Goal: Information Seeking & Learning: Learn about a topic

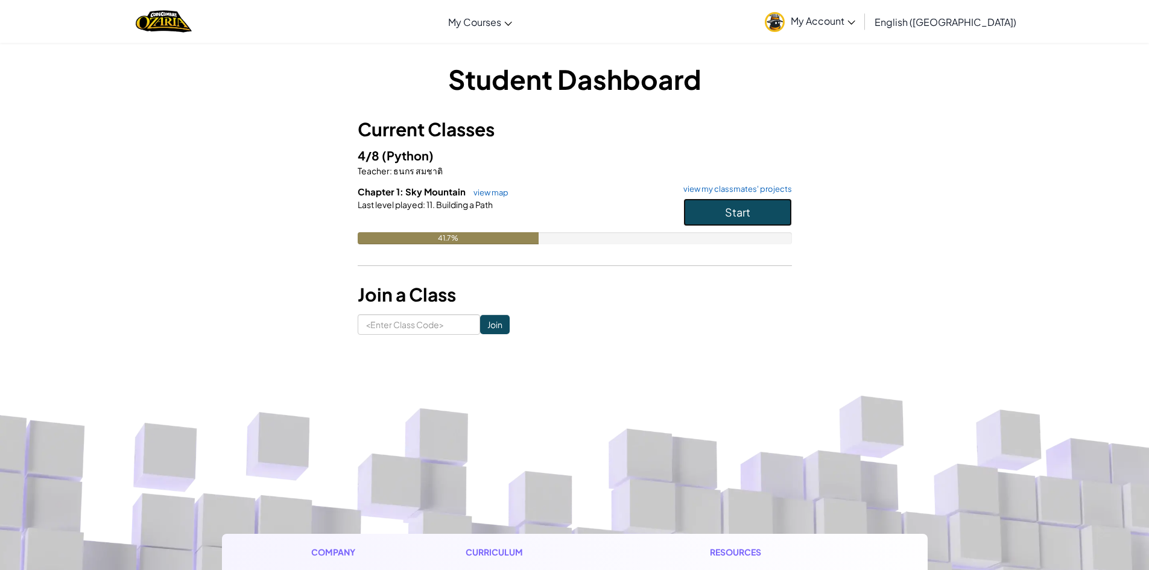
click at [719, 208] on button "Start" at bounding box center [738, 212] width 109 height 28
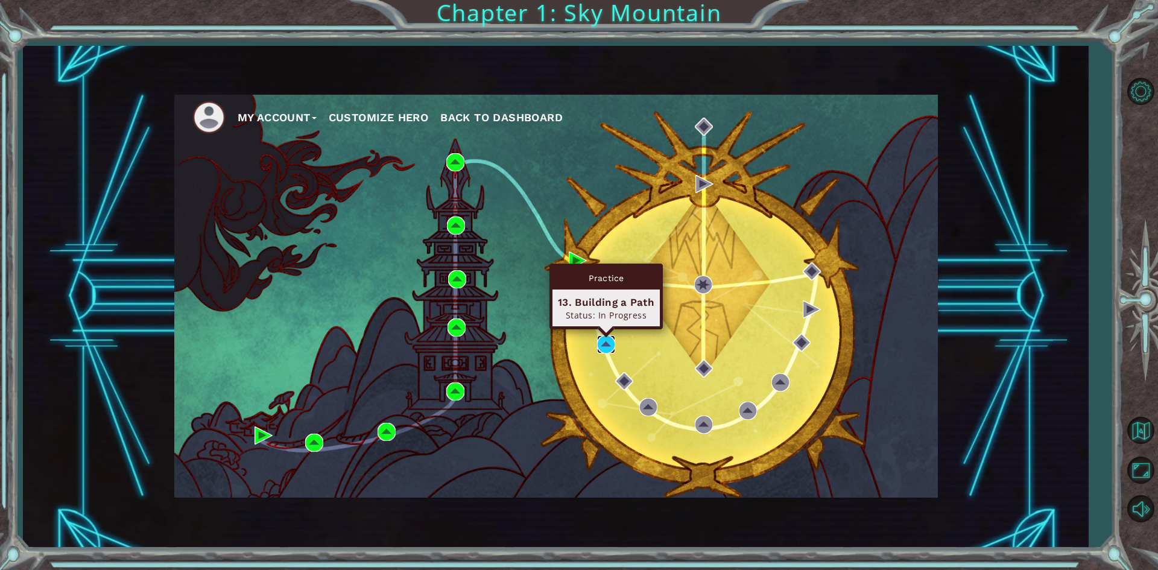
click at [606, 344] on img at bounding box center [606, 344] width 18 height 18
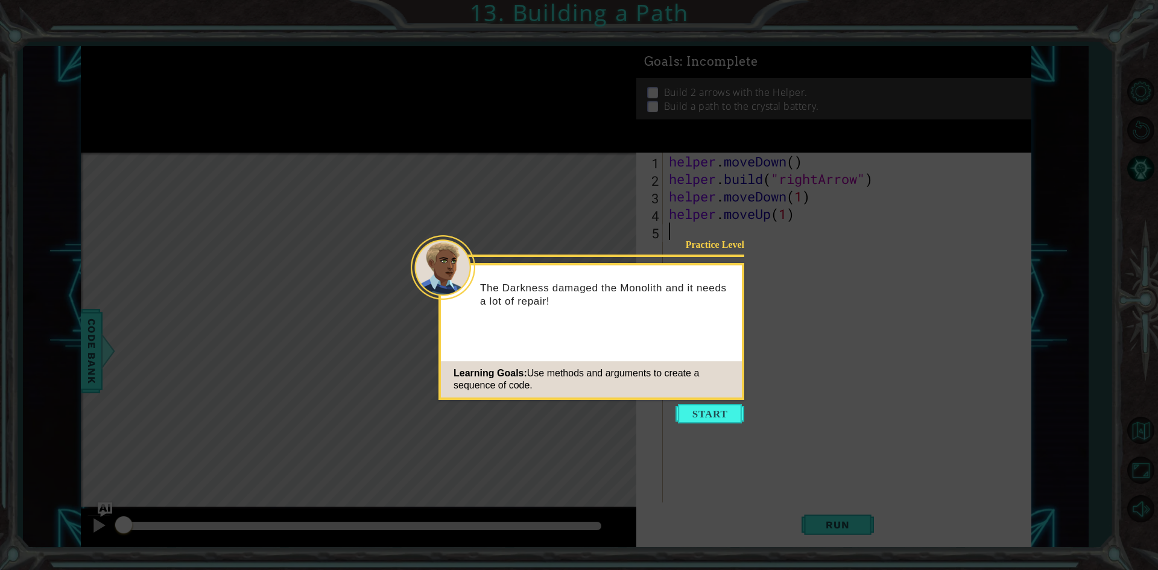
click at [735, 265] on div "Practice Level The Darkness damaged the Monolith and it needs a lot of repair! …" at bounding box center [592, 331] width 306 height 137
click at [850, 259] on icon at bounding box center [579, 285] width 1158 height 570
click at [824, 263] on icon at bounding box center [579, 285] width 1158 height 570
click at [711, 407] on button "Start" at bounding box center [710, 413] width 69 height 19
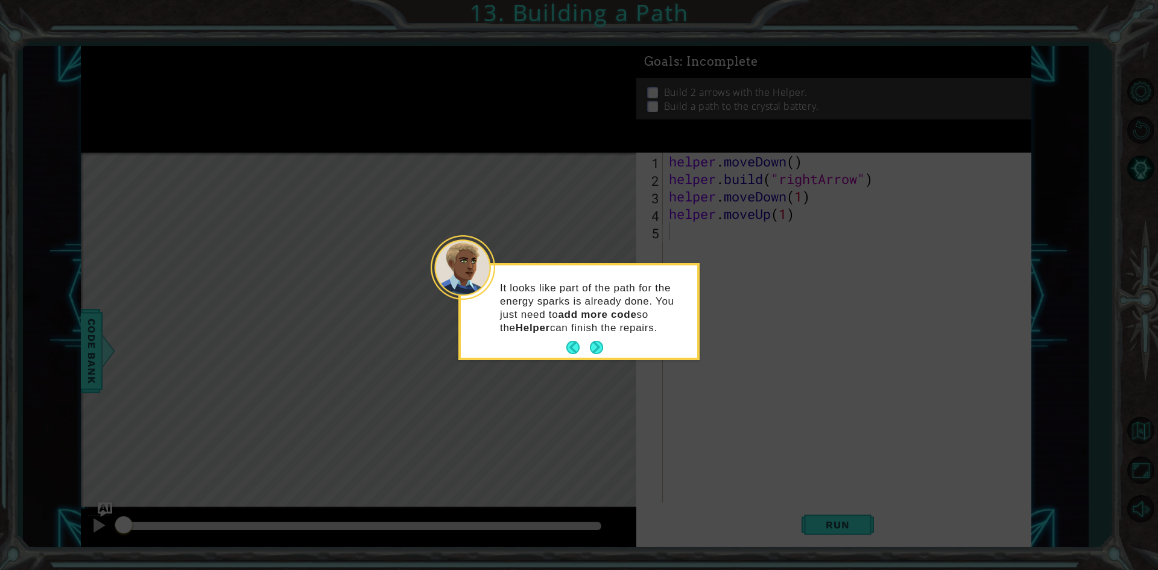
click at [592, 348] on button "Next" at bounding box center [596, 347] width 15 height 15
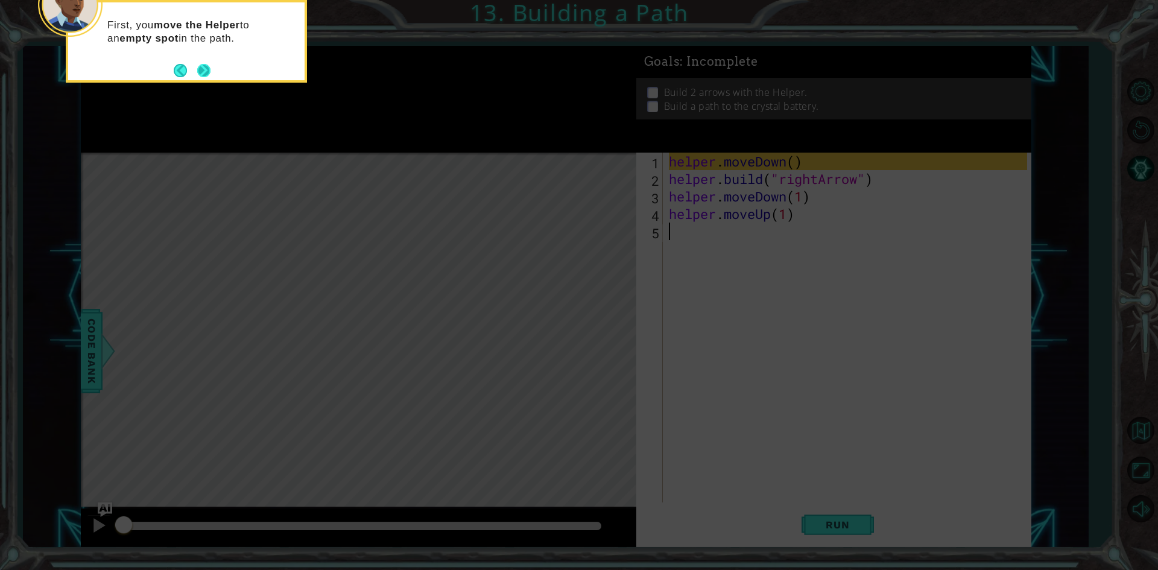
click at [204, 68] on button "Next" at bounding box center [204, 70] width 14 height 14
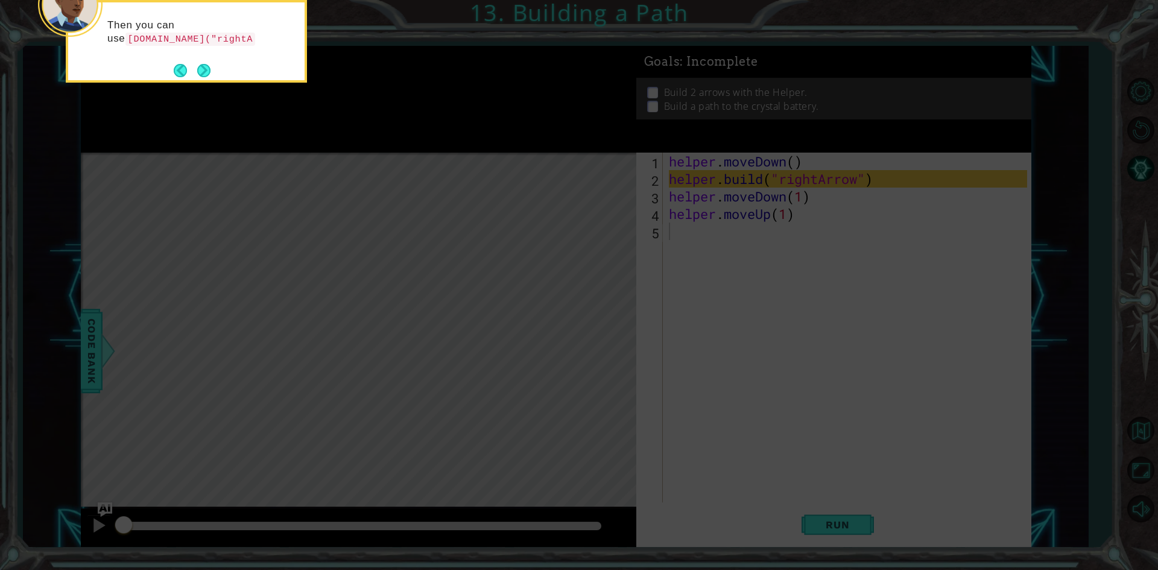
click at [242, 32] on p "Then you can use [DOMAIN_NAME]("rightA" at bounding box center [201, 32] width 189 height 27
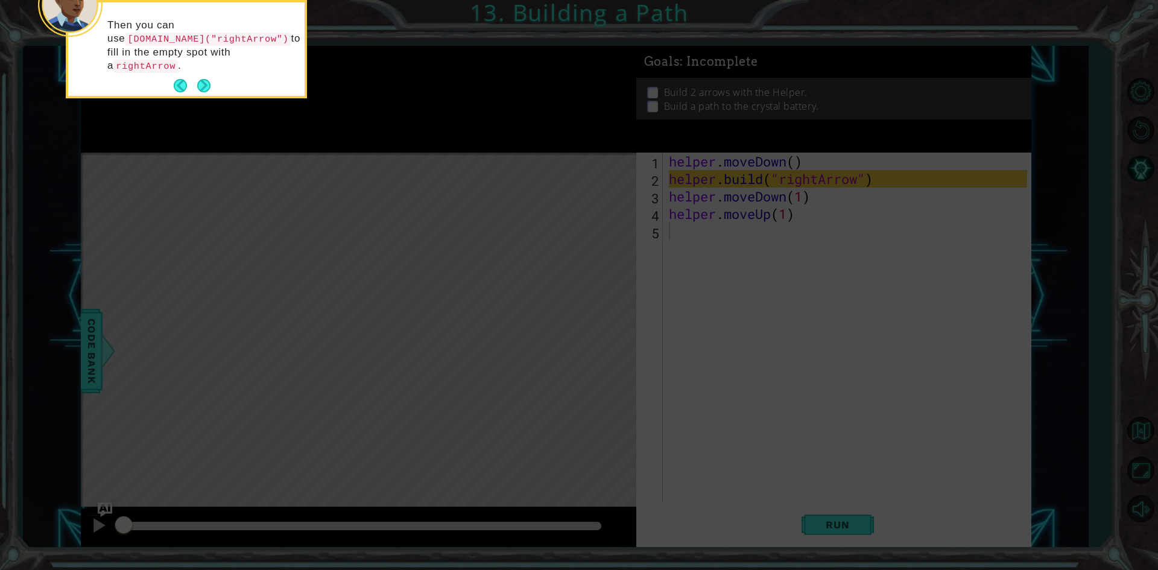
click at [237, 135] on icon at bounding box center [579, 85] width 1158 height 969
click at [200, 77] on button "Next" at bounding box center [204, 86] width 19 height 19
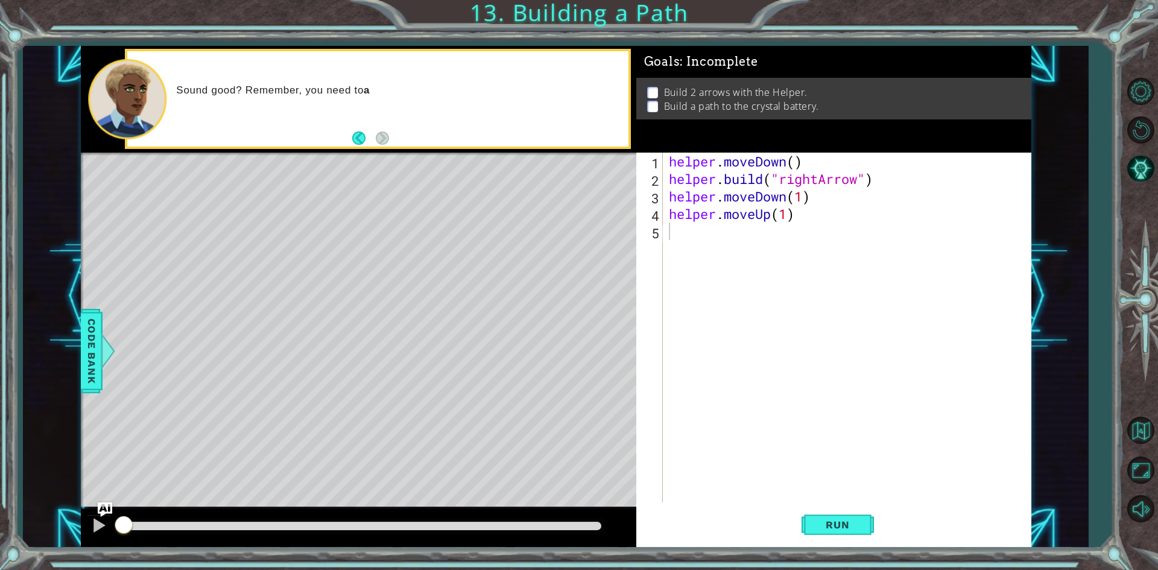
click at [434, 211] on div "Level Map" at bounding box center [359, 330] width 557 height 355
click at [689, 226] on div "helper . moveDown ( ) helper . build ( "rightArrow" ) helper . moveDown ( 1 ) h…" at bounding box center [850, 345] width 367 height 385
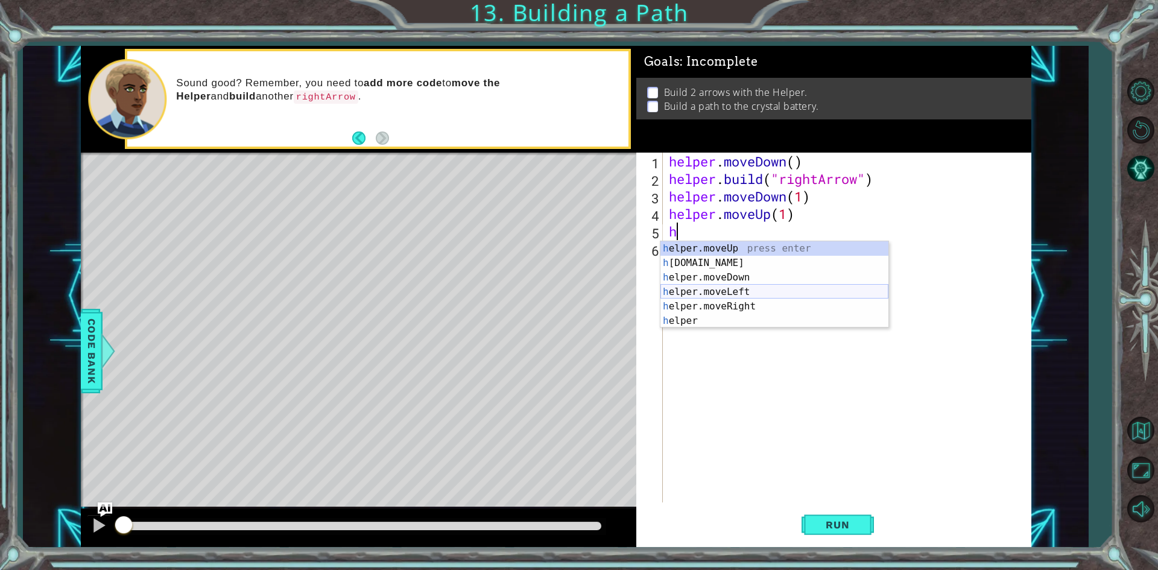
click at [713, 294] on div "h elper.moveUp press enter h [DOMAIN_NAME] press enter h elper.moveDown press e…" at bounding box center [775, 299] width 228 height 116
type textarea "helper.moveLeft(1)"
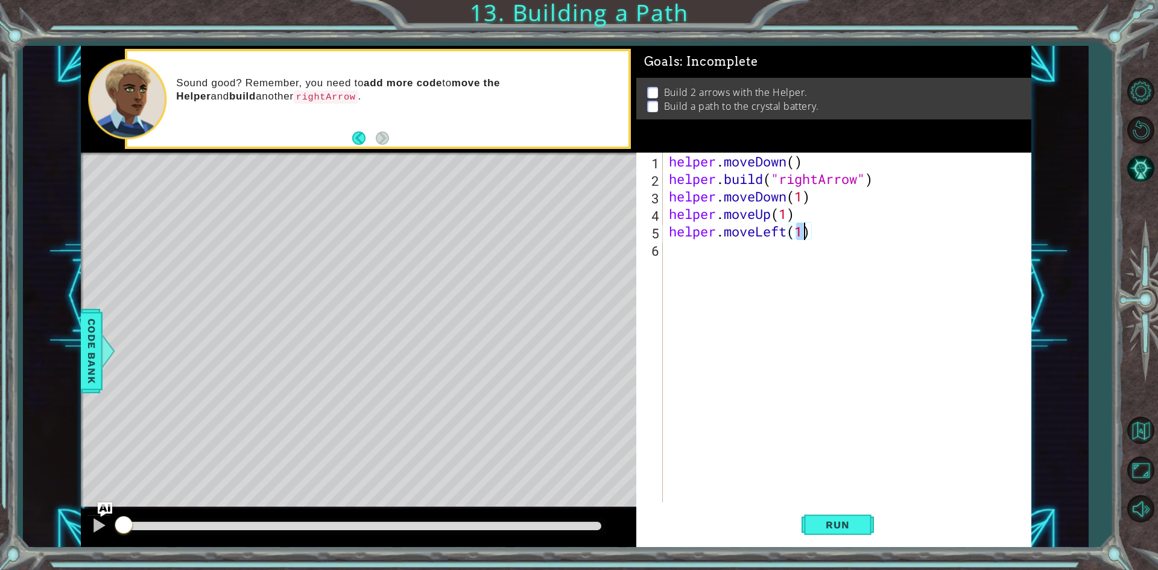
click at [710, 258] on div "helper . moveDown ( ) helper . build ( "rightArrow" ) helper . moveDown ( 1 ) h…" at bounding box center [850, 345] width 367 height 385
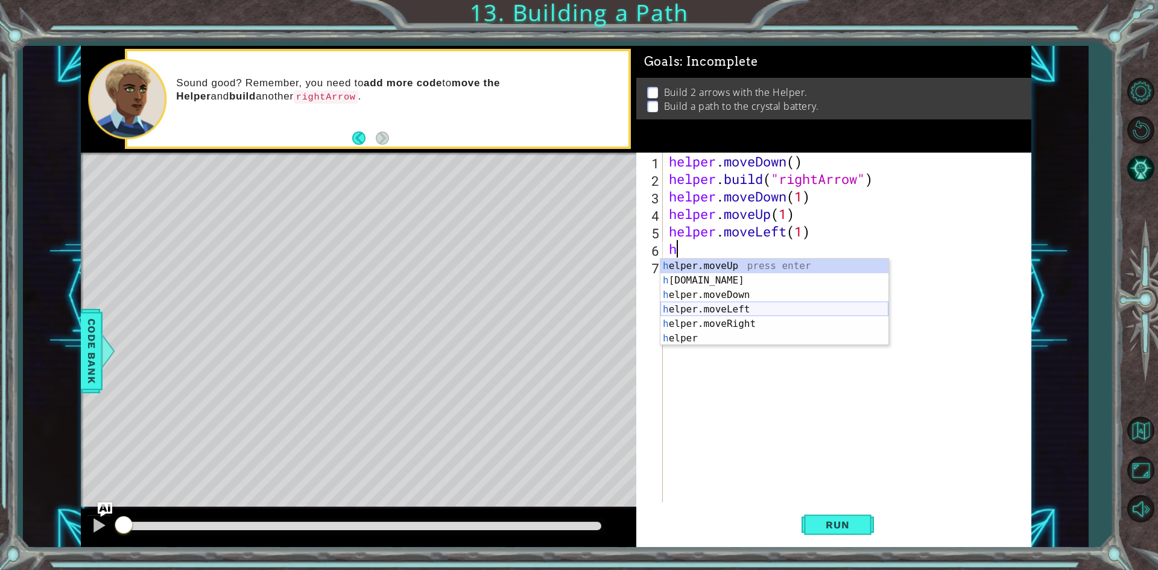
click at [732, 312] on div "h elper.moveUp press enter h [DOMAIN_NAME] press enter h elper.moveDown press e…" at bounding box center [775, 317] width 228 height 116
type textarea "helper.moveLeft(1)"
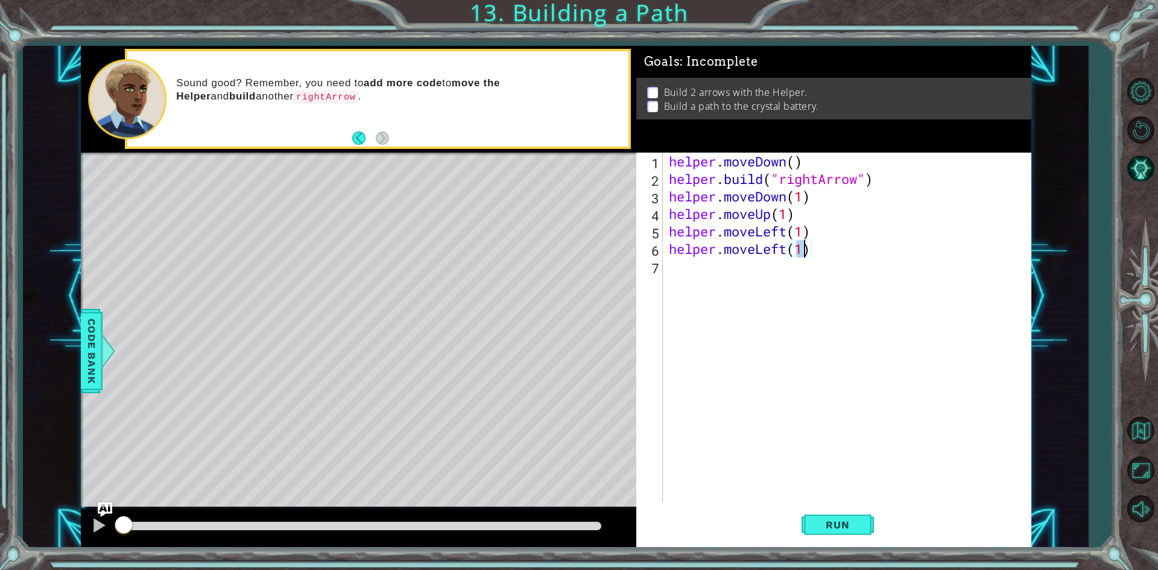
click at [703, 270] on div "helper . moveDown ( ) helper . build ( "rightArrow" ) helper . moveDown ( 1 ) h…" at bounding box center [850, 345] width 367 height 385
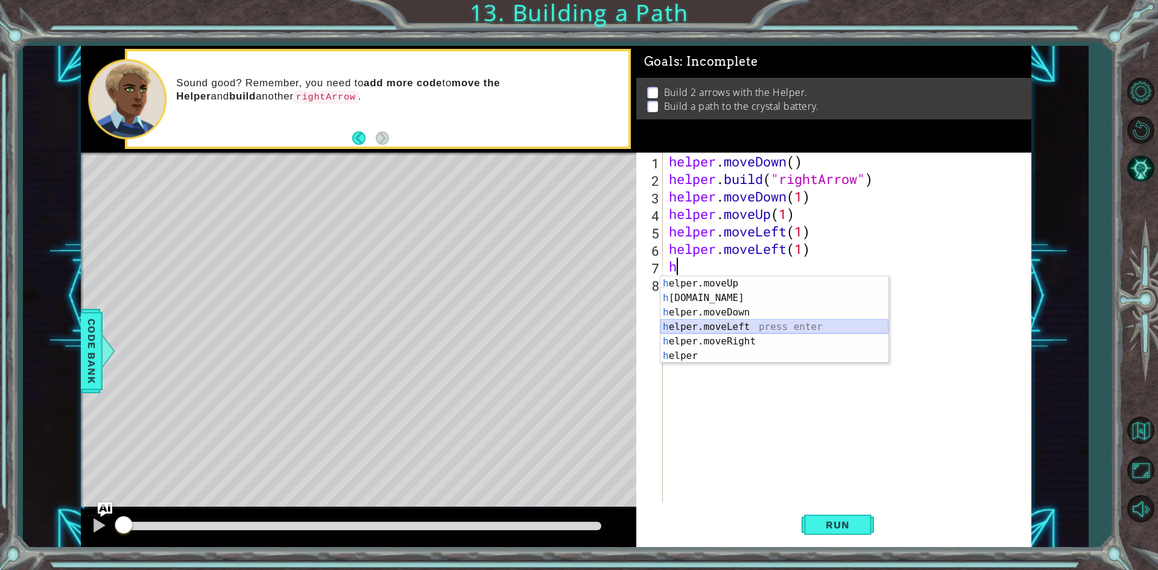
click at [712, 326] on div "h elper.moveUp press enter h [DOMAIN_NAME] press enter h elper.moveDown press e…" at bounding box center [775, 334] width 228 height 116
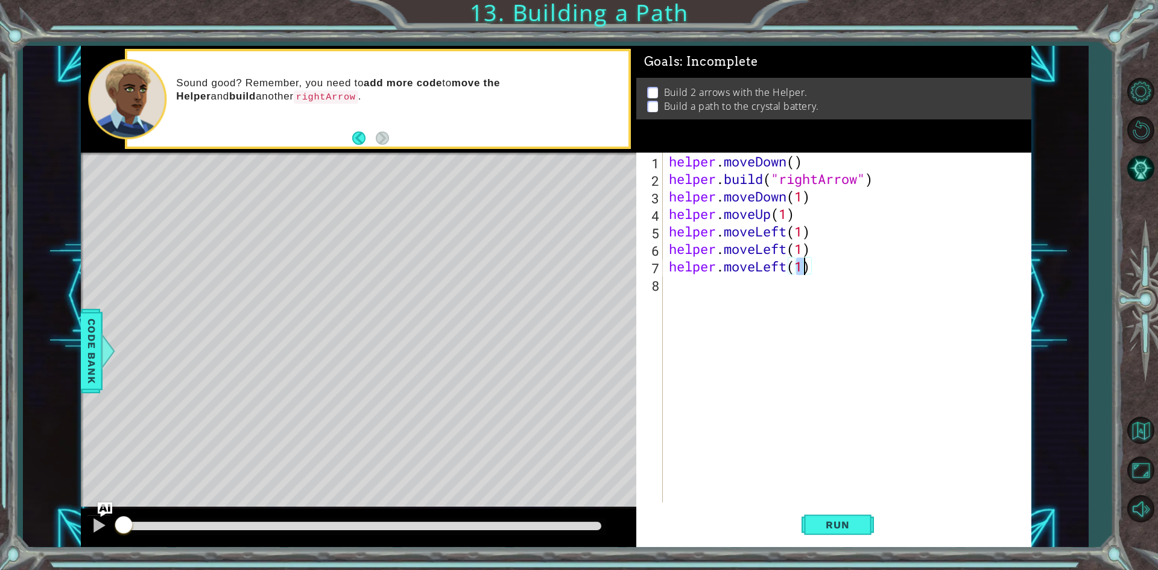
click at [711, 293] on div "helper . moveDown ( ) helper . build ( "rightArrow" ) helper . moveDown ( 1 ) h…" at bounding box center [850, 345] width 367 height 385
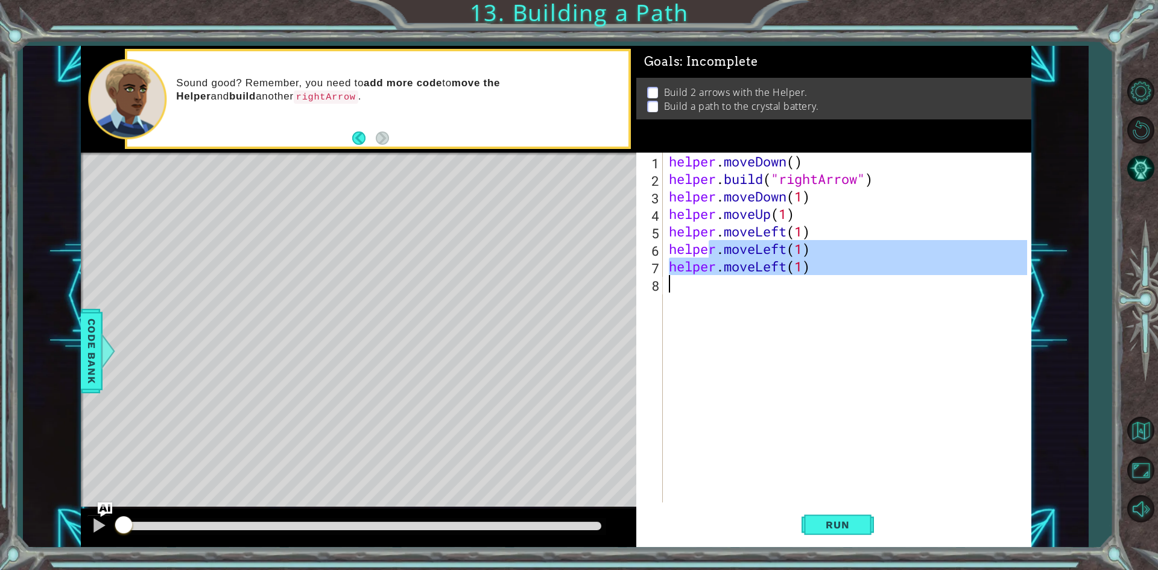
type textarea "helper.moveLeft(1)"
click at [708, 309] on div "helper . moveDown ( ) helper . build ( "rightArrow" ) helper . moveDown ( 1 ) h…" at bounding box center [847, 328] width 361 height 350
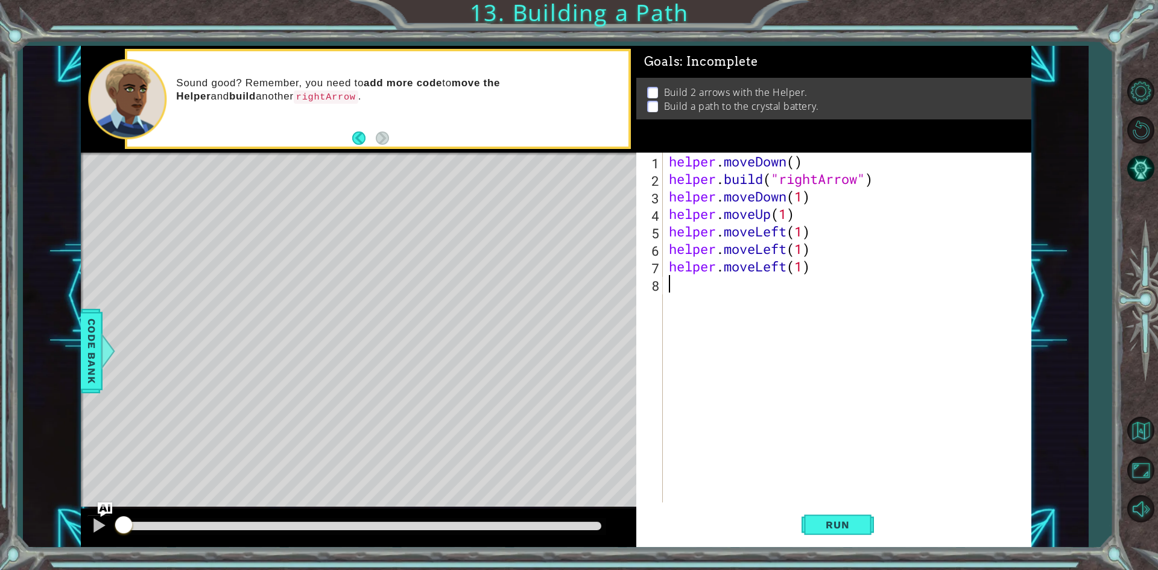
click at [708, 302] on div "helper . moveDown ( ) helper . build ( "rightArrow" ) helper . moveDown ( 1 ) h…" at bounding box center [850, 345] width 367 height 385
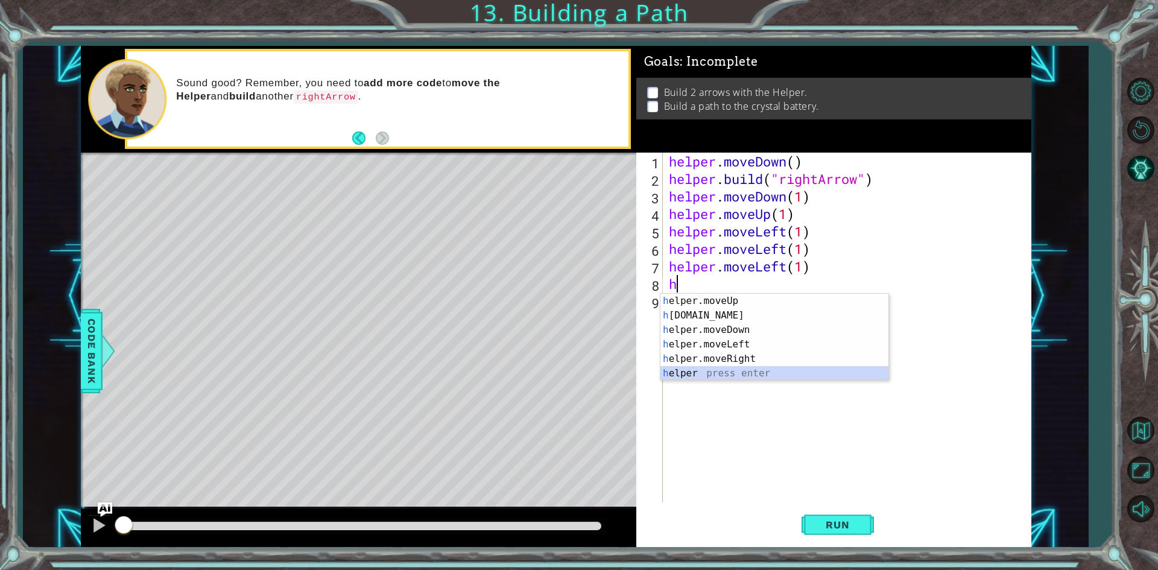
click at [723, 376] on div "h elper.moveUp press enter h [DOMAIN_NAME] press enter h elper.moveDown press e…" at bounding box center [775, 352] width 228 height 116
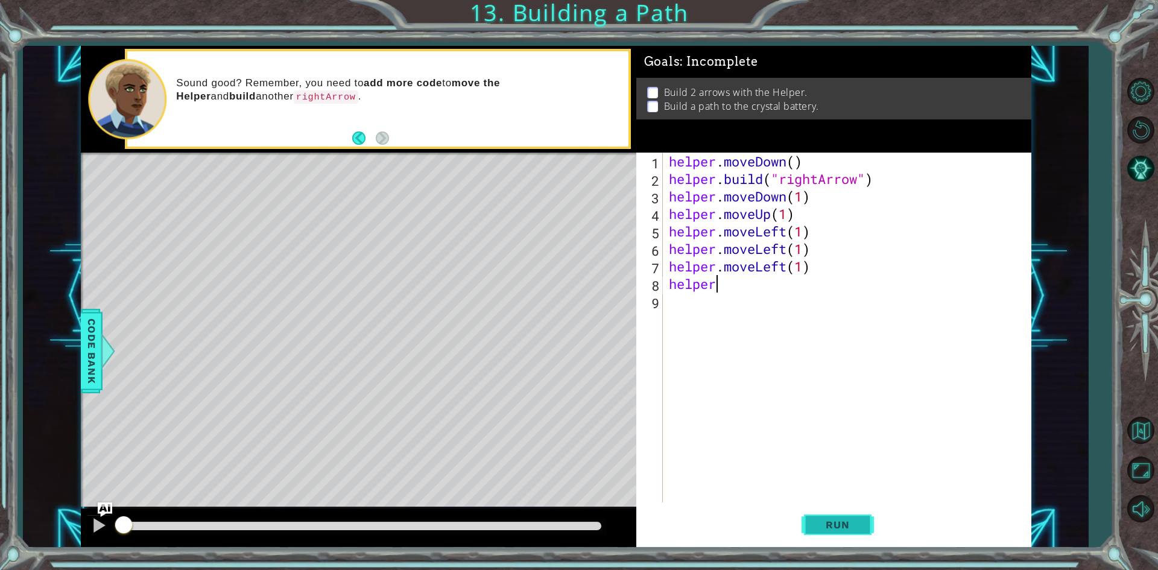
type textarea "helper"
click at [843, 531] on span "Run" at bounding box center [838, 525] width 48 height 12
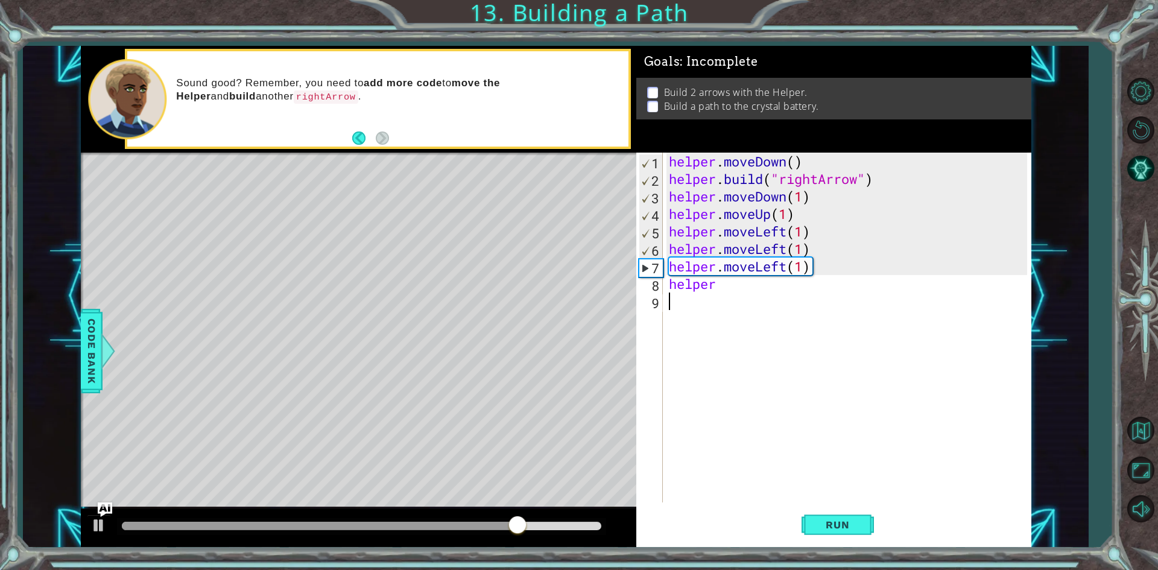
click at [716, 298] on div "helper . moveDown ( ) helper . build ( "rightArrow" ) helper . moveDown ( 1 ) h…" at bounding box center [850, 345] width 367 height 385
click at [820, 260] on div "helper . moveDown ( ) helper . build ( "rightArrow" ) helper . moveDown ( 1 ) h…" at bounding box center [850, 345] width 367 height 385
click at [826, 278] on div "helper . moveDown ( ) helper . build ( "rightArrow" ) helper . moveDown ( 1 ) h…" at bounding box center [850, 345] width 367 height 385
type textarea "helper"
drag, startPoint x: 826, startPoint y: 278, endPoint x: 659, endPoint y: 284, distance: 167.2
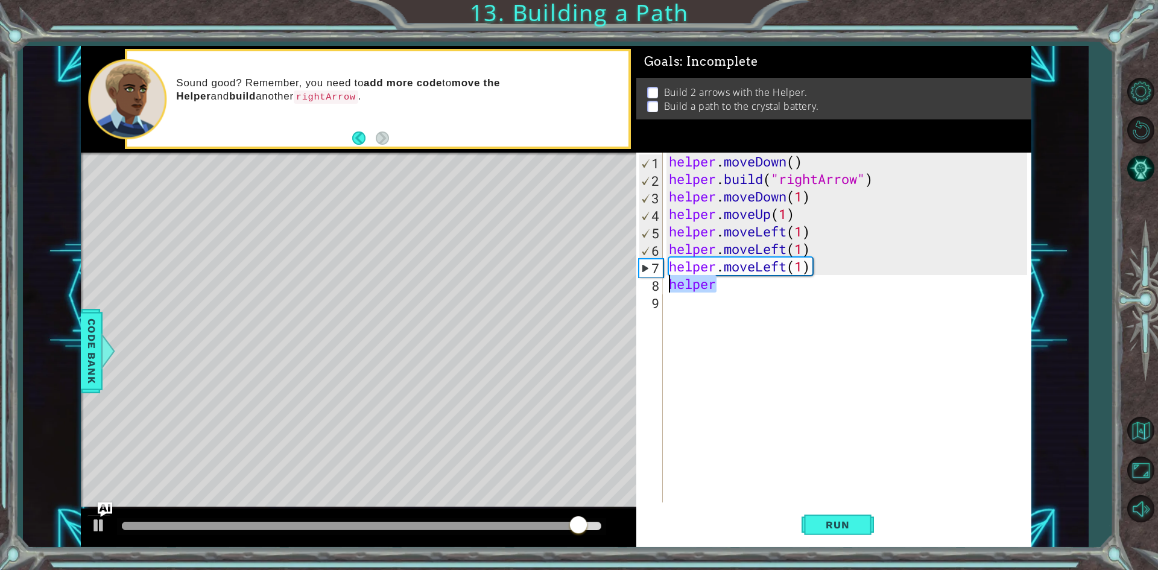
click at [659, 284] on div "helper 1 2 3 4 5 6 7 8 9 helper . moveDown ( ) helper . build ( "rightArrow" ) …" at bounding box center [831, 328] width 391 height 350
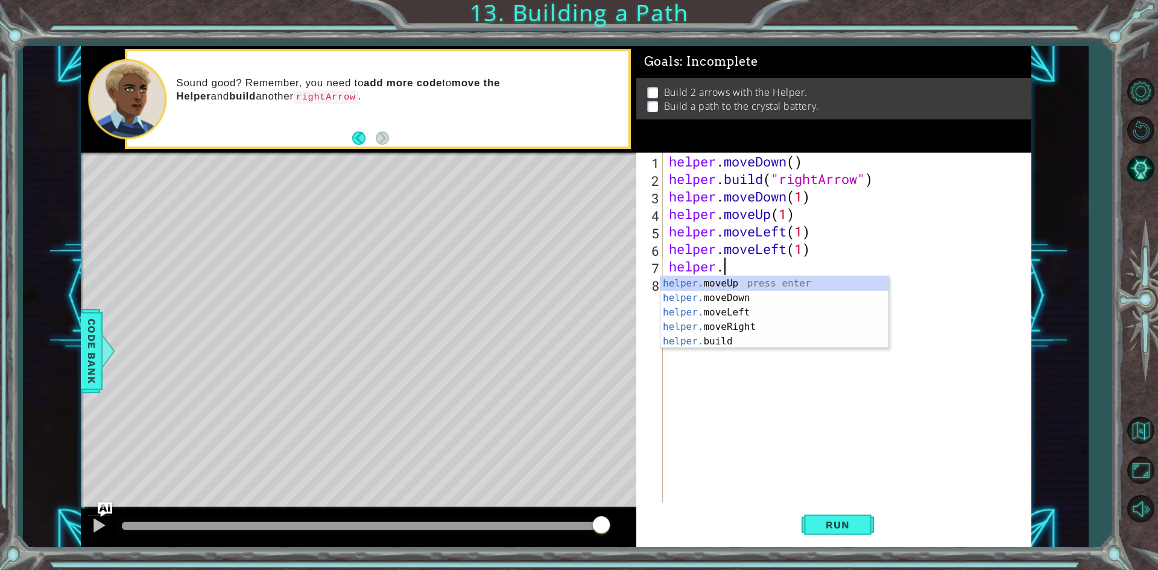
type textarea "h"
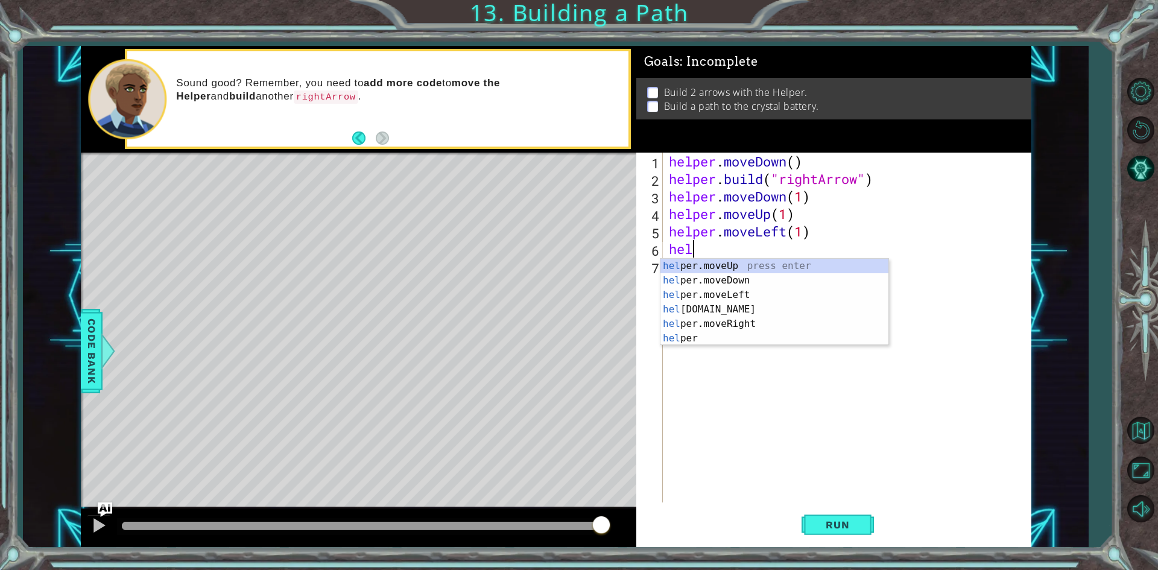
type textarea "h"
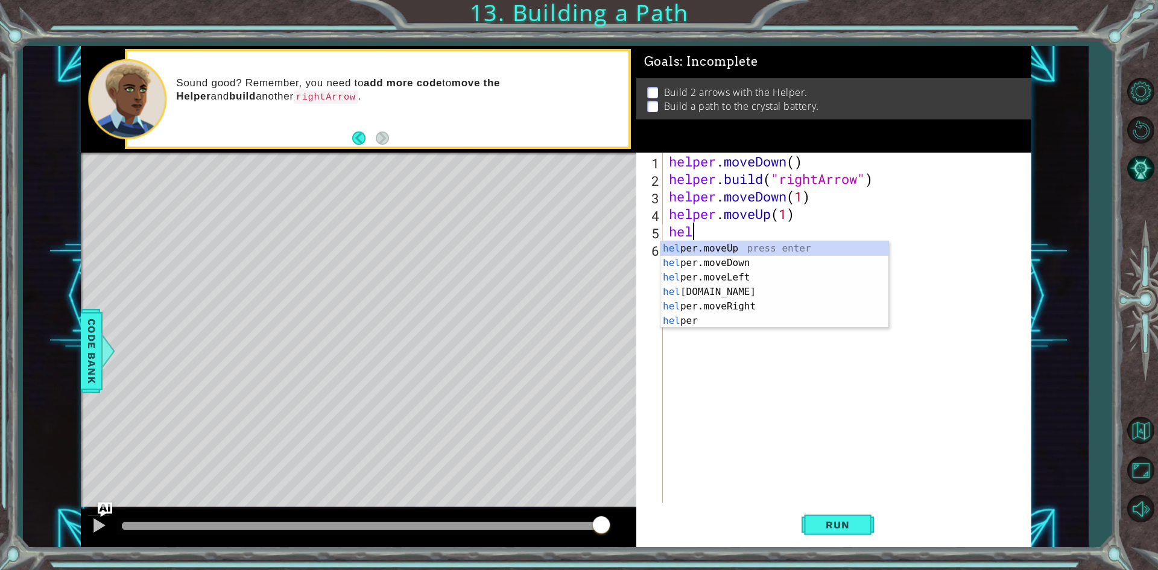
type textarea "h"
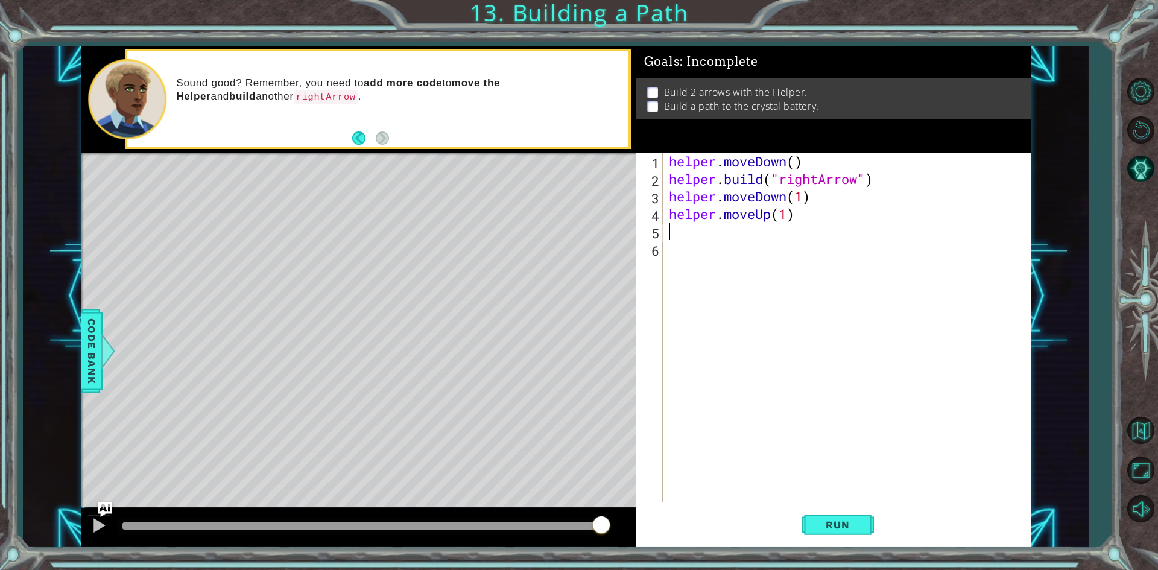
click at [808, 194] on div "helper . moveDown ( ) helper . build ( "rightArrow" ) helper . moveDown ( 1 ) h…" at bounding box center [850, 345] width 367 height 385
click at [785, 211] on div "helper . moveDown ( ) helper . build ( "rightArrow" ) helper . moveDown ( 3 ) h…" at bounding box center [850, 345] width 367 height 385
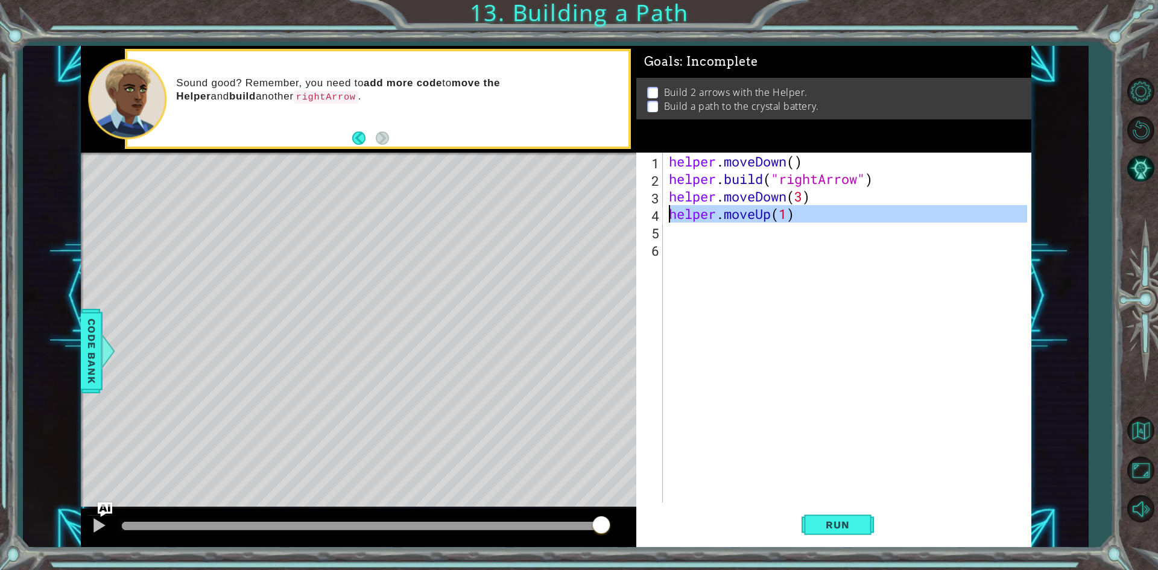
drag, startPoint x: 803, startPoint y: 223, endPoint x: 653, endPoint y: 213, distance: 150.6
click at [653, 213] on div "helper.moveUp(1) 1 2 3 4 5 6 helper . moveDown ( ) helper . build ( "rightArrow…" at bounding box center [831, 328] width 391 height 350
type textarea "helper.moveUp(1)"
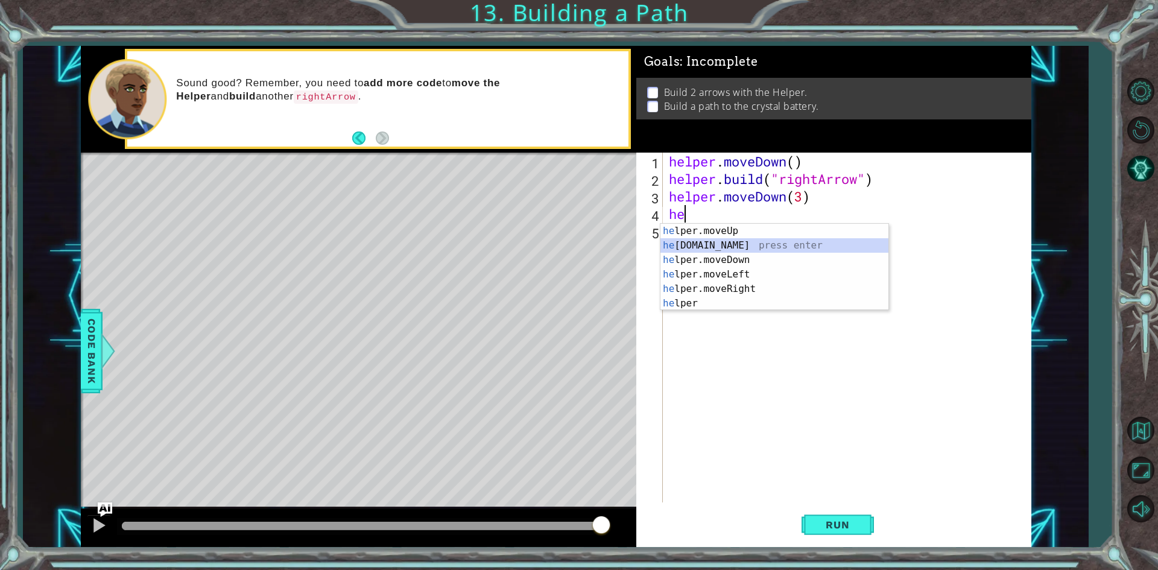
click at [741, 240] on div "he lper.moveUp press enter he [DOMAIN_NAME] press enter he lper.moveDown press …" at bounding box center [775, 282] width 228 height 116
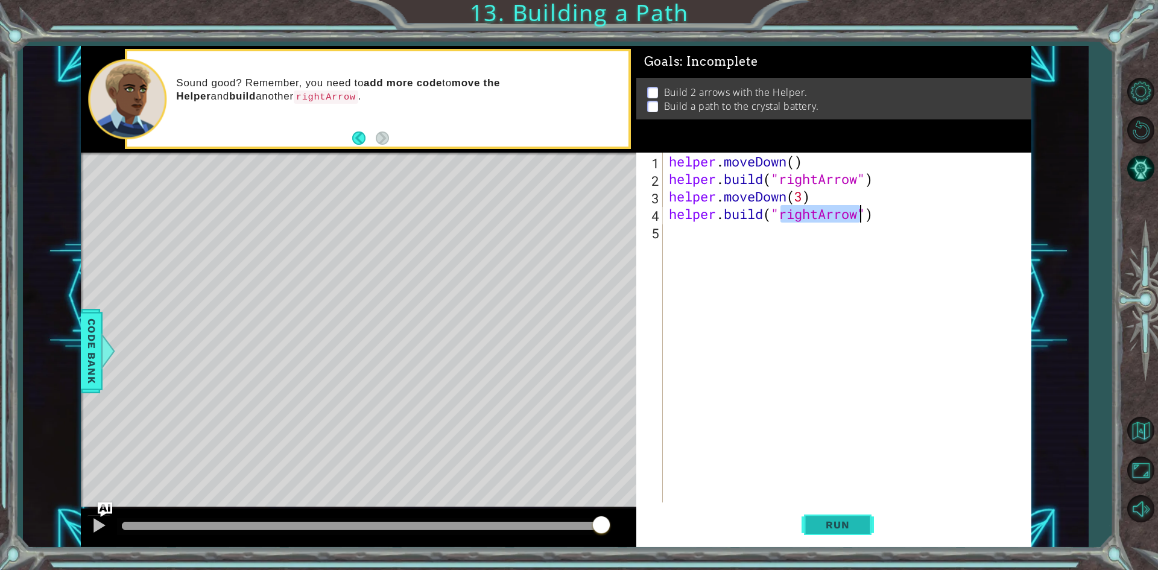
click at [826, 524] on span "Run" at bounding box center [838, 525] width 48 height 12
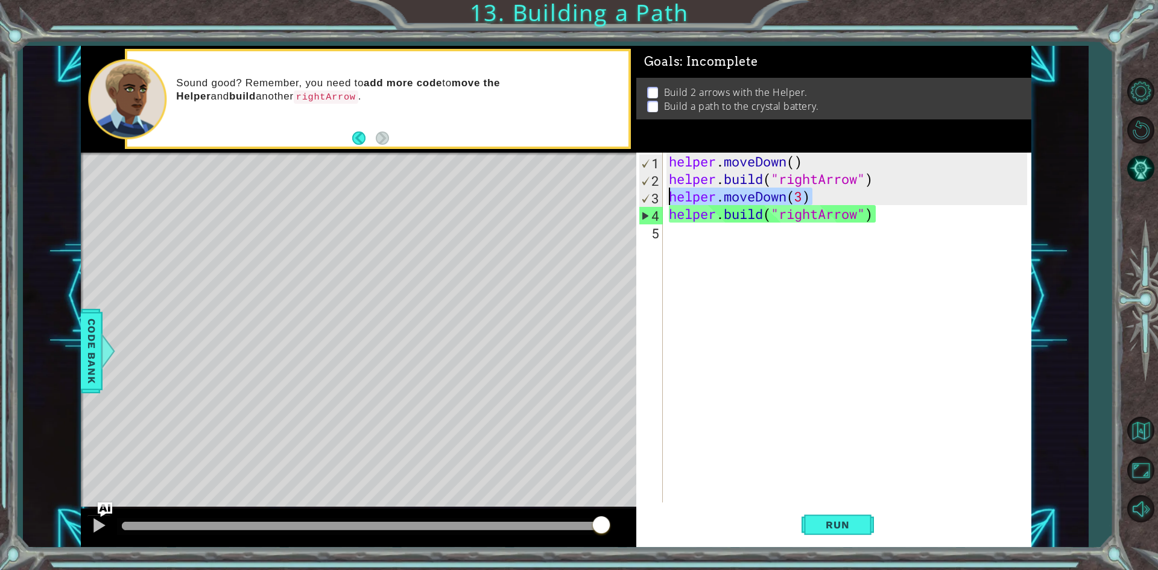
drag, startPoint x: 819, startPoint y: 198, endPoint x: 656, endPoint y: 193, distance: 162.4
click at [656, 193] on div "[DOMAIN_NAME]("rightArrow") 1 2 3 4 5 helper . moveDown ( ) helper . build ( "r…" at bounding box center [831, 328] width 391 height 350
type textarea "helper.moveDown(3)"
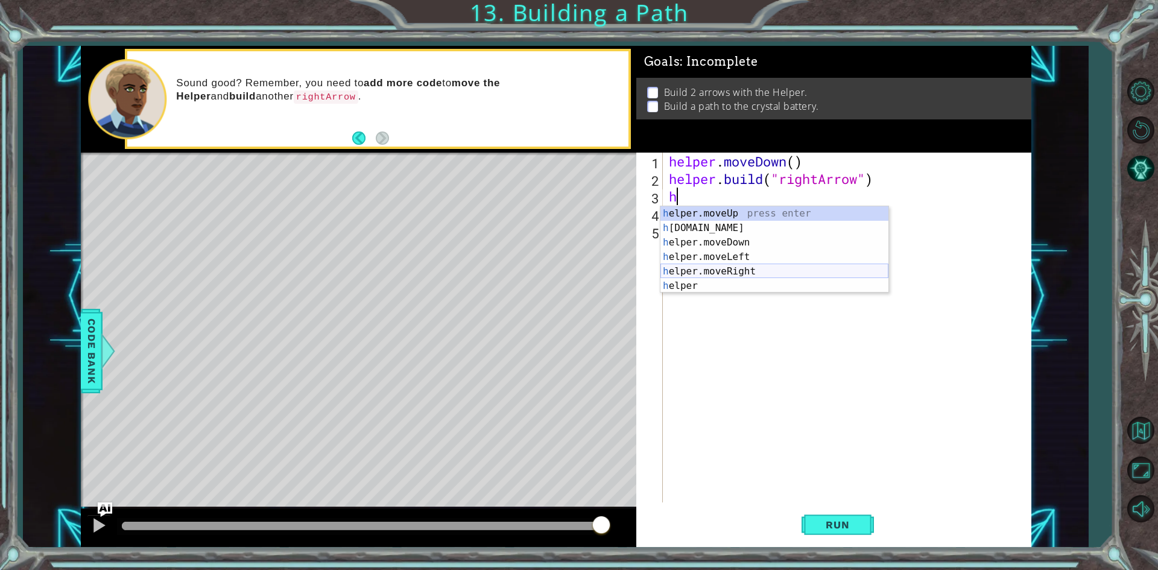
click at [738, 273] on div "h elper.moveUp press enter h [DOMAIN_NAME] press enter h elper.moveDown press e…" at bounding box center [775, 264] width 228 height 116
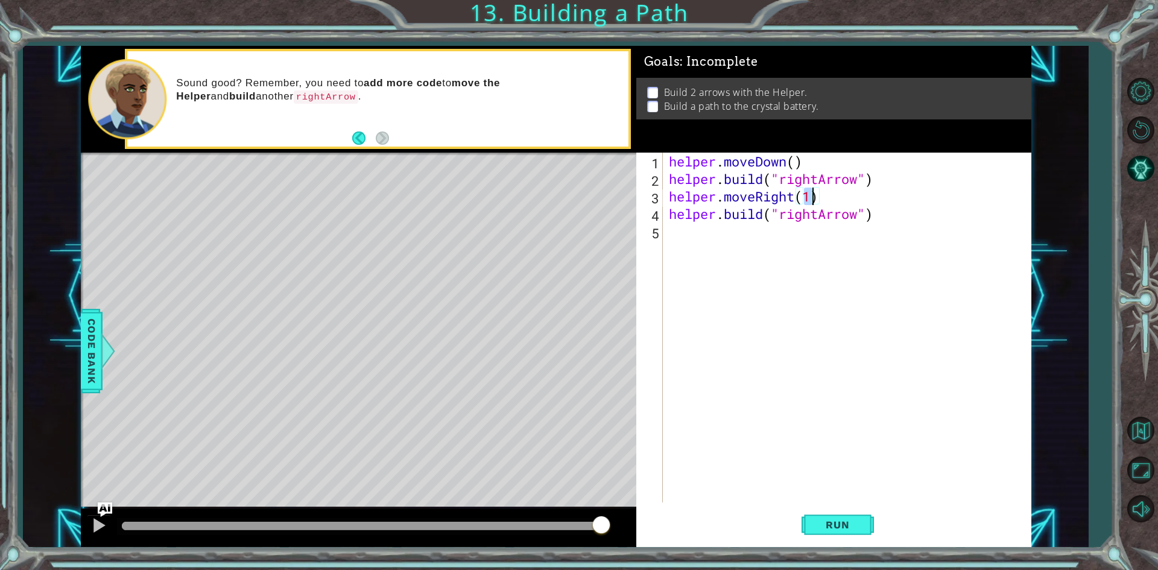
scroll to position [0, 6]
type textarea "helper.moveRight(3)"
click at [843, 525] on span "Run" at bounding box center [838, 525] width 48 height 12
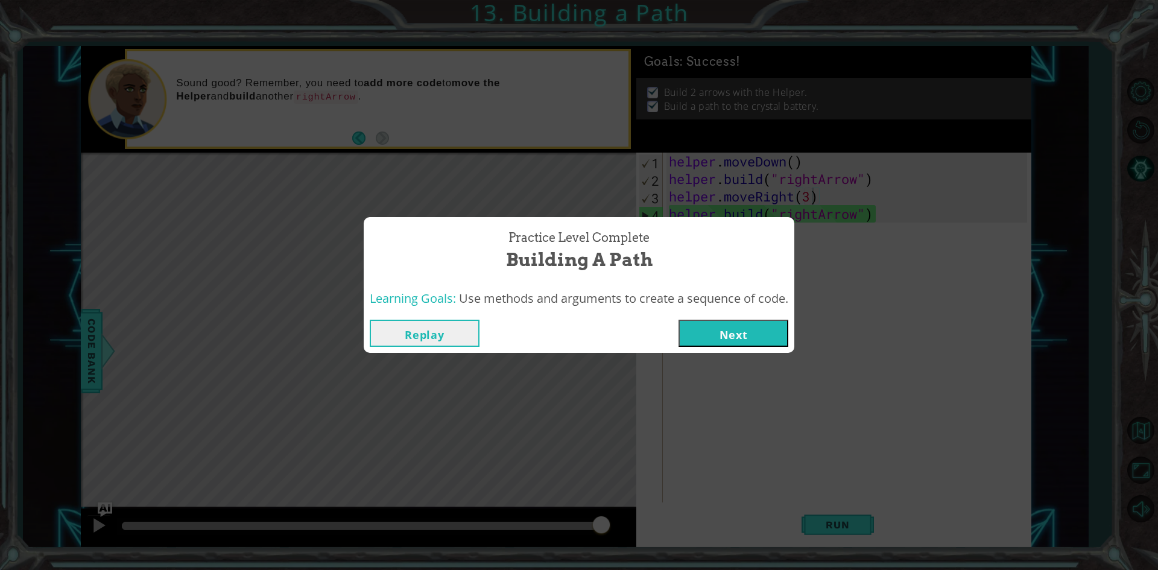
click at [769, 339] on button "Next" at bounding box center [734, 333] width 110 height 27
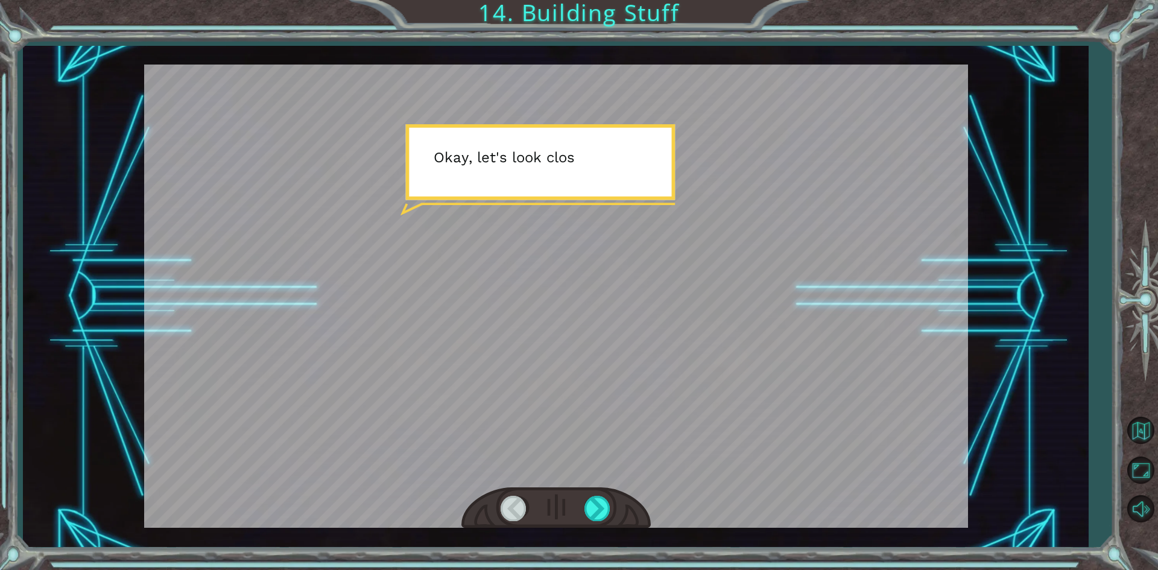
click at [474, 209] on div at bounding box center [556, 296] width 824 height 463
click at [496, 205] on div at bounding box center [556, 296] width 824 height 463
drag, startPoint x: 518, startPoint y: 204, endPoint x: 583, endPoint y: 255, distance: 82.9
click at [571, 244] on div at bounding box center [556, 296] width 824 height 463
click at [598, 510] on div at bounding box center [598, 508] width 27 height 25
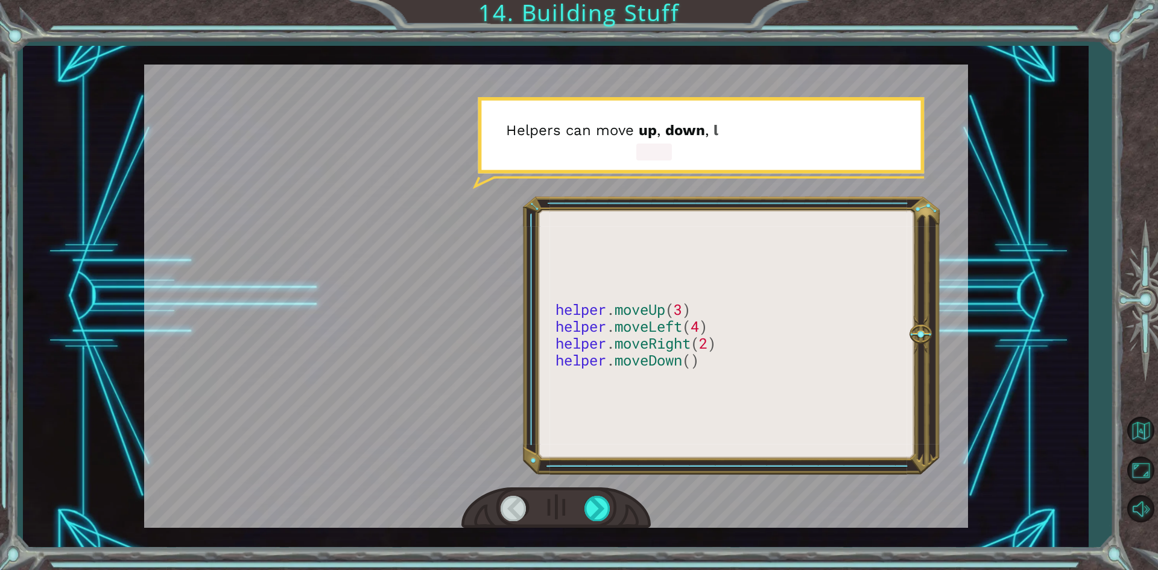
click at [626, 427] on div at bounding box center [556, 296] width 824 height 463
click at [604, 509] on div at bounding box center [598, 508] width 27 height 25
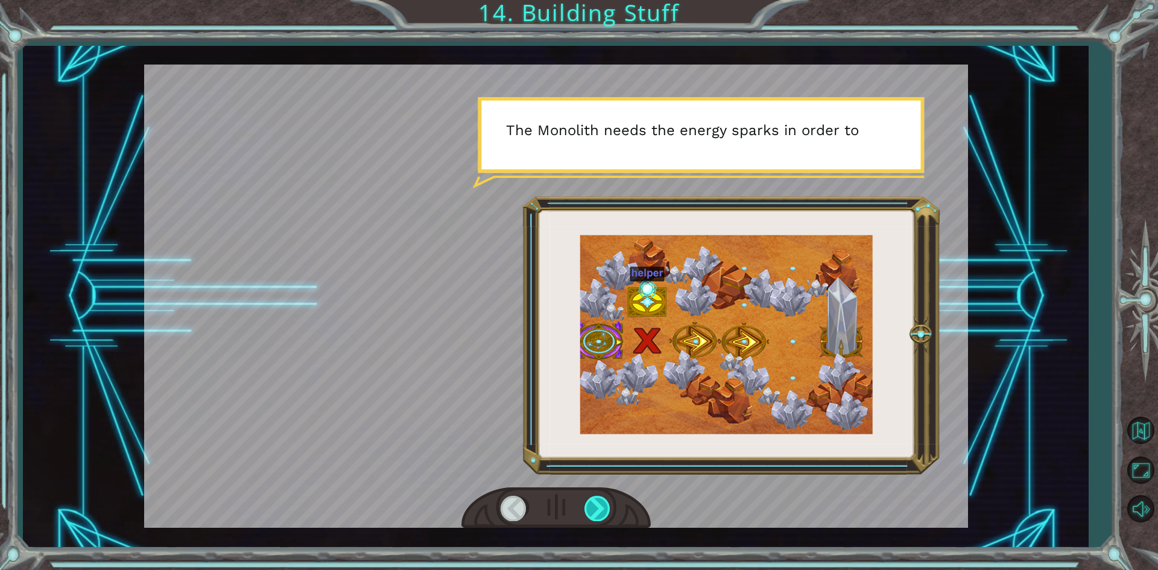
click at [595, 502] on div at bounding box center [598, 508] width 27 height 25
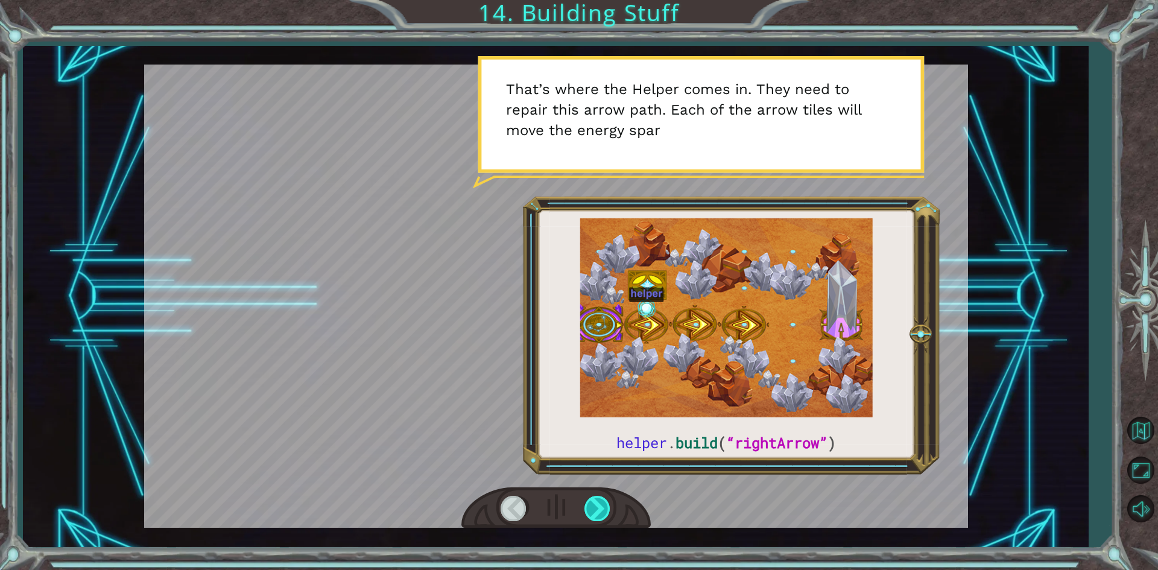
click at [601, 500] on div at bounding box center [598, 508] width 27 height 25
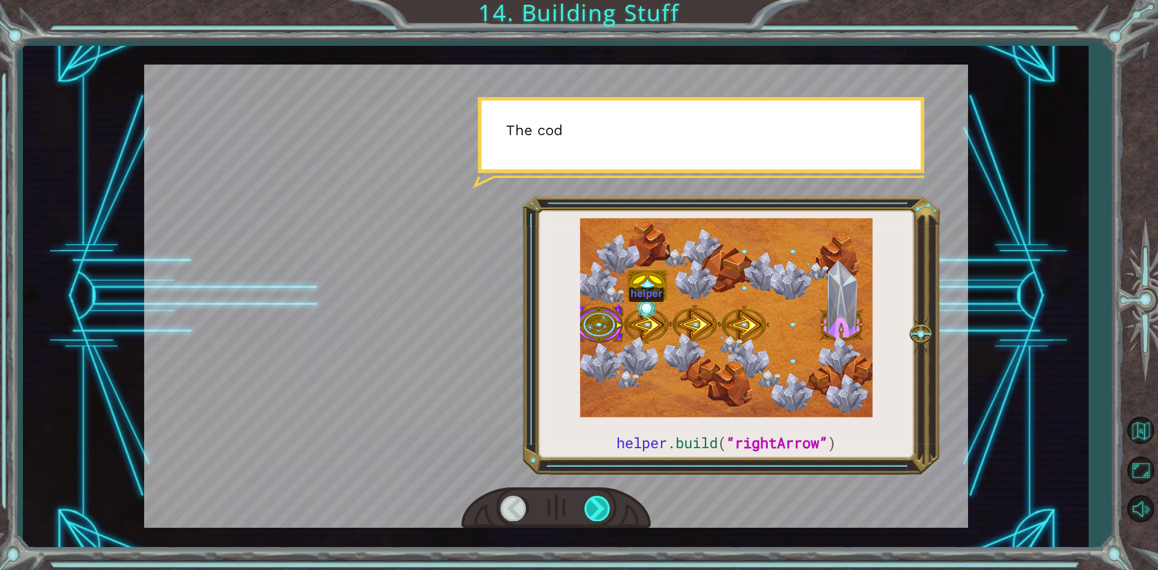
click at [601, 500] on div at bounding box center [598, 508] width 27 height 25
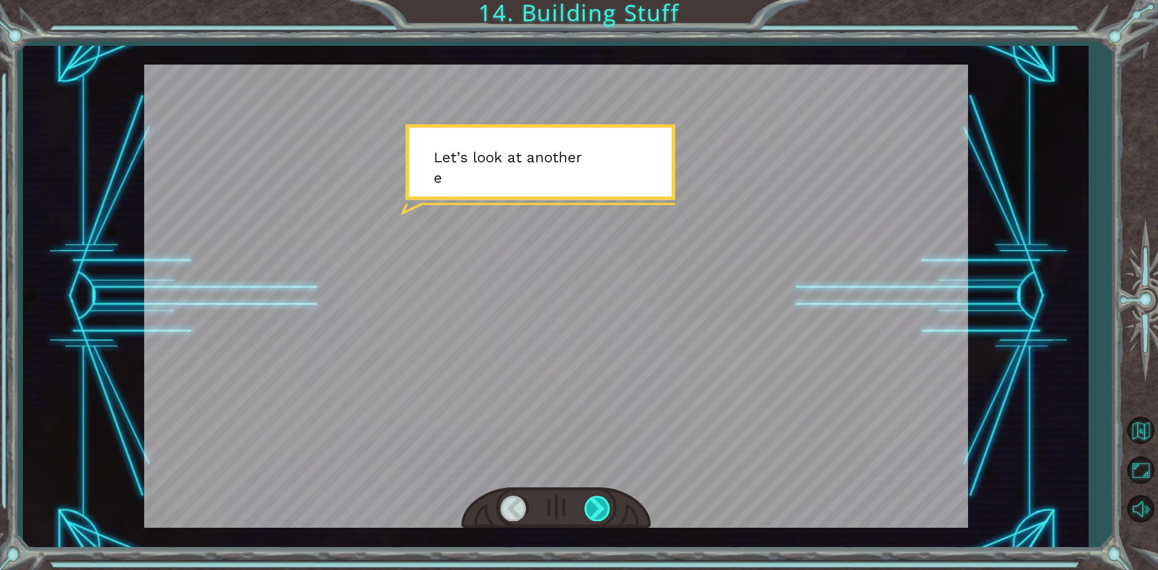
click at [601, 500] on div at bounding box center [598, 508] width 27 height 25
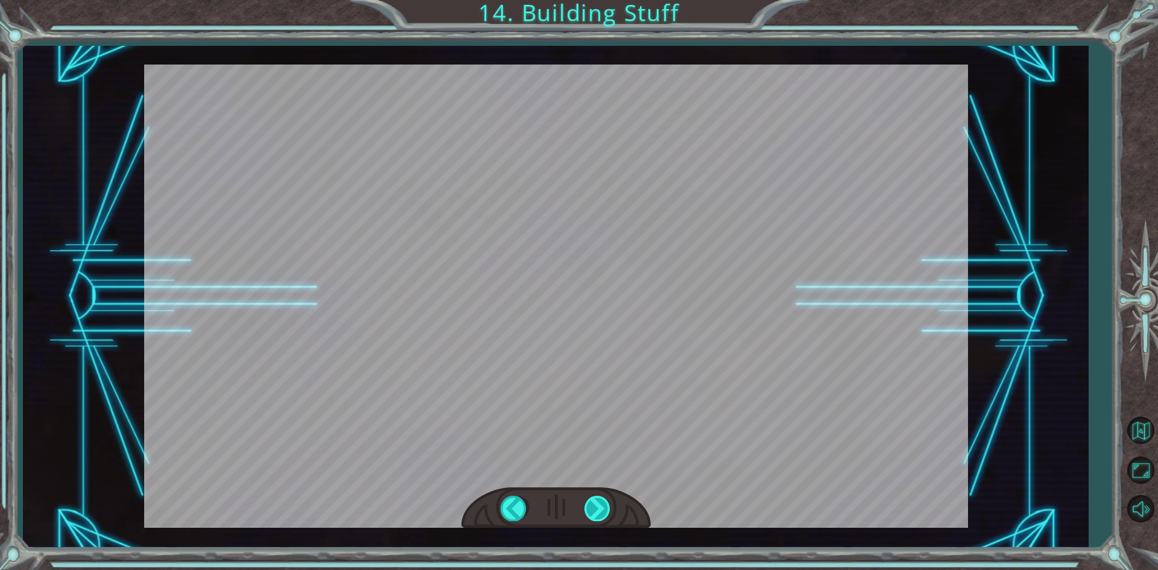
click at [601, 499] on div at bounding box center [598, 508] width 27 height 25
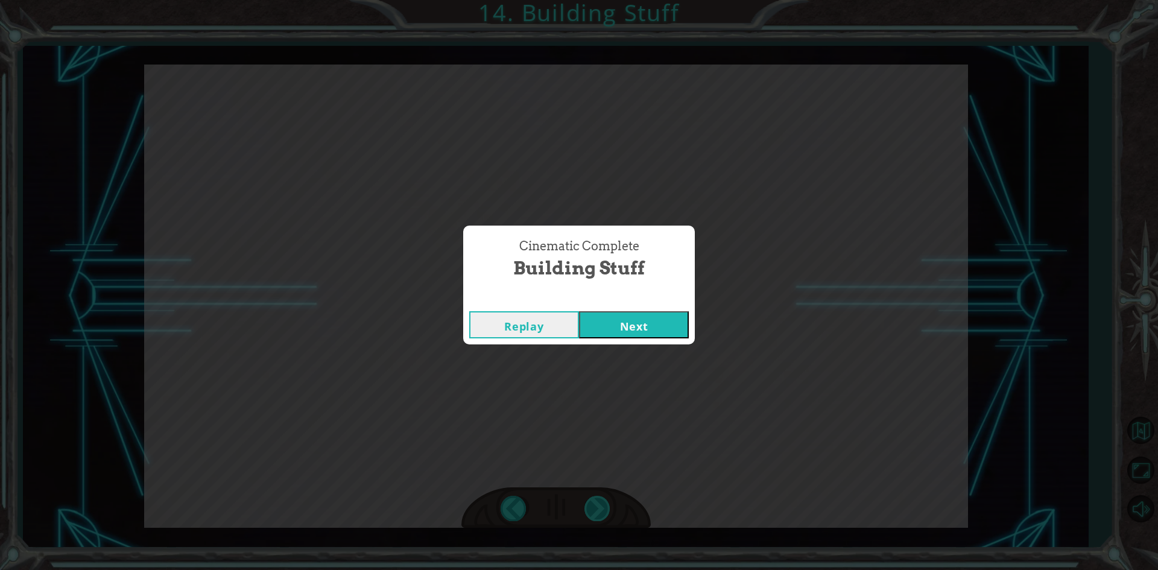
click at [601, 0] on div "helper . build ( “rightArrow” ) O k a y , l e t ' s l o o k c l o s e r a t t h…" at bounding box center [579, 0] width 1158 height 0
click at [601, 498] on div "Cinematic Complete Building Stuff Replay Next" at bounding box center [579, 285] width 1158 height 570
click at [662, 314] on button "Next" at bounding box center [634, 324] width 110 height 27
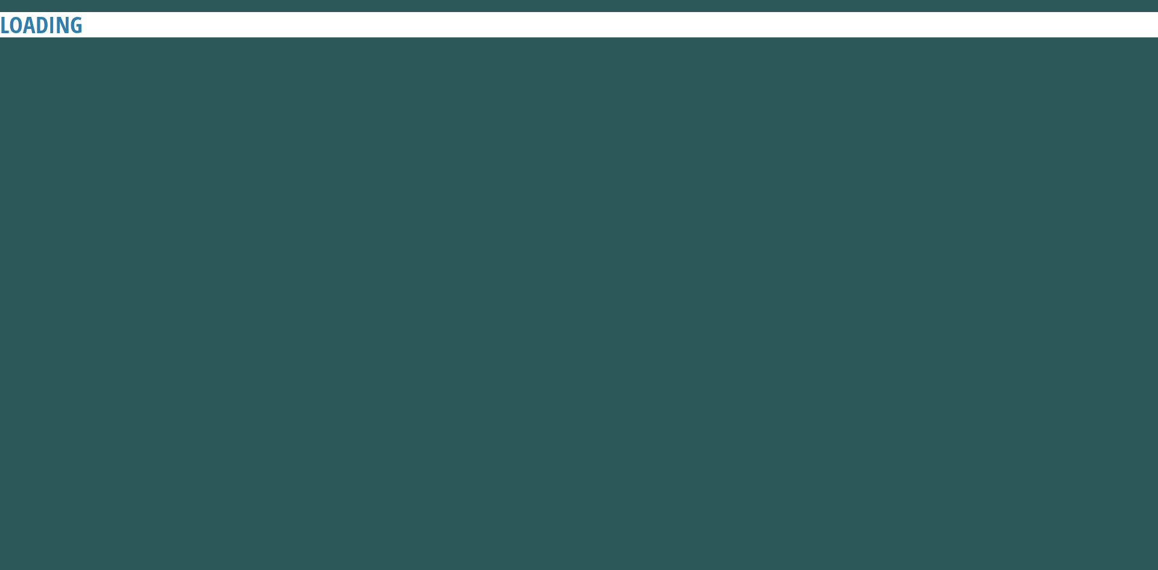
click at [662, 314] on button "Next" at bounding box center [634, 324] width 110 height 27
click at [649, 326] on body "LOADING 1 2 3 4 5 6 h elper.moveUp press enter h [DOMAIN_NAME] press enter h el…" at bounding box center [579, 285] width 1158 height 570
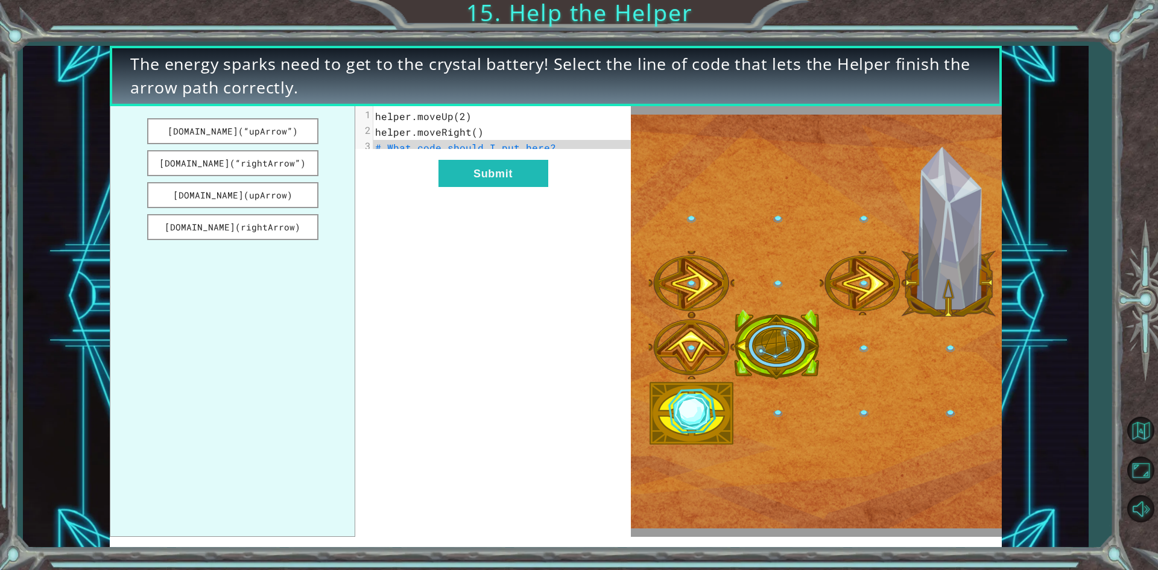
click at [387, 145] on span "# What code should I put here?" at bounding box center [465, 147] width 181 height 13
click at [241, 230] on button "[DOMAIN_NAME](rightArrow)" at bounding box center [232, 227] width 171 height 26
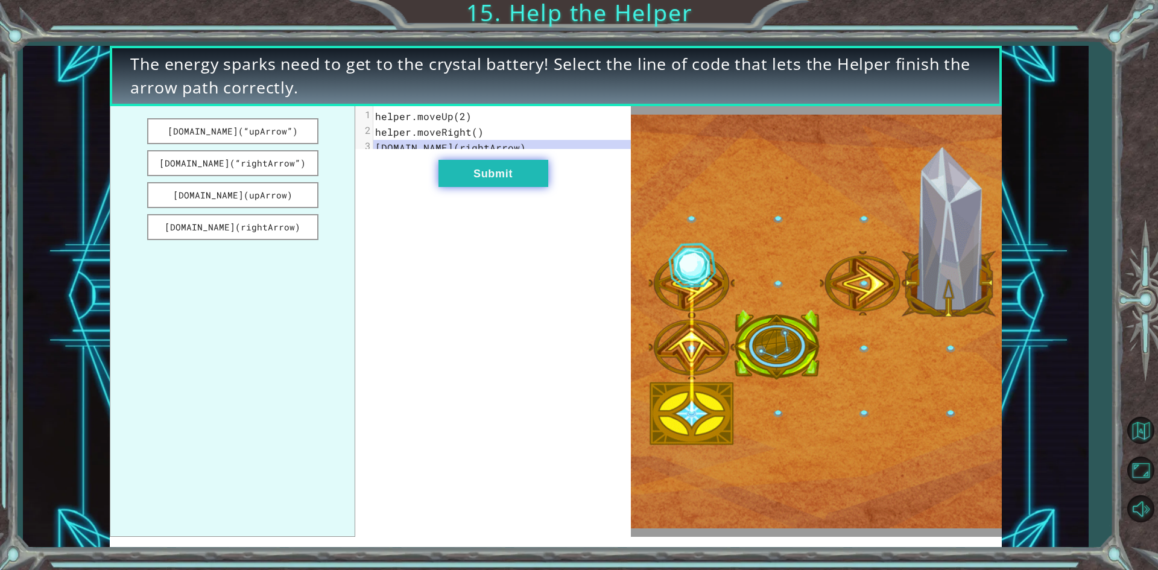
click at [477, 177] on button "Submit" at bounding box center [494, 173] width 110 height 27
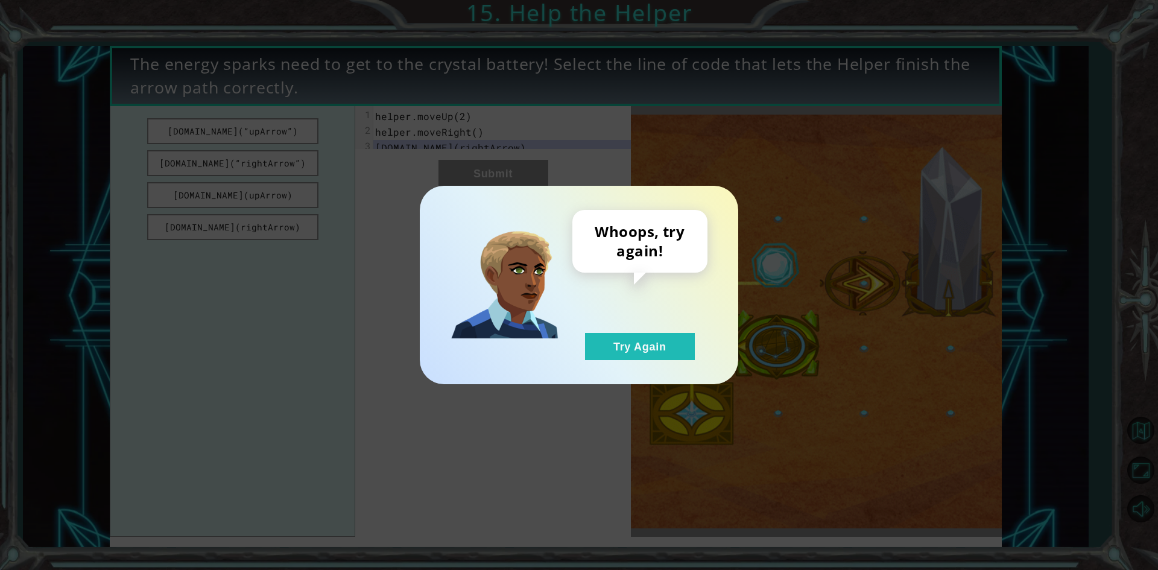
click at [515, 419] on div "Whoops, try again! Try Again" at bounding box center [579, 285] width 1158 height 570
click at [649, 344] on button "Try Again" at bounding box center [640, 346] width 110 height 27
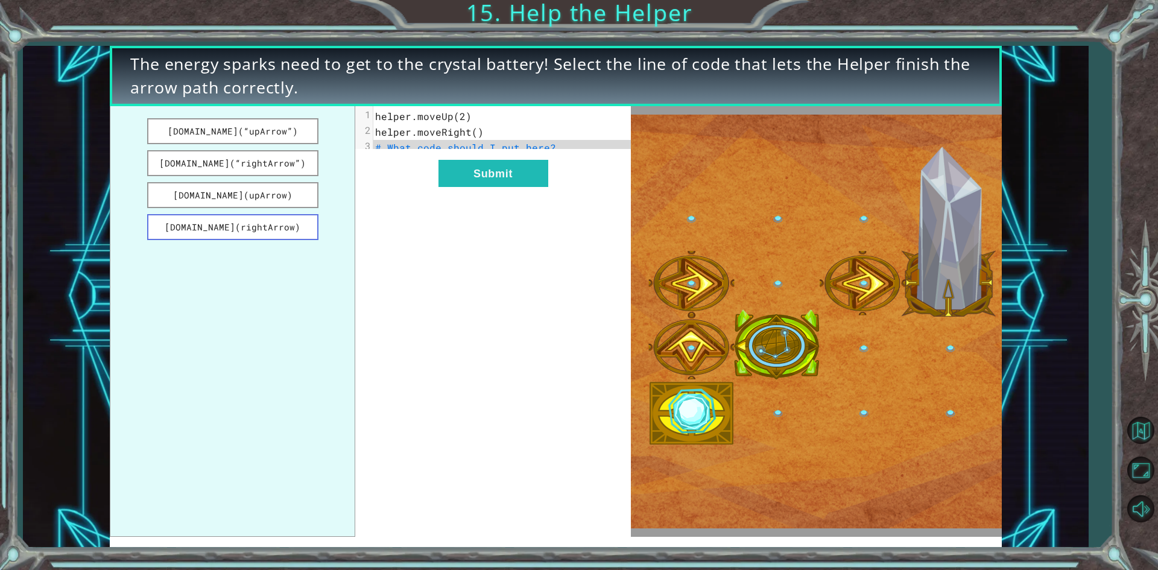
click at [235, 230] on button "[DOMAIN_NAME](rightArrow)" at bounding box center [232, 227] width 171 height 26
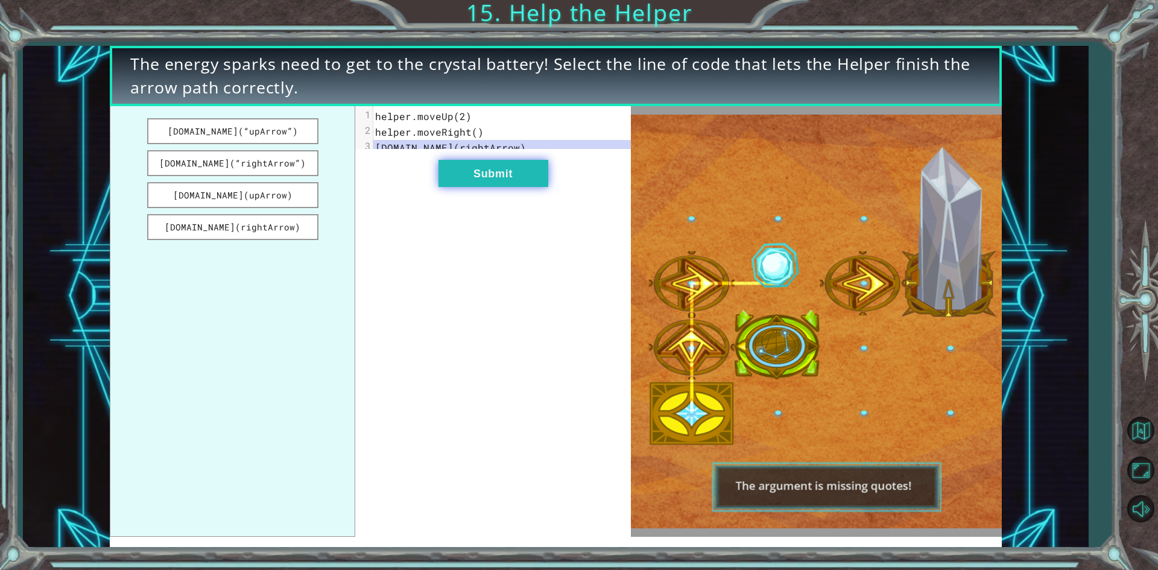
click at [530, 183] on button "Submit" at bounding box center [494, 173] width 110 height 27
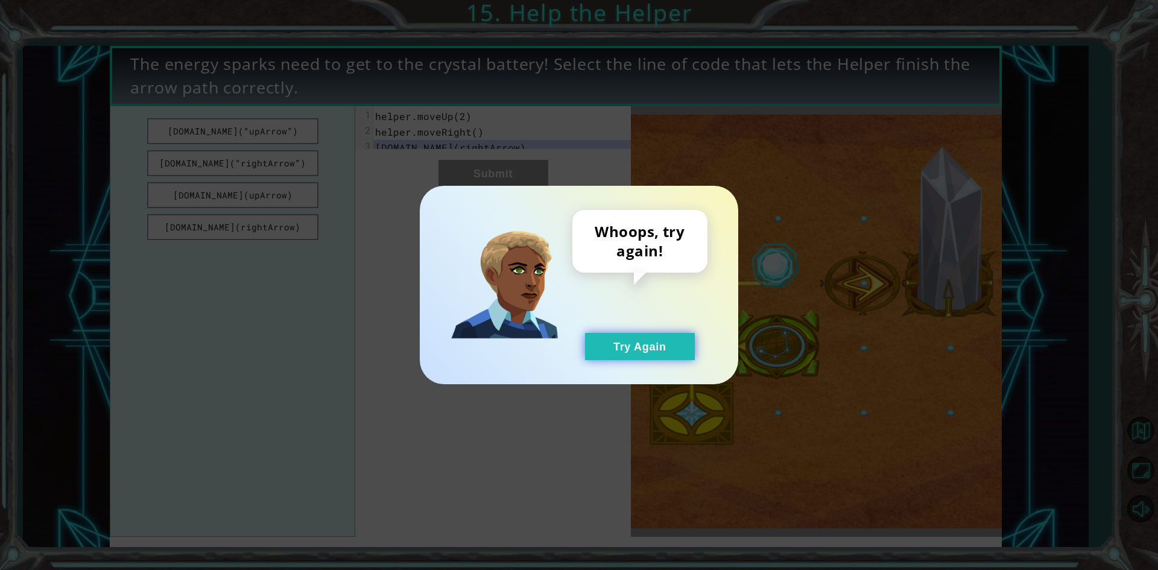
click at [674, 342] on button "Try Again" at bounding box center [640, 346] width 110 height 27
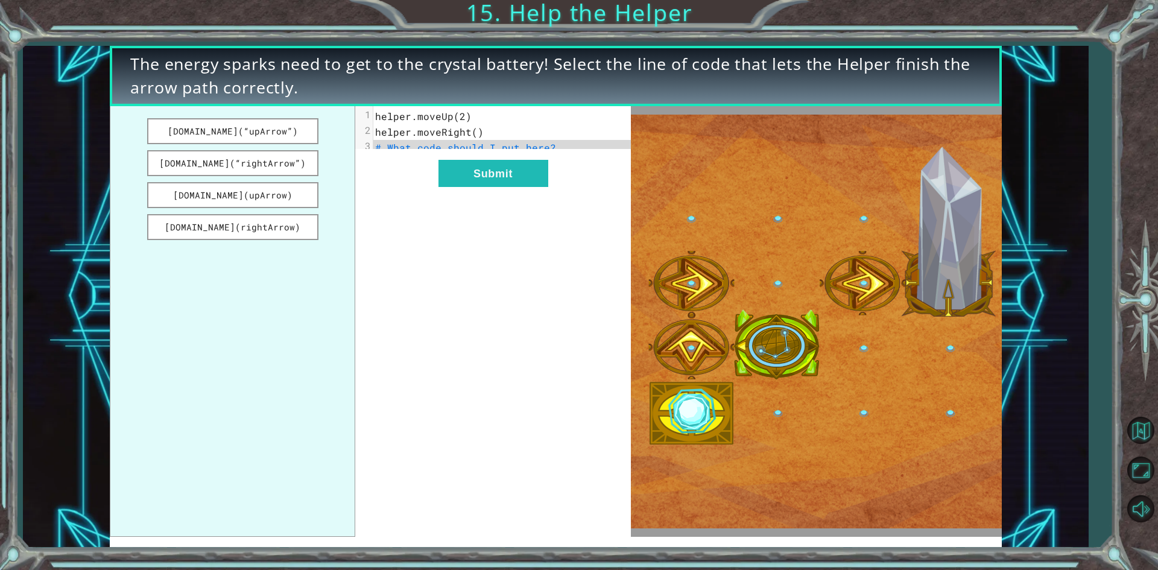
drag, startPoint x: 280, startPoint y: 226, endPoint x: 304, endPoint y: 212, distance: 28.1
click at [279, 226] on button "[DOMAIN_NAME](rightArrow)" at bounding box center [232, 227] width 171 height 26
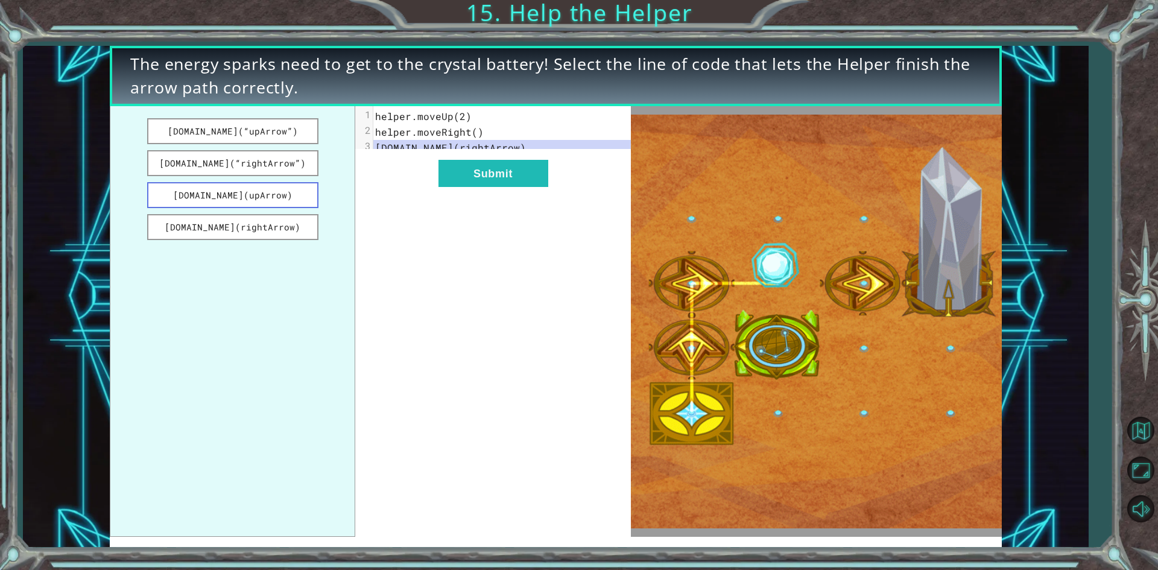
click at [282, 192] on button "[DOMAIN_NAME](upArrow)" at bounding box center [232, 195] width 171 height 26
click at [207, 196] on button "[DOMAIN_NAME](upArrow)" at bounding box center [232, 195] width 171 height 26
click at [458, 141] on pre "[DOMAIN_NAME](upArrow)" at bounding box center [506, 148] width 266 height 16
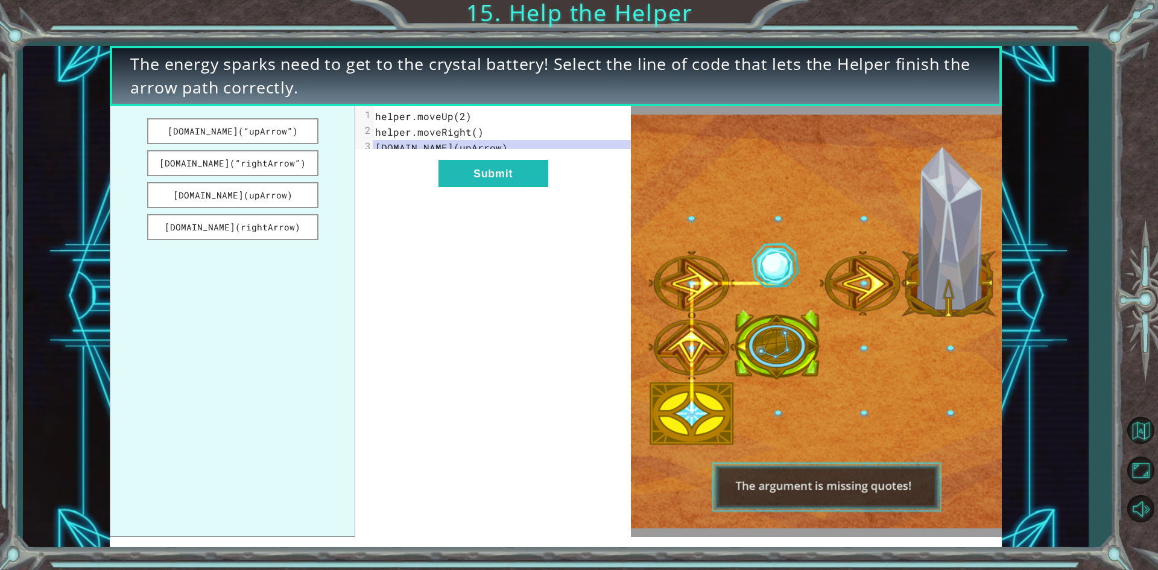
drag, startPoint x: 506, startPoint y: 153, endPoint x: 496, endPoint y: 198, distance: 46.3
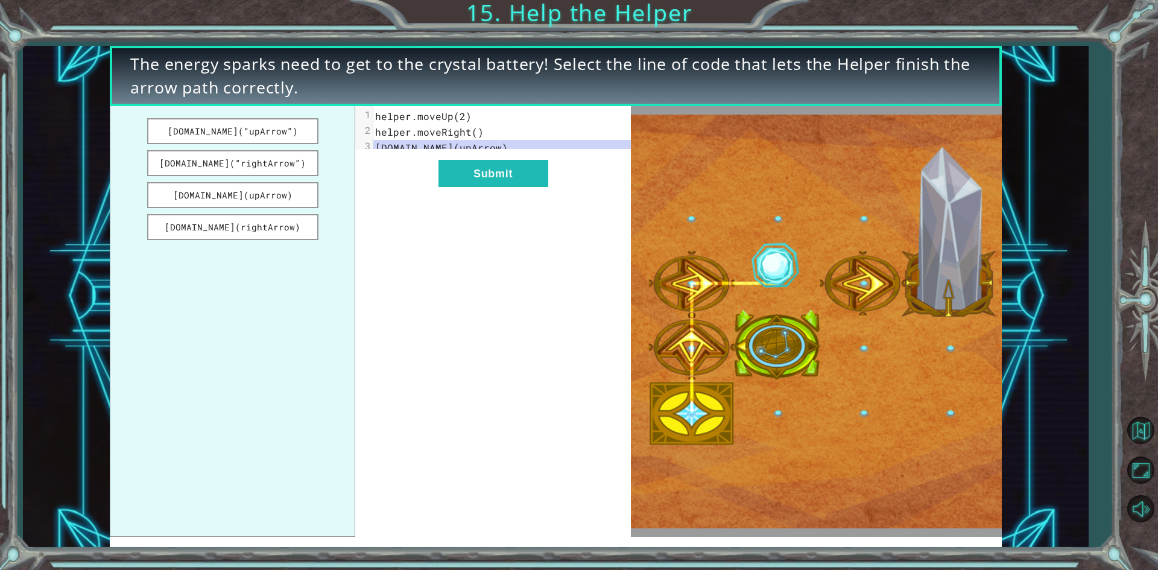
click at [496, 198] on div "x 1 helper.moveUp(2) 2 helper.moveRight() 3 [DOMAIN_NAME](upArrow) Submit" at bounding box center [492, 321] width 275 height 431
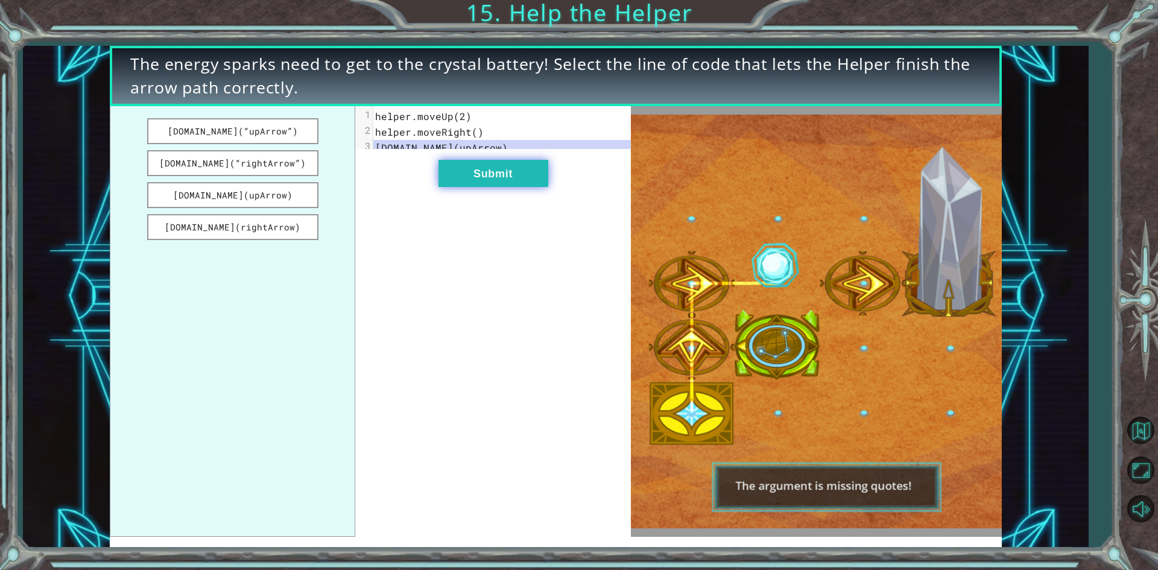
click at [504, 182] on button "Submit" at bounding box center [494, 173] width 110 height 27
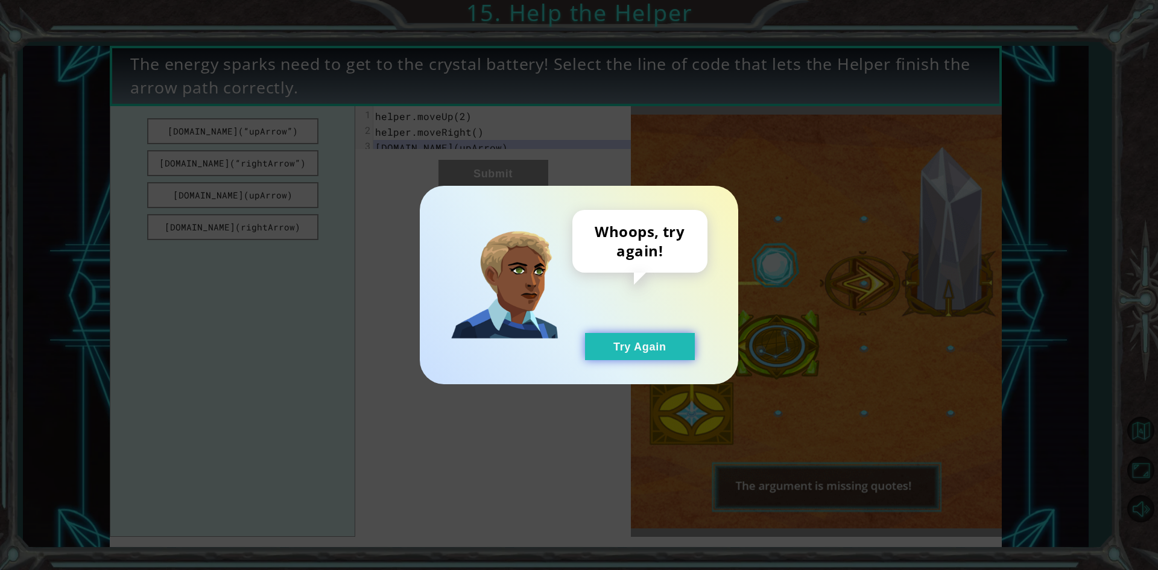
click at [593, 355] on button "Try Again" at bounding box center [640, 346] width 110 height 27
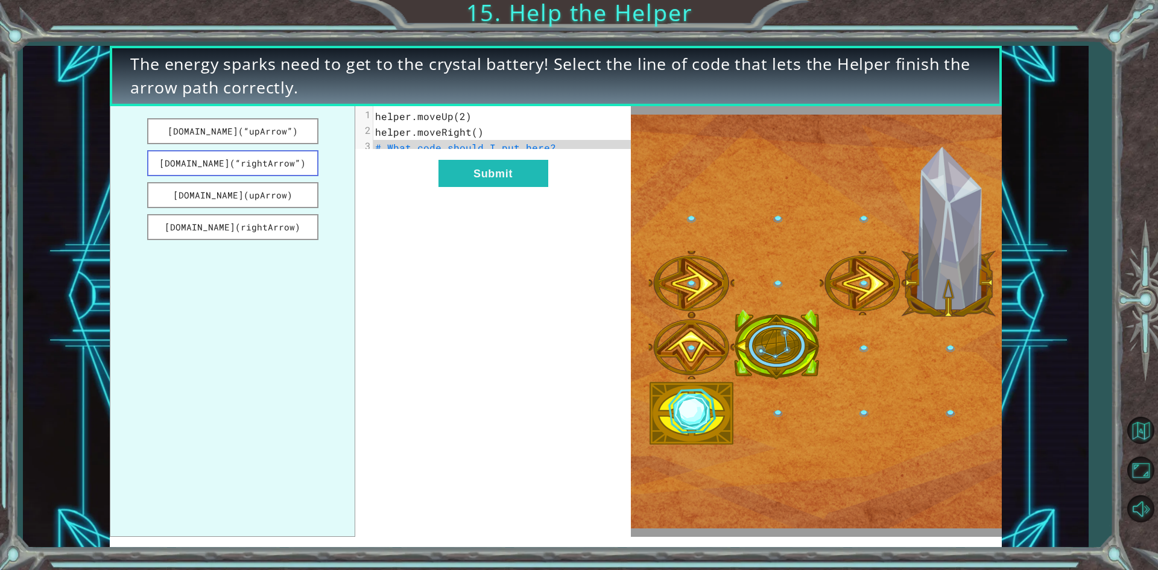
click at [300, 165] on button "[DOMAIN_NAME](“rightArrow”)" at bounding box center [232, 163] width 171 height 26
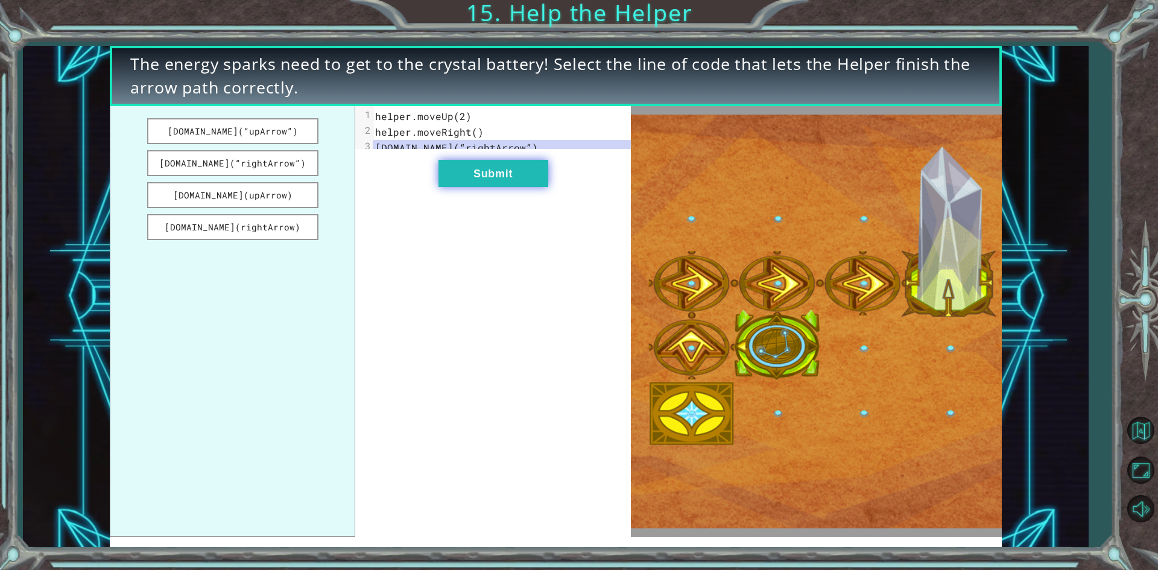
click at [485, 187] on button "Submit" at bounding box center [494, 173] width 110 height 27
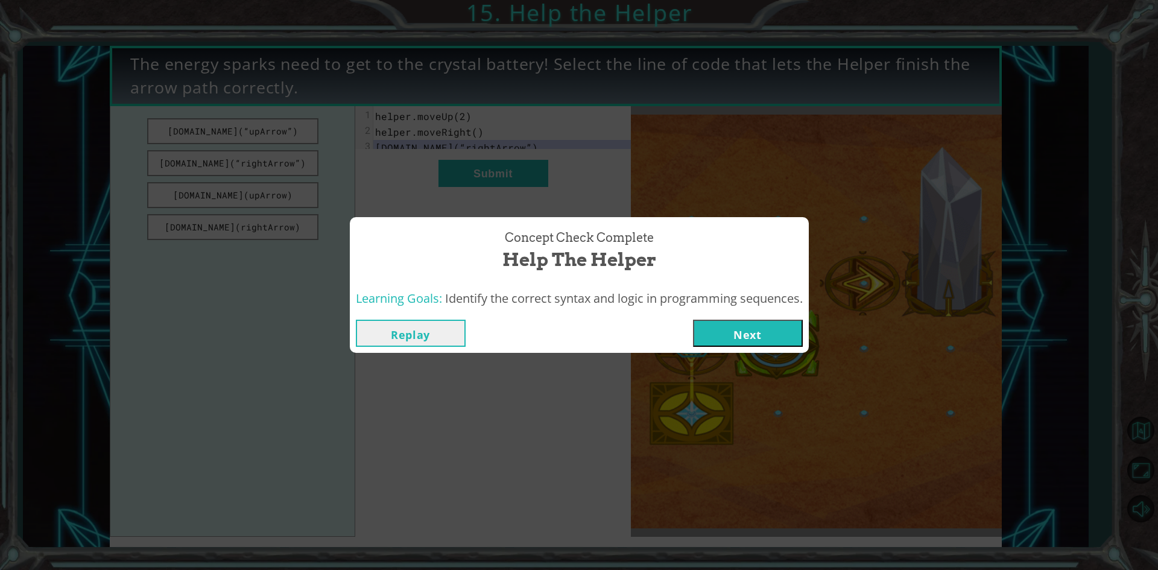
click at [780, 326] on button "Next" at bounding box center [748, 333] width 110 height 27
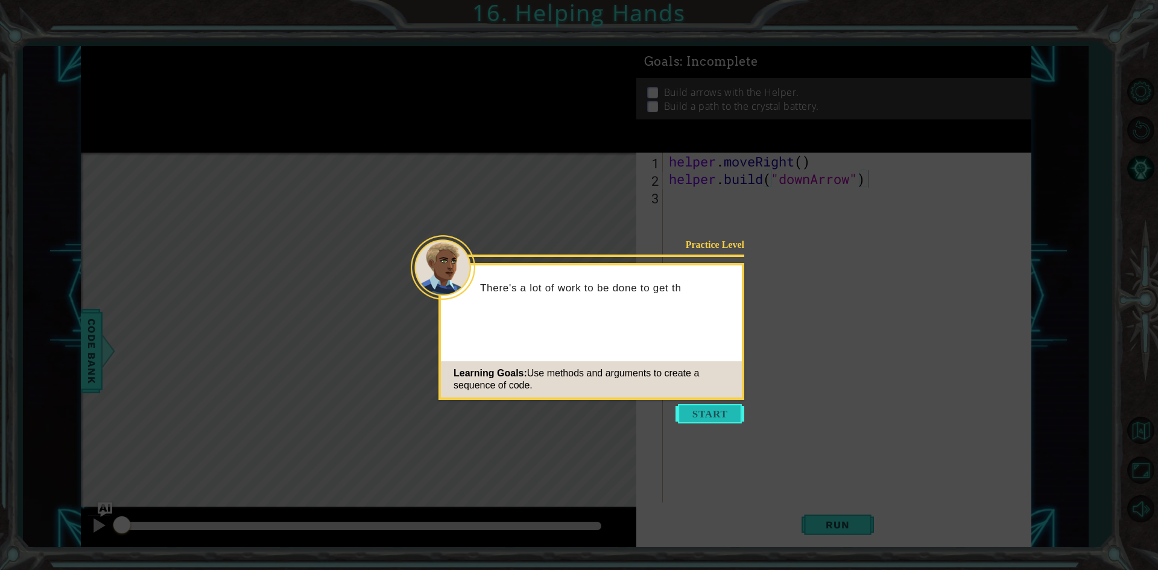
click at [719, 408] on button "Start" at bounding box center [710, 413] width 69 height 19
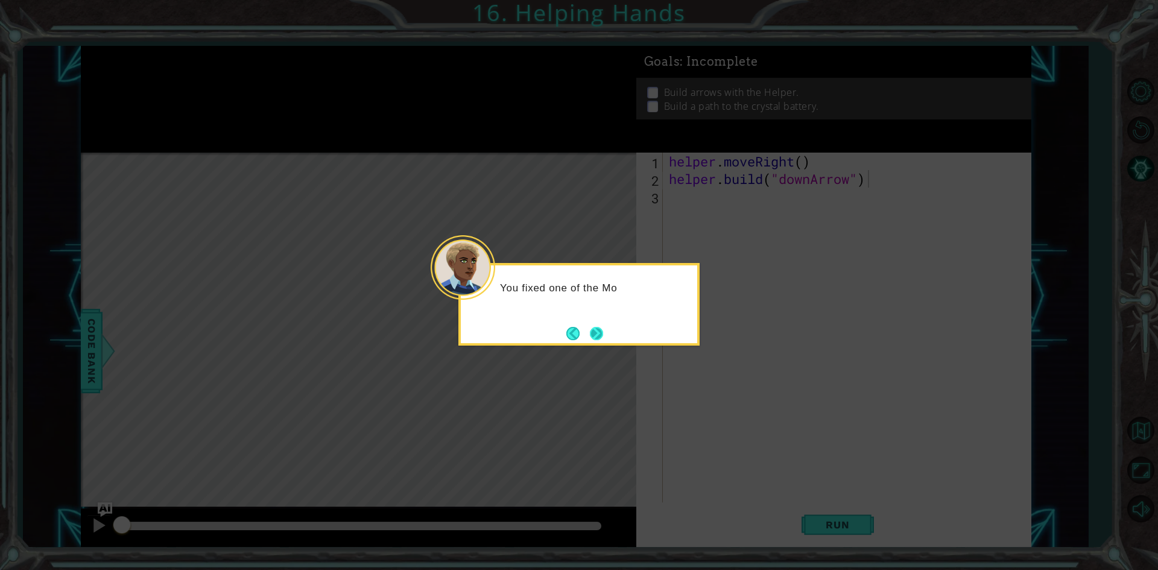
click at [603, 338] on button "Next" at bounding box center [596, 333] width 14 height 14
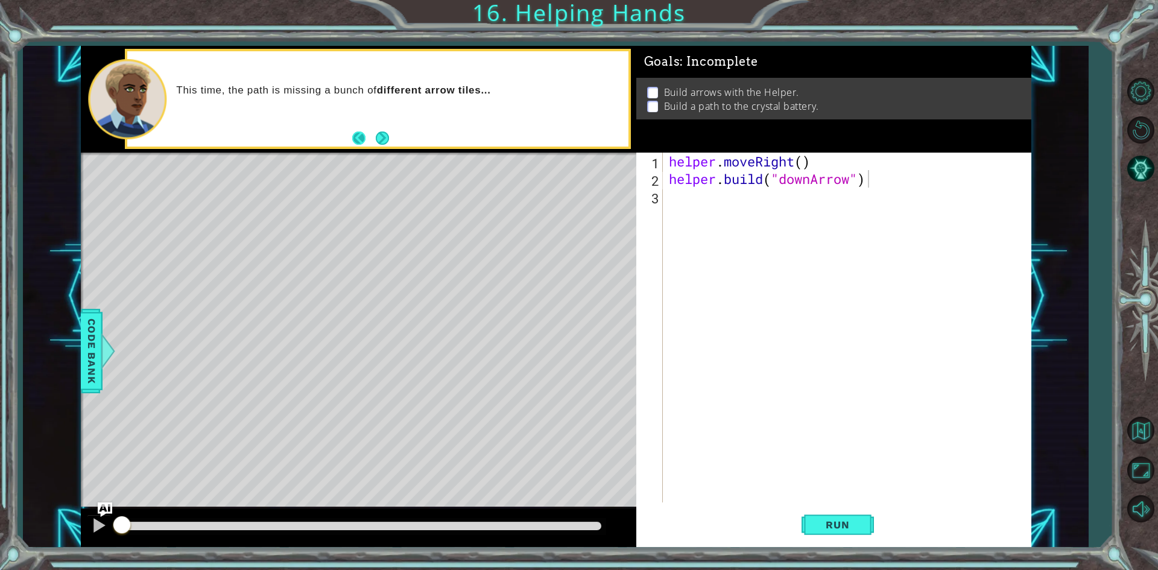
click at [375, 144] on button "Back" at bounding box center [364, 138] width 24 height 13
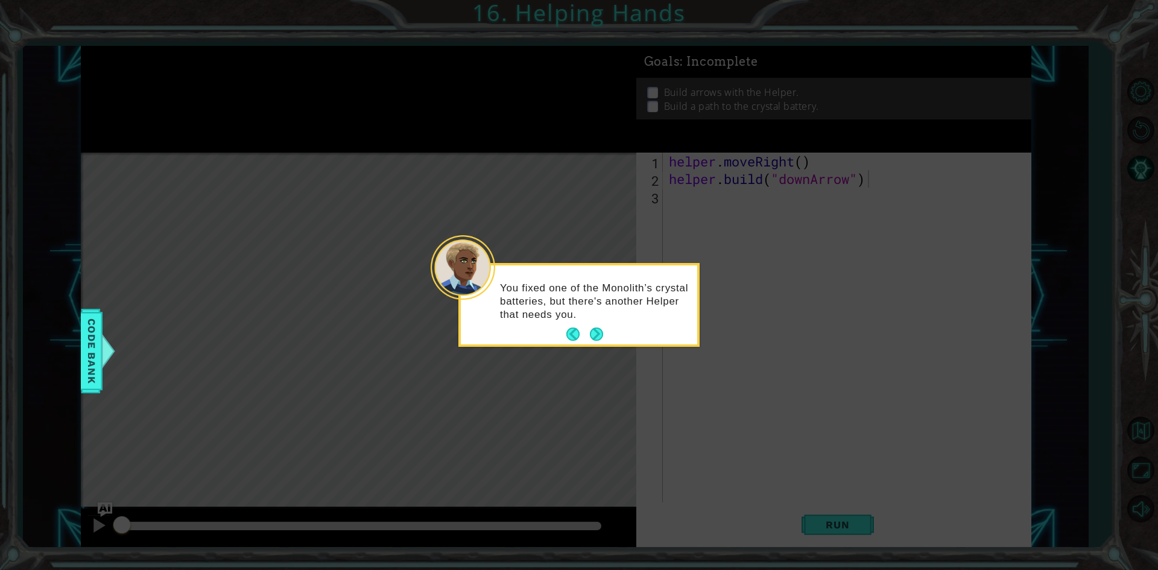
drag, startPoint x: 385, startPoint y: 141, endPoint x: 503, endPoint y: 213, distance: 137.8
click at [398, 148] on icon at bounding box center [579, 285] width 1158 height 570
click at [604, 330] on button "Next" at bounding box center [596, 334] width 15 height 15
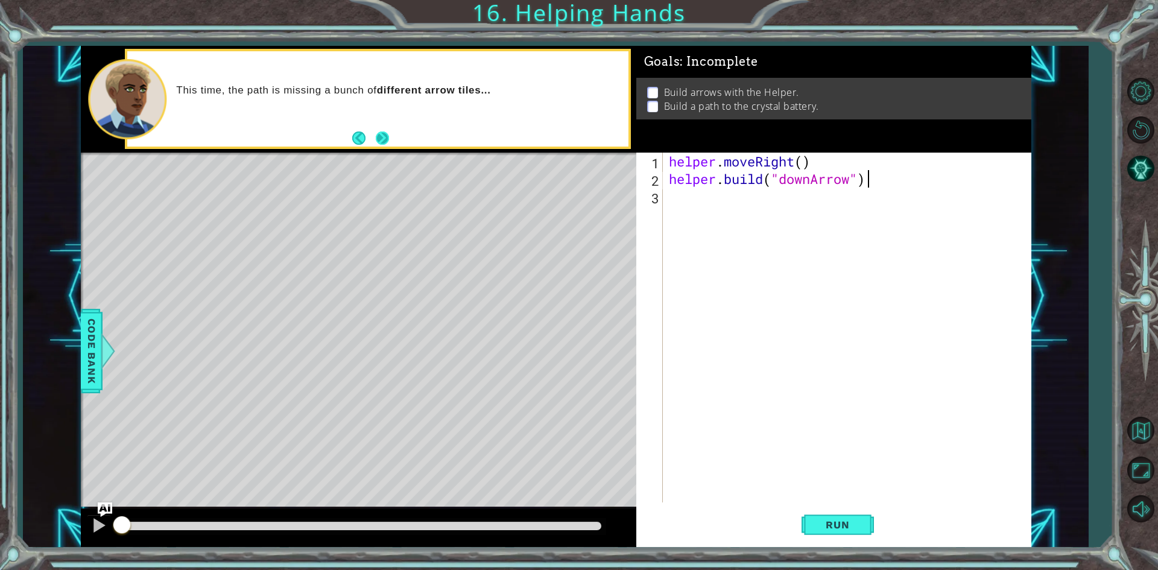
click at [386, 141] on button "Next" at bounding box center [383, 138] width 22 height 22
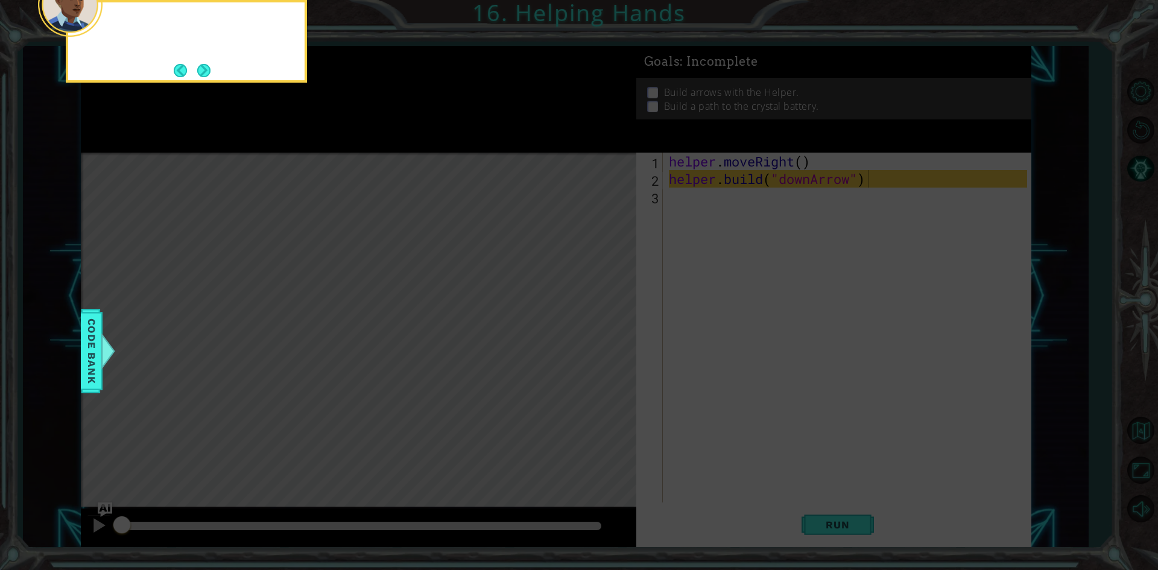
click at [385, 135] on icon at bounding box center [579, 85] width 1158 height 969
click at [203, 72] on button "Next" at bounding box center [204, 70] width 21 height 21
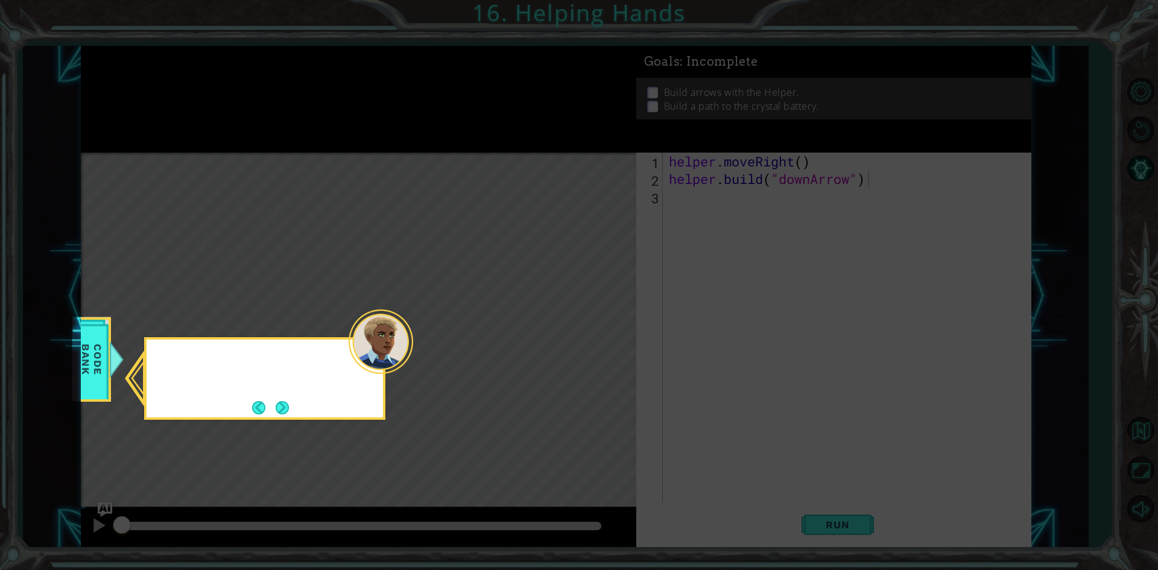
click at [203, 72] on icon at bounding box center [579, 285] width 1158 height 570
click at [282, 402] on button "Next" at bounding box center [283, 408] width 14 height 14
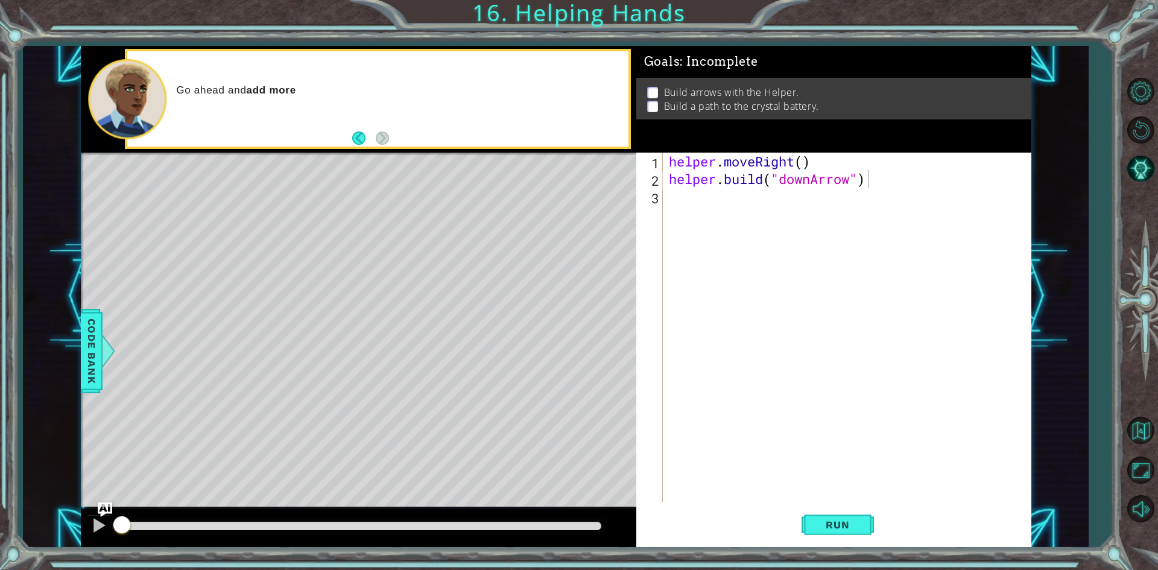
click at [456, 151] on div "Go ahead and add more" at bounding box center [359, 99] width 556 height 107
click at [456, 153] on div "methods helper moveUp() moveDown() moveLeft() moveRight() build(item) tools for…" at bounding box center [556, 297] width 951 height 502
click at [664, 255] on div "1 ההההההההההההההההההההההההההההההההההההההההההההההההההההההההההההההההההההההההההההה…" at bounding box center [556, 297] width 951 height 502
click at [745, 270] on div "helper . moveRight ( ) helper . build ( "downArrow" )" at bounding box center [850, 345] width 367 height 385
click at [735, 211] on div "helper . moveRight ( ) helper . build ( "downArrow" )" at bounding box center [850, 345] width 367 height 385
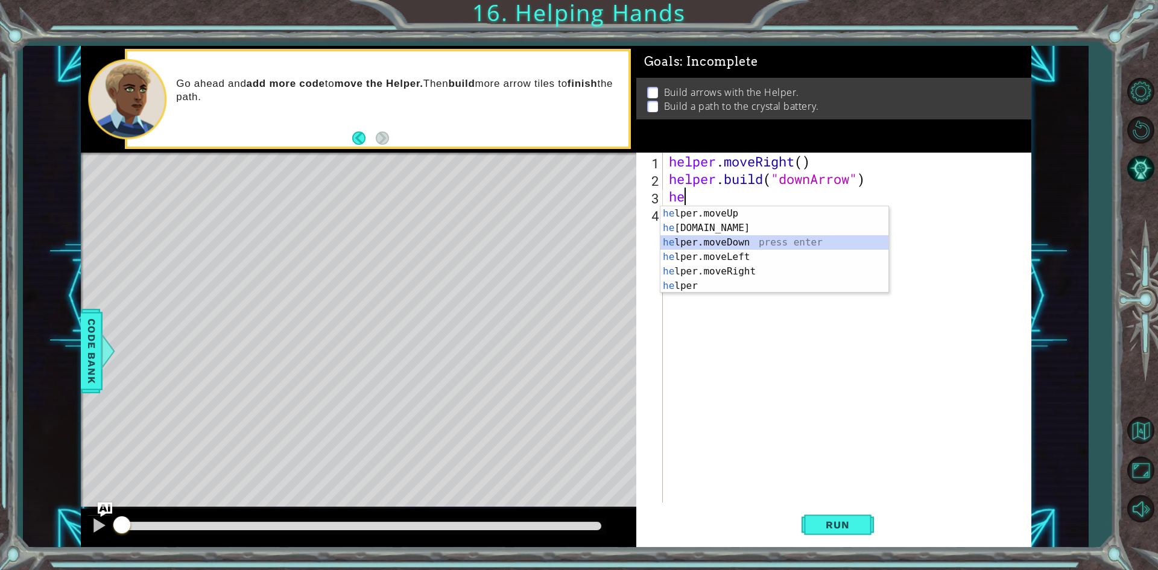
click at [743, 241] on div "he lper.moveUp press enter he [DOMAIN_NAME] press enter he lper.moveDown press …" at bounding box center [775, 264] width 228 height 116
type textarea "helper.moveDown(1)"
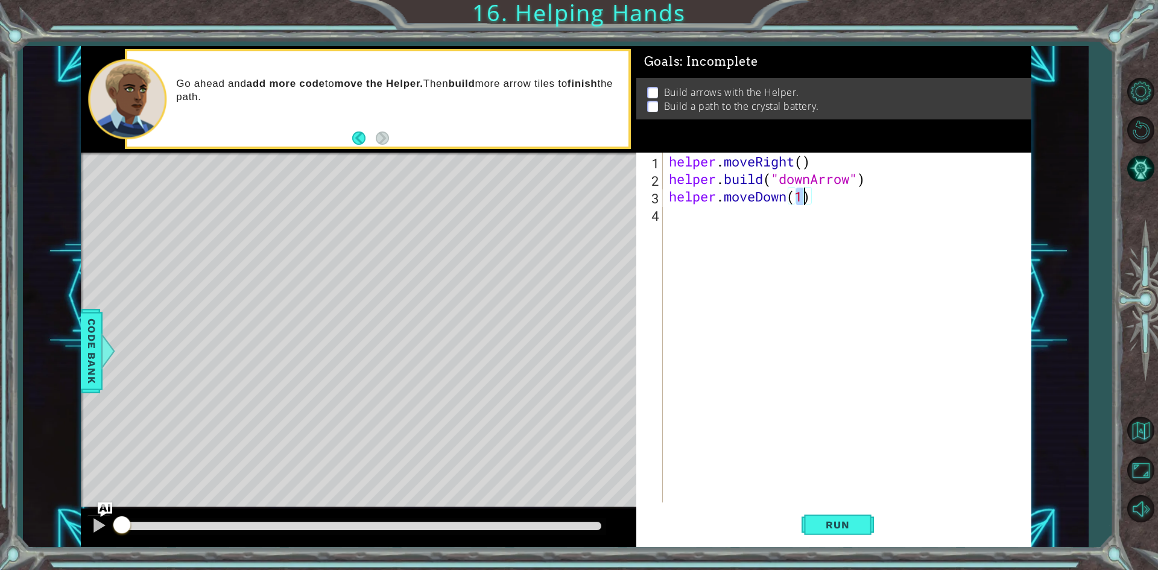
click at [735, 227] on div "helper . moveRight ( ) helper . build ( "downArrow" ) helper . moveDown ( 1 )" at bounding box center [850, 345] width 367 height 385
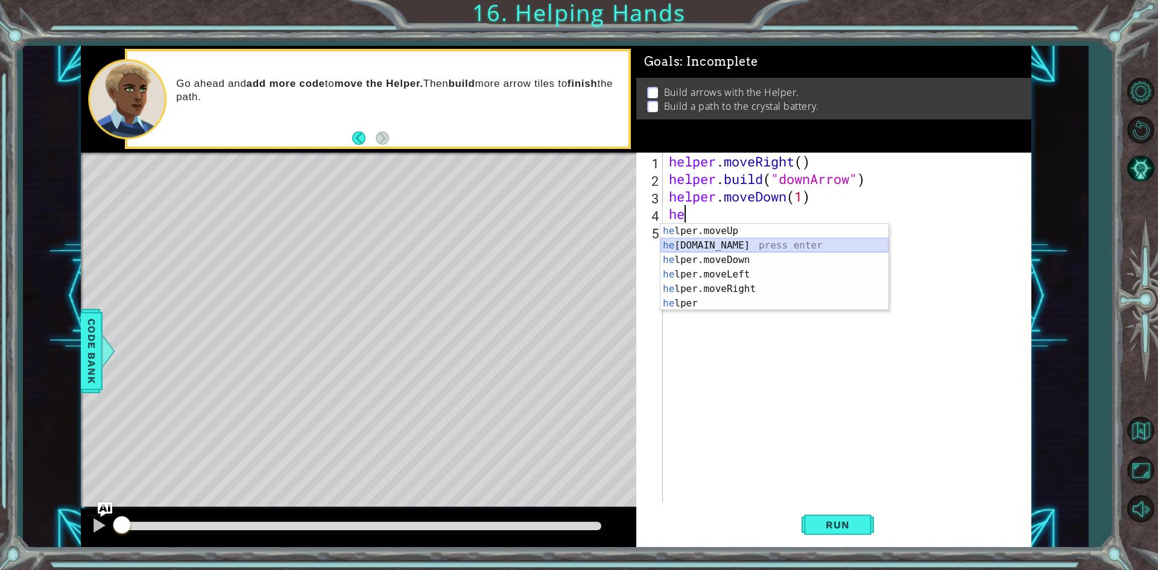
click at [720, 248] on div "he lper.moveUp press enter he [DOMAIN_NAME] press enter he lper.moveDown press …" at bounding box center [775, 282] width 228 height 116
type textarea "[DOMAIN_NAME]("rightArrow")"
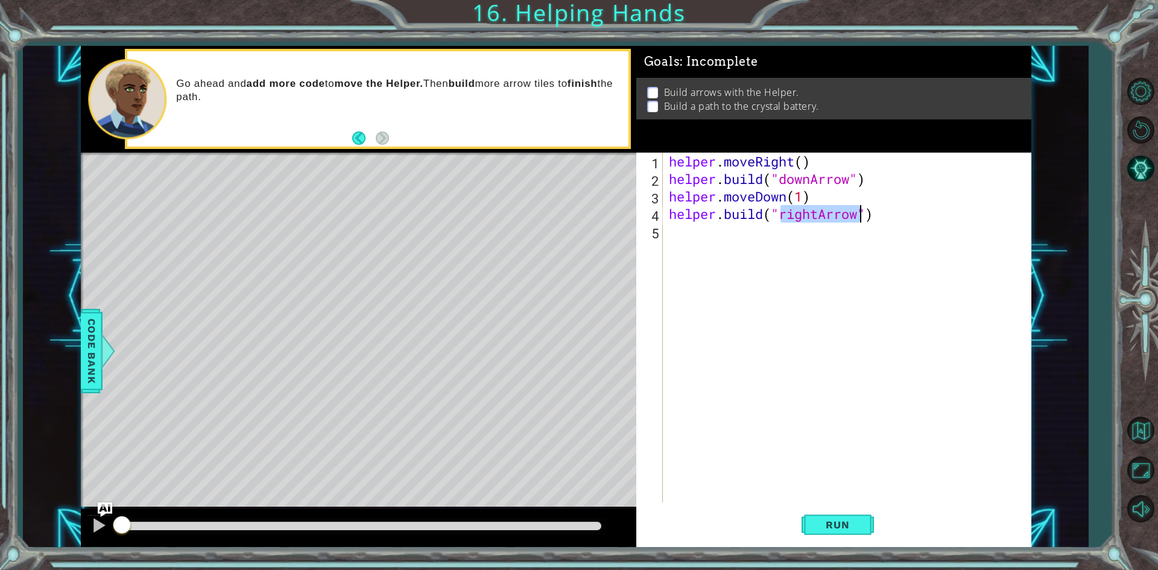
click at [847, 259] on div "helper . moveRight ( ) helper . build ( "downArrow" ) helper . moveDown ( 1 ) h…" at bounding box center [850, 345] width 367 height 385
click at [802, 204] on div "helper . moveRight ( ) helper . build ( "downArrow" ) helper . moveDown ( 1 ) h…" at bounding box center [850, 345] width 367 height 385
type textarea "helper.moveDown()"
click at [785, 240] on div "helper . moveRight ( ) helper . build ( "downArrow" ) helper . moveDown ( ) hel…" at bounding box center [850, 345] width 367 height 385
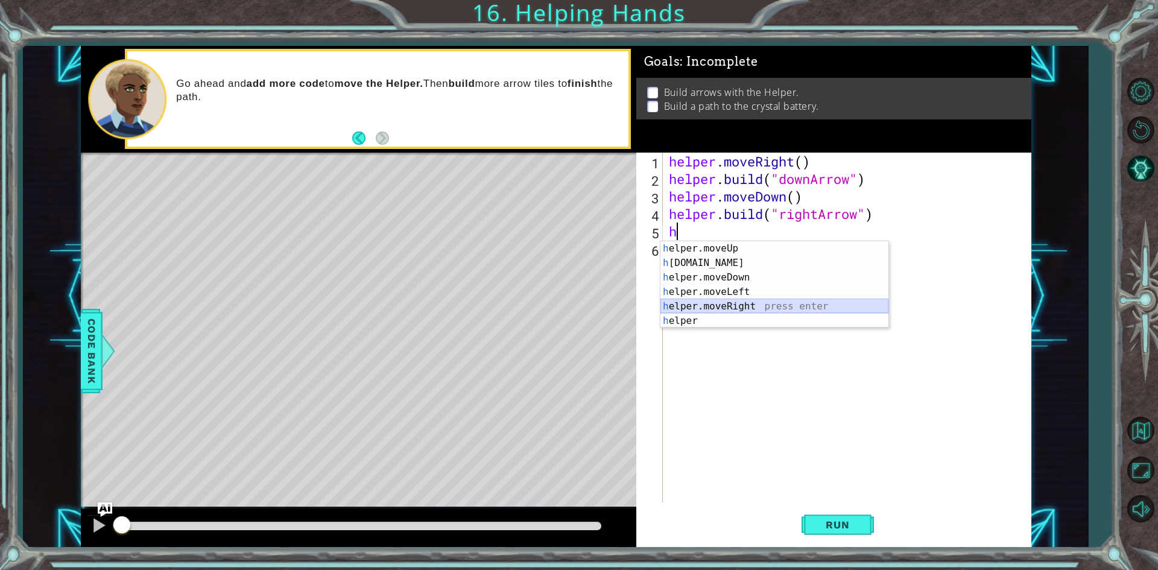
click at [752, 306] on div "h elper.moveUp press enter h [DOMAIN_NAME] press enter h elper.moveDown press e…" at bounding box center [775, 299] width 228 height 116
type textarea "helper.moveRight(1)"
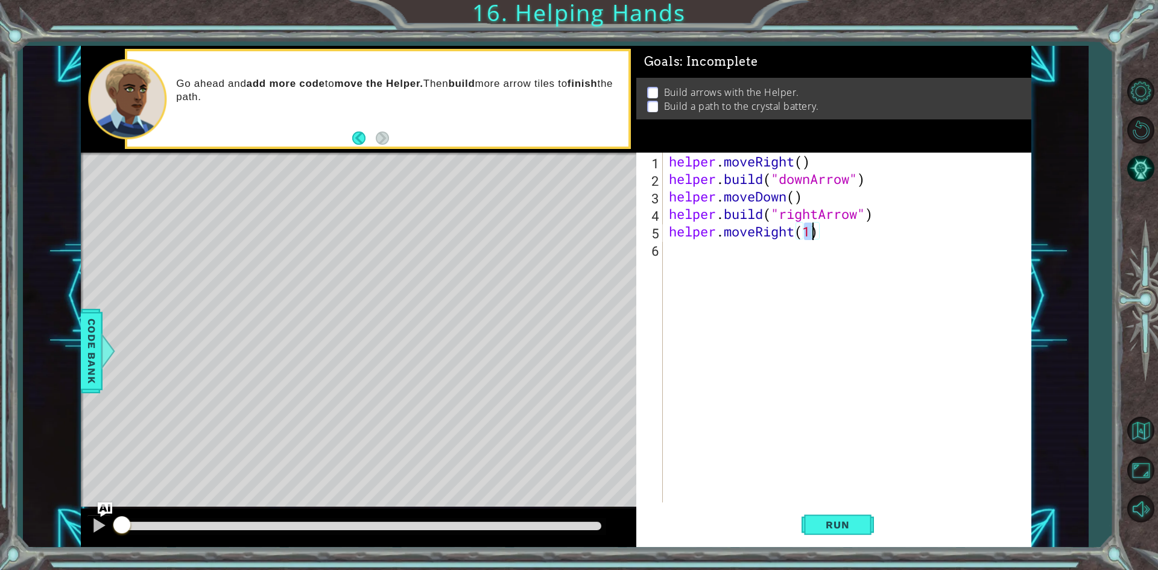
click at [675, 255] on div "helper . moveRight ( ) helper . build ( "downArrow" ) helper . moveDown ( ) hel…" at bounding box center [850, 345] width 367 height 385
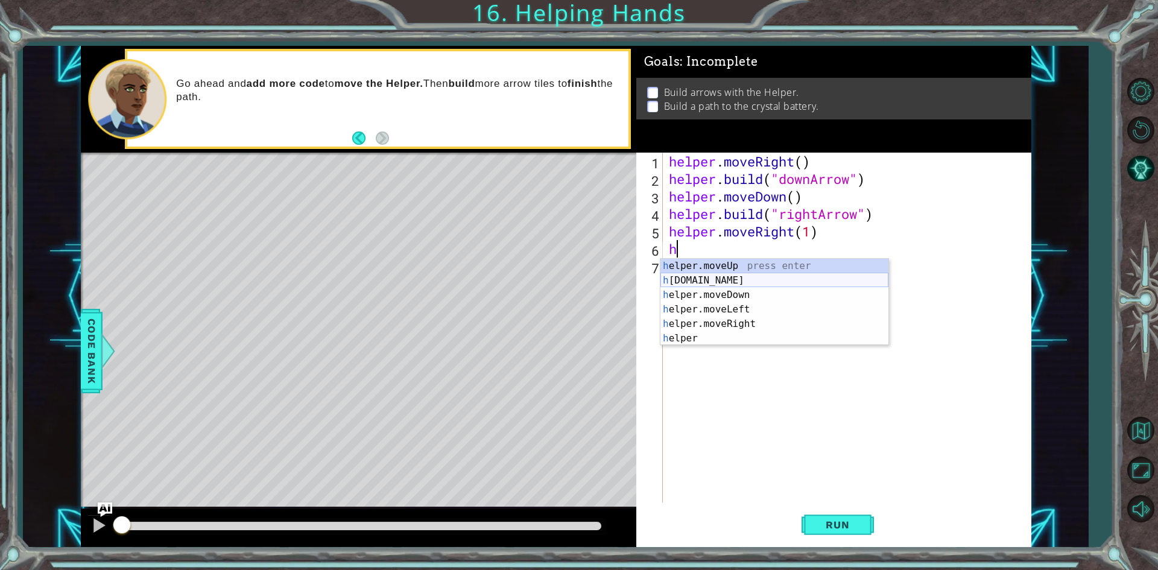
click at [743, 279] on div "h elper.moveUp press enter h [DOMAIN_NAME] press enter h elper.moveDown press e…" at bounding box center [775, 317] width 228 height 116
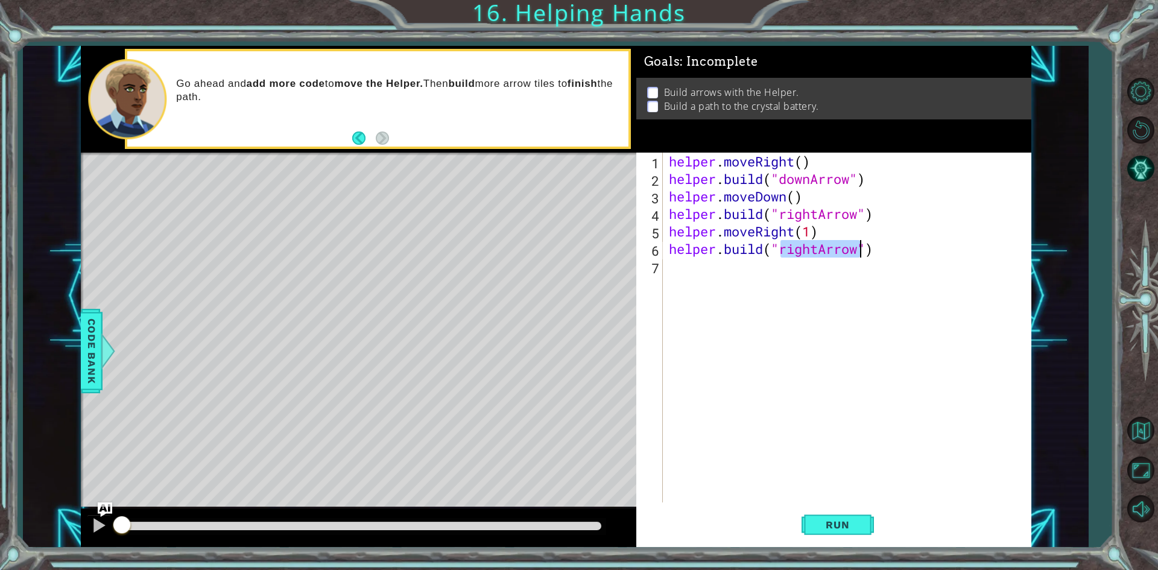
scroll to position [0, 5]
click at [680, 256] on div "helper . moveRight ( ) helper . build ( "downArrow" ) helper . moveDown ( ) hel…" at bounding box center [850, 345] width 367 height 385
click at [790, 253] on div "helper . moveRight ( ) helper . build ( "downArrow" ) helper . moveDown ( ) hel…" at bounding box center [850, 345] width 367 height 385
type textarea "[DOMAIN_NAME]("")"
drag, startPoint x: 822, startPoint y: 240, endPoint x: 667, endPoint y: 250, distance: 156.0
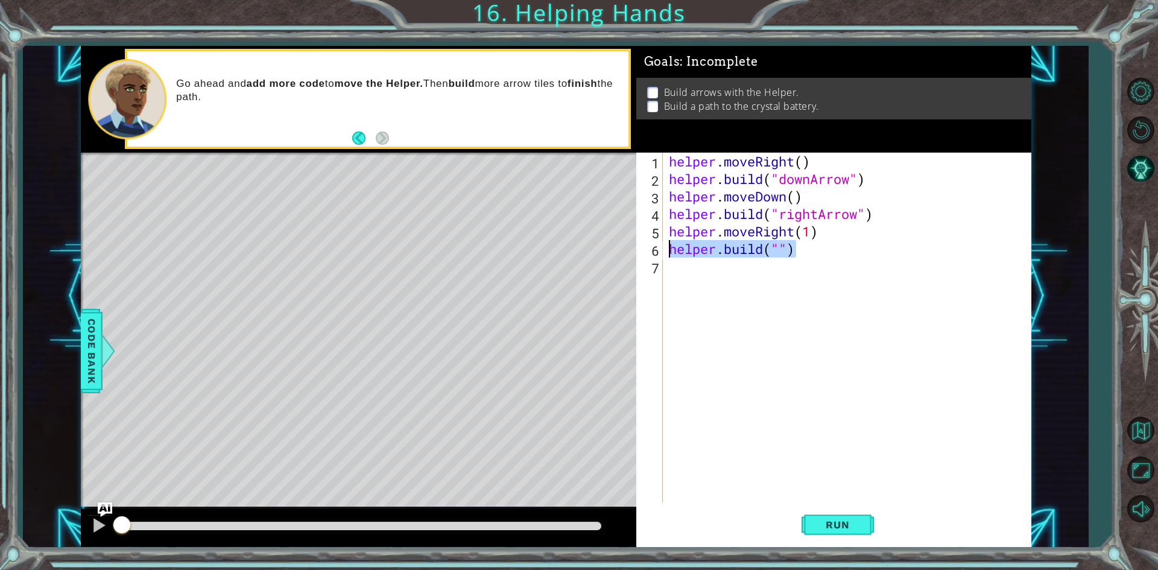
click at [667, 250] on div "helper . moveRight ( ) helper . build ( "downArrow" ) helper . moveDown ( ) hel…" at bounding box center [850, 345] width 367 height 385
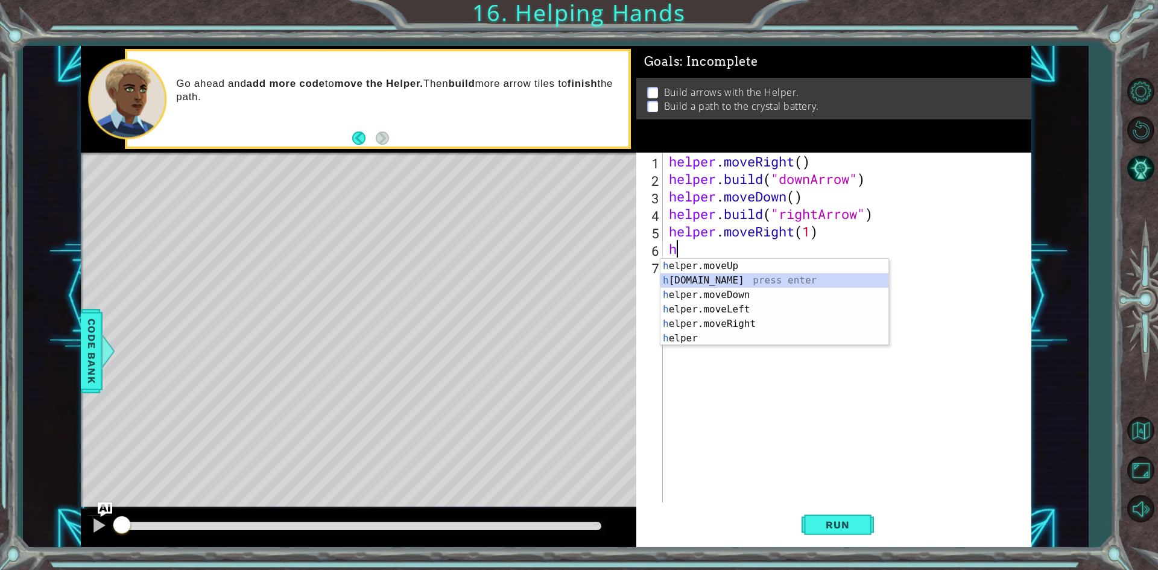
click at [699, 281] on div "h elper.moveUp press enter h [DOMAIN_NAME] press enter h elper.moveDown press e…" at bounding box center [775, 317] width 228 height 116
type textarea "[DOMAIN_NAME]("rightArrow")"
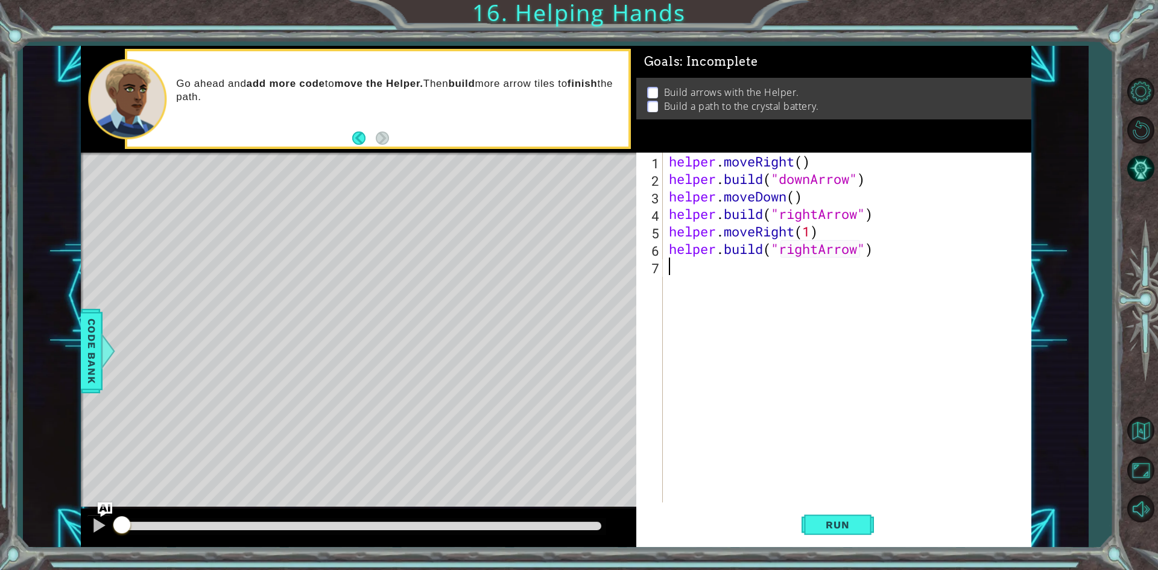
click at [696, 280] on div "helper . moveRight ( ) helper . build ( "downArrow" ) helper . moveDown ( ) hel…" at bounding box center [850, 345] width 367 height 385
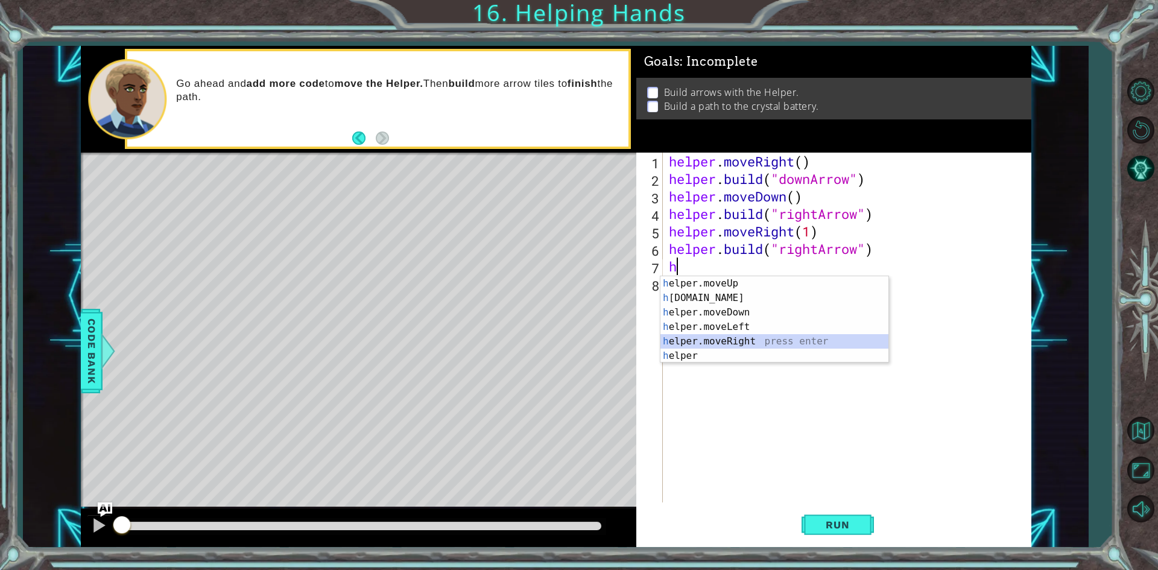
click at [748, 341] on div "h elper.moveUp press enter h [DOMAIN_NAME] press enter h elper.moveDown press e…" at bounding box center [775, 334] width 228 height 116
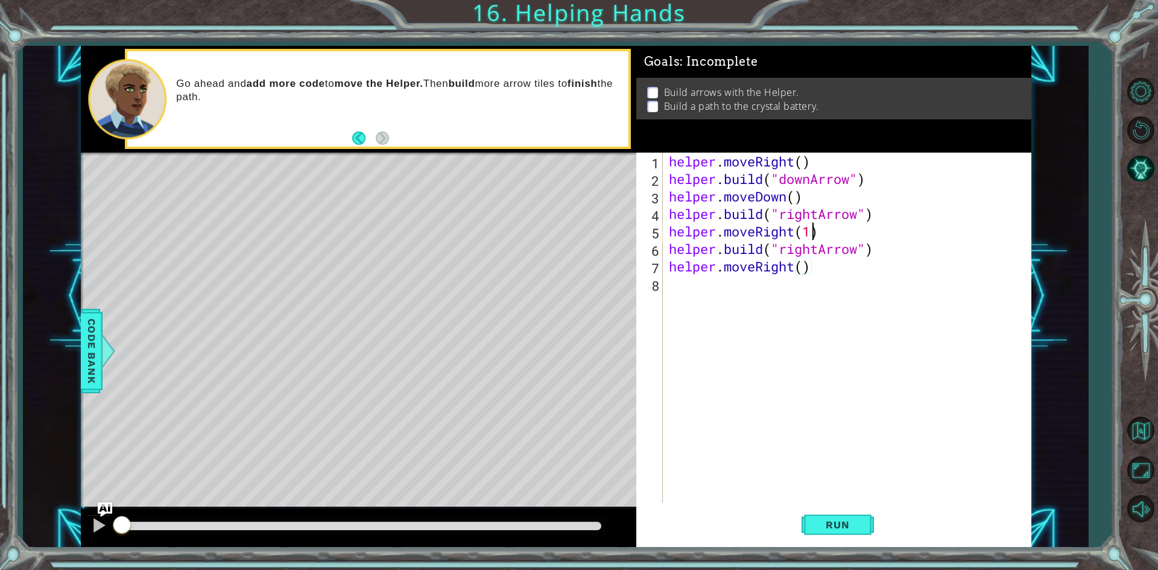
click at [810, 229] on div "helper . moveRight ( ) helper . build ( "downArrow" ) helper . moveDown ( ) hel…" at bounding box center [850, 345] width 367 height 385
type textarea "helper.moveRight()"
click at [718, 284] on div "helper . moveRight ( ) helper . build ( "downArrow" ) helper . moveDown ( ) hel…" at bounding box center [850, 345] width 367 height 385
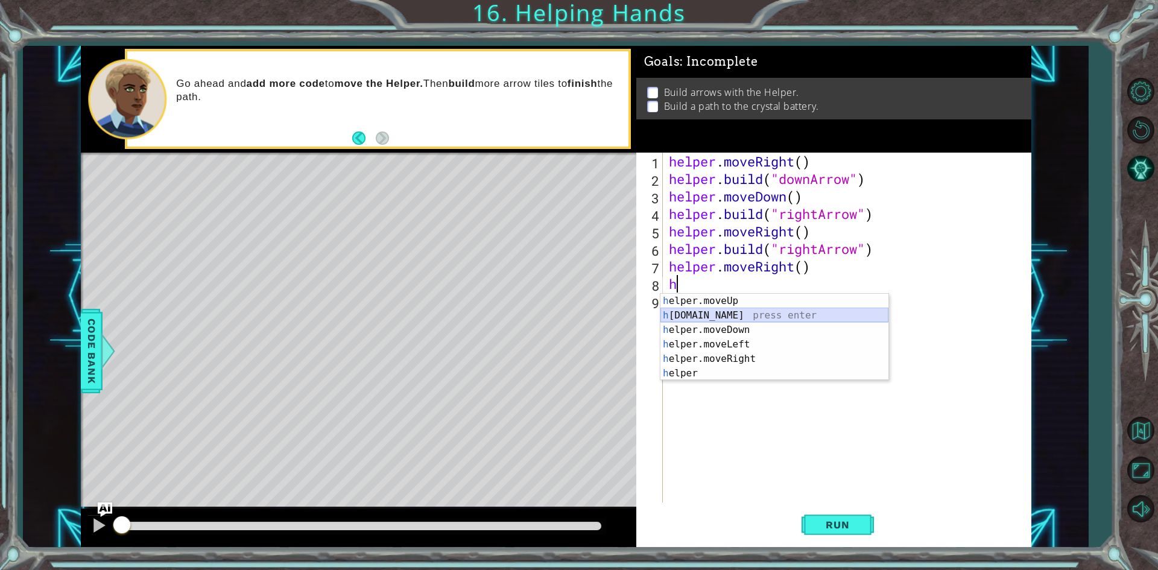
click at [718, 314] on div "h elper.moveUp press enter h [DOMAIN_NAME] press enter h elper.moveDown press e…" at bounding box center [775, 352] width 228 height 116
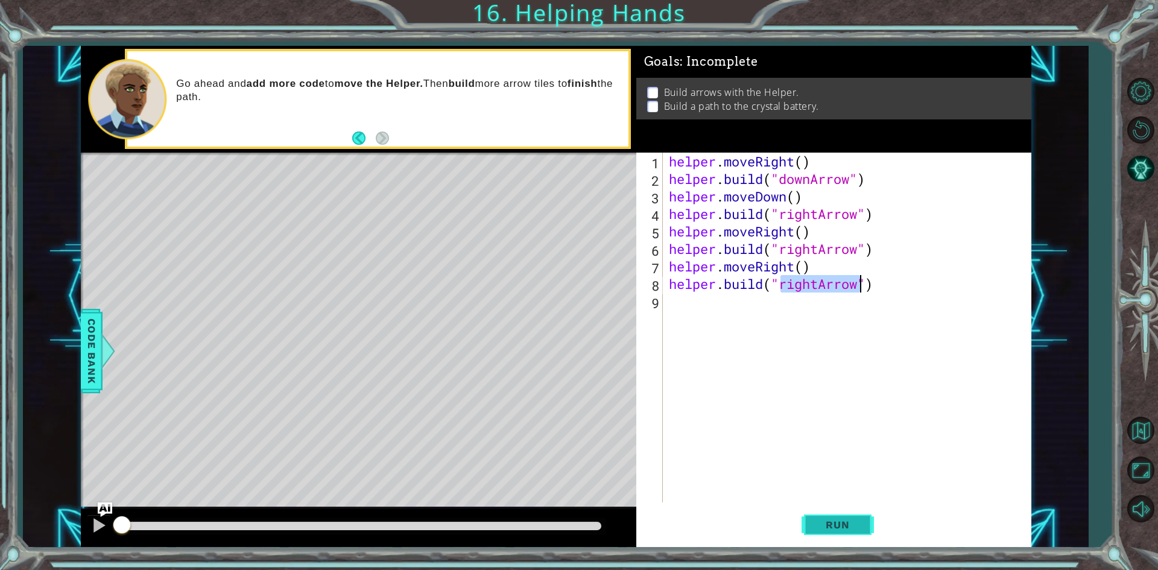
click at [869, 521] on button "Run" at bounding box center [838, 525] width 72 height 39
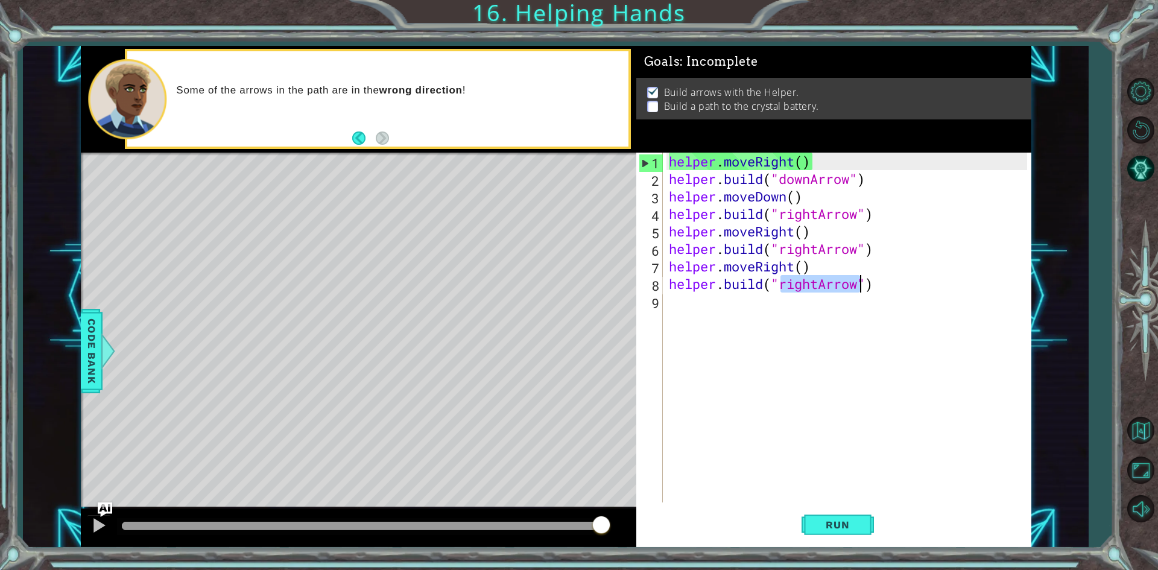
drag, startPoint x: 782, startPoint y: 284, endPoint x: 858, endPoint y: 284, distance: 76.6
click at [858, 284] on div "helper . moveRight ( ) helper . build ( "downArrow" ) helper . moveDown ( ) hel…" at bounding box center [850, 345] width 367 height 385
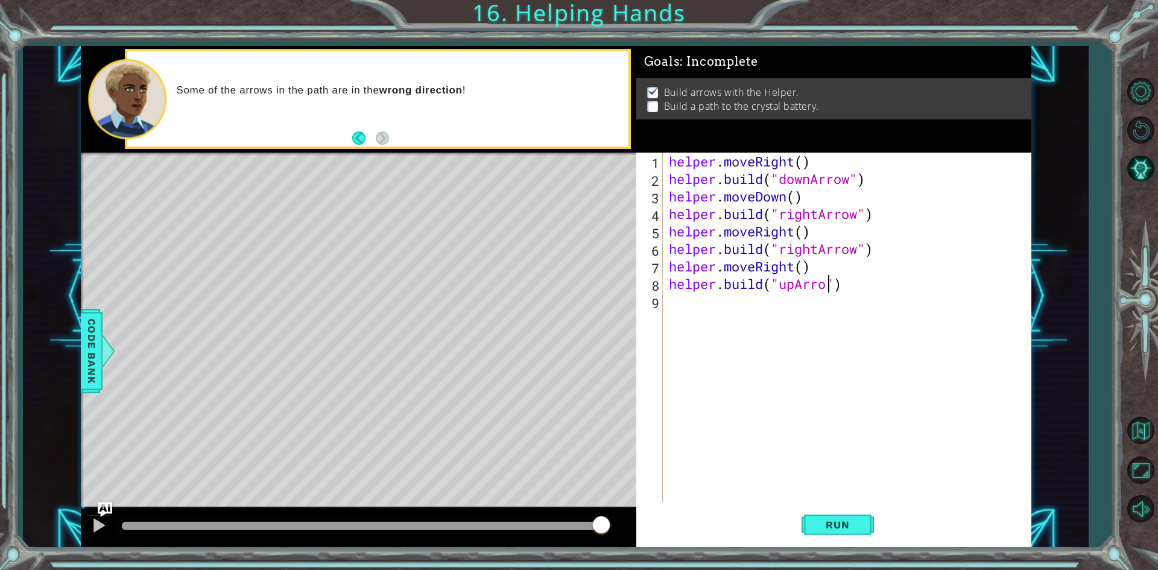
scroll to position [0, 7]
type textarea "[DOMAIN_NAME]("upArrow")"
click at [836, 528] on span "Run" at bounding box center [838, 525] width 48 height 12
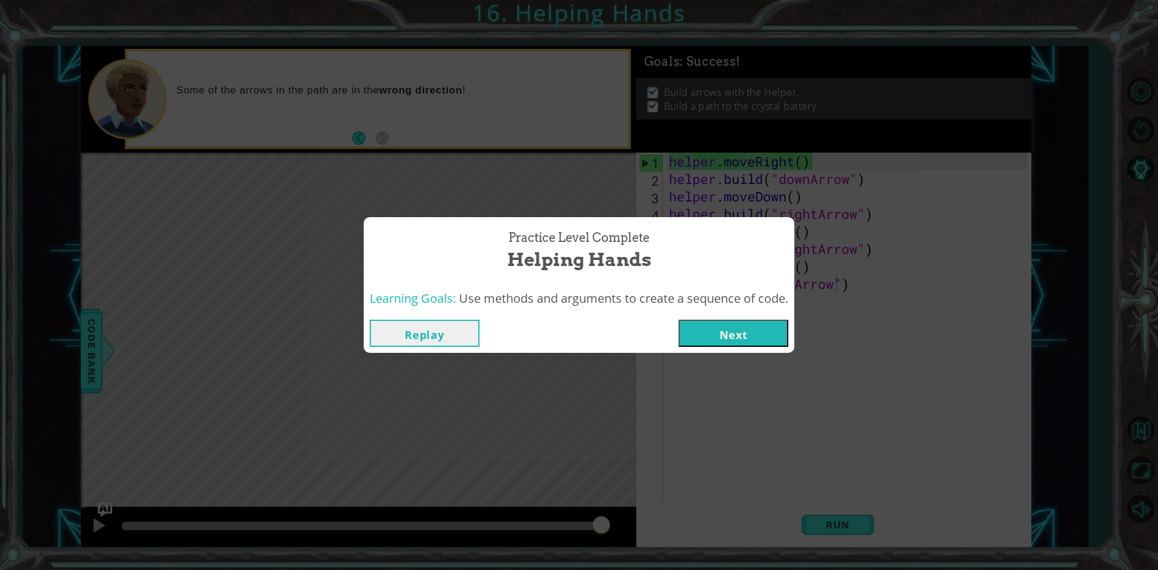
click at [694, 329] on button "Next" at bounding box center [734, 333] width 110 height 27
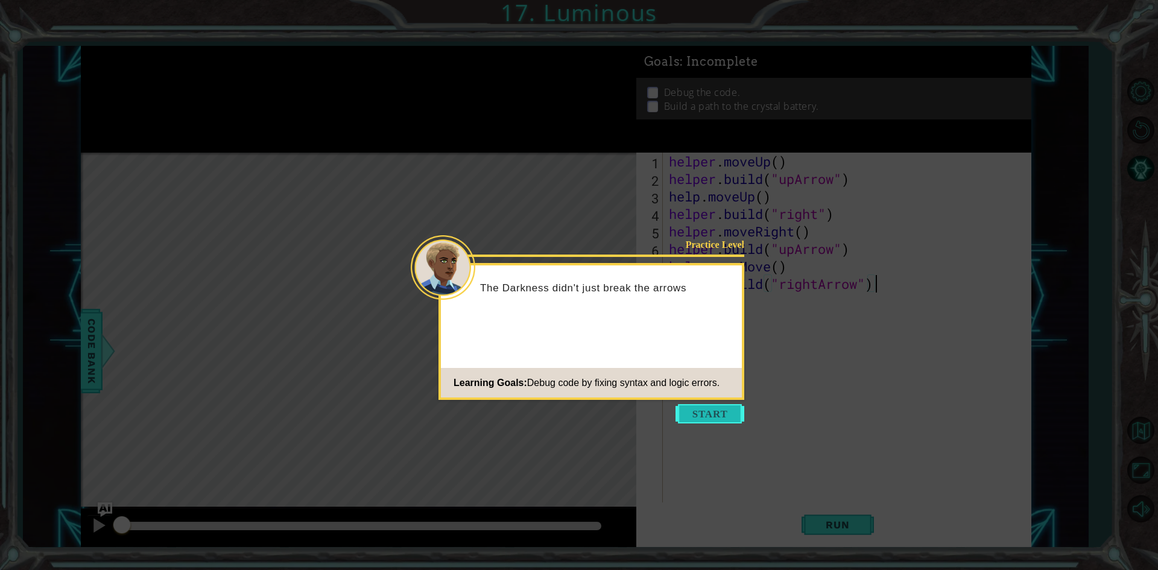
click at [720, 417] on button "Start" at bounding box center [710, 413] width 69 height 19
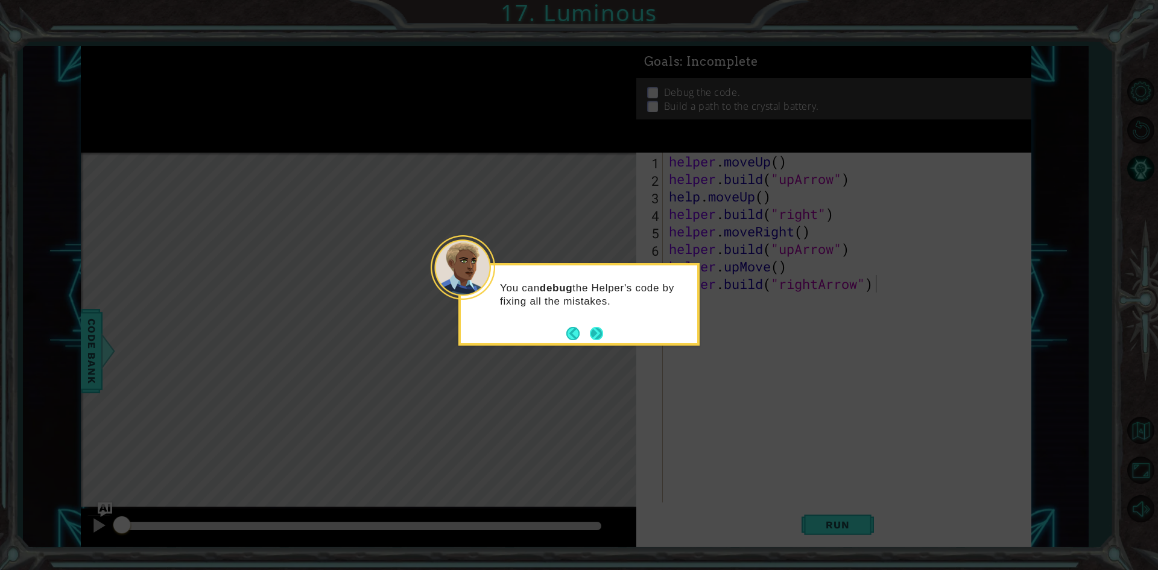
click at [594, 334] on button "Next" at bounding box center [596, 333] width 14 height 14
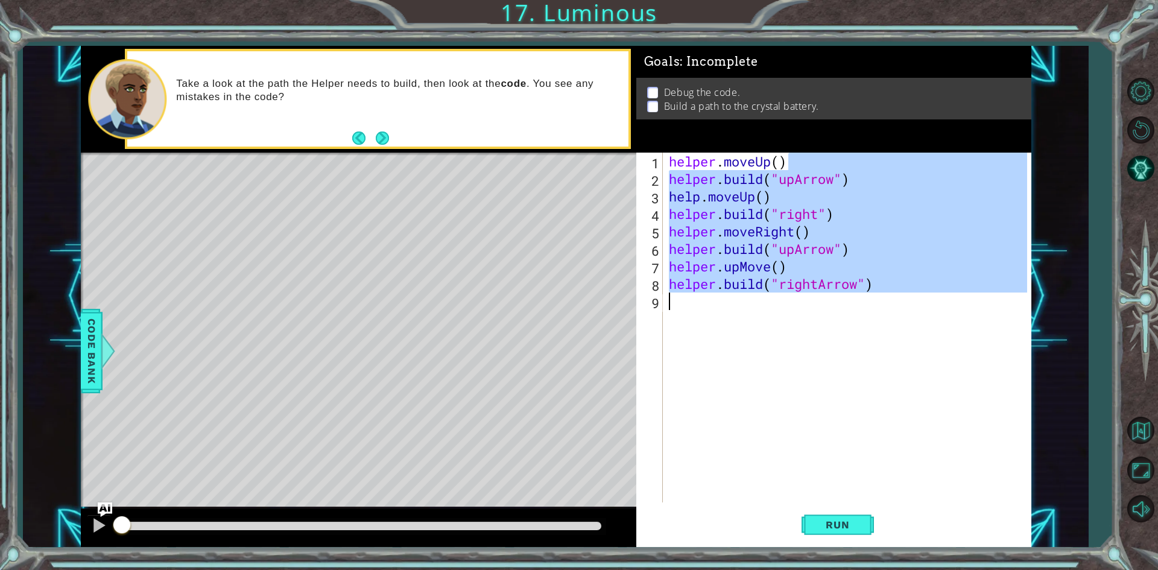
drag, startPoint x: 812, startPoint y: 156, endPoint x: 685, endPoint y: 312, distance: 201.5
click at [685, 312] on div "helper . moveUp ( ) helper . build ( "upArrow" ) help . moveUp ( ) helper . bui…" at bounding box center [850, 345] width 367 height 385
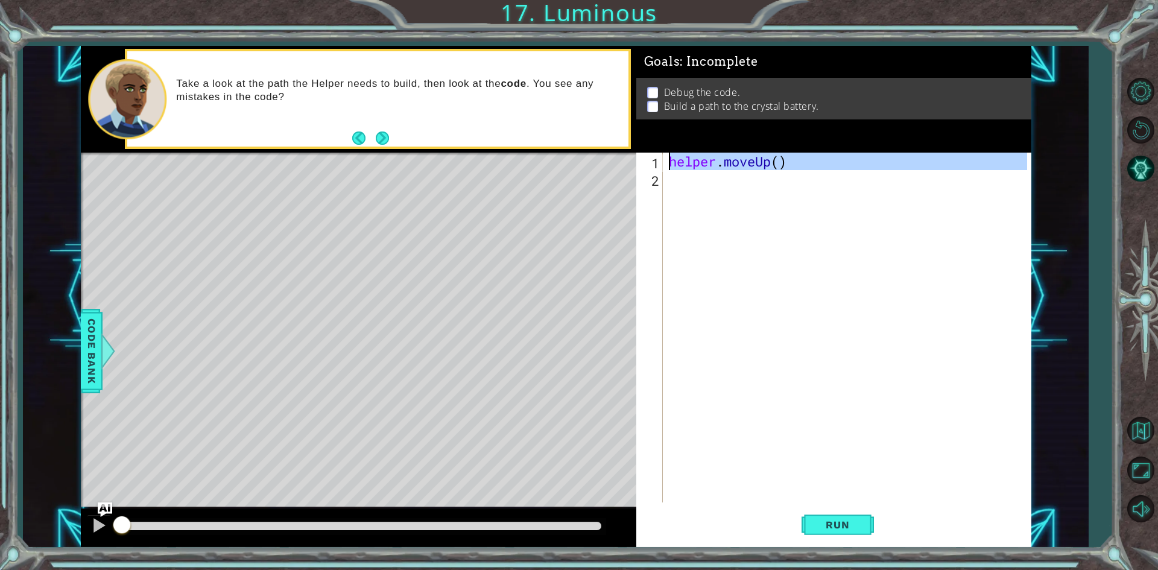
drag, startPoint x: 801, startPoint y: 176, endPoint x: 638, endPoint y: 165, distance: 163.2
click at [638, 165] on div "helper.moveUp() 1 2 helper . moveUp ( ) ההההההההההההההההההההההההההההההההההההההה…" at bounding box center [831, 328] width 391 height 350
type textarea "helper.moveUp()"
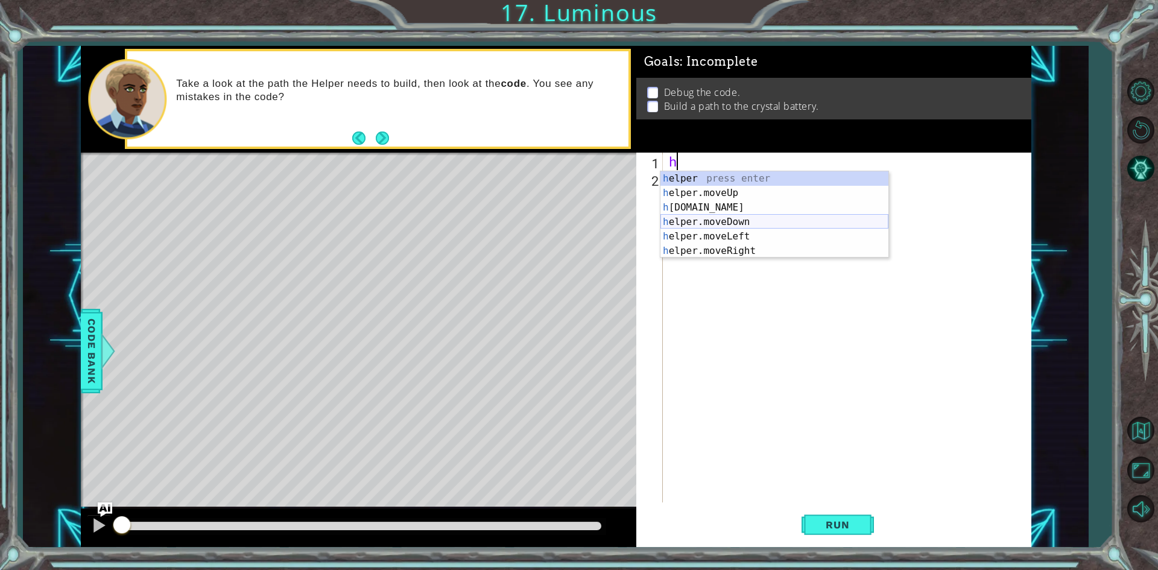
click at [699, 221] on div "h elper press enter h elper.moveUp press enter h [DOMAIN_NAME] press enter h el…" at bounding box center [775, 229] width 228 height 116
type textarea "helper.moveDown(1)"
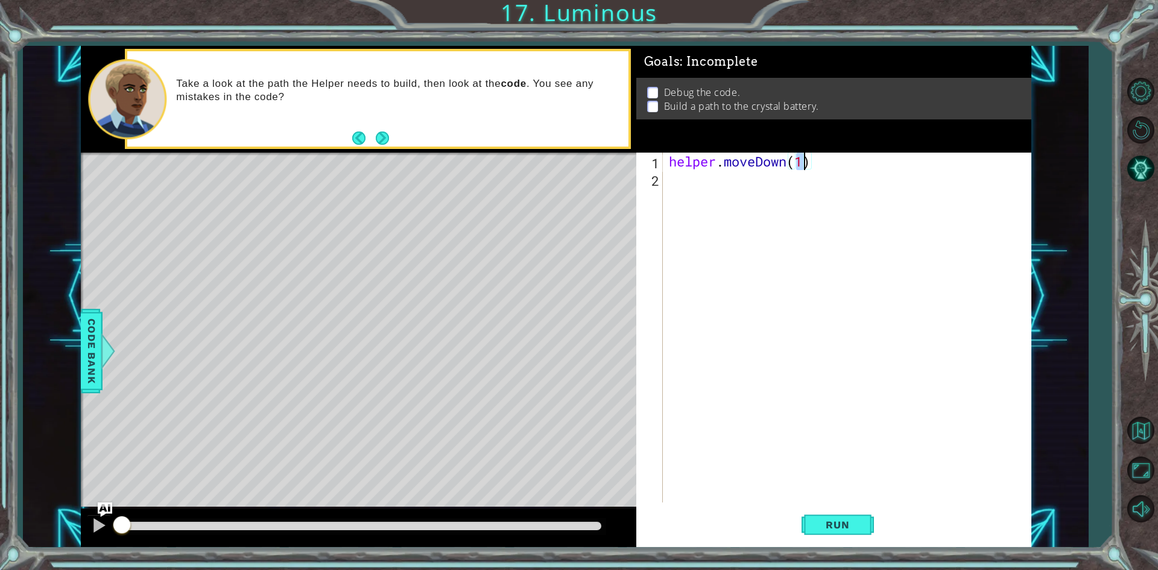
click at [711, 197] on div "helper . moveDown ( 1 )" at bounding box center [850, 345] width 367 height 385
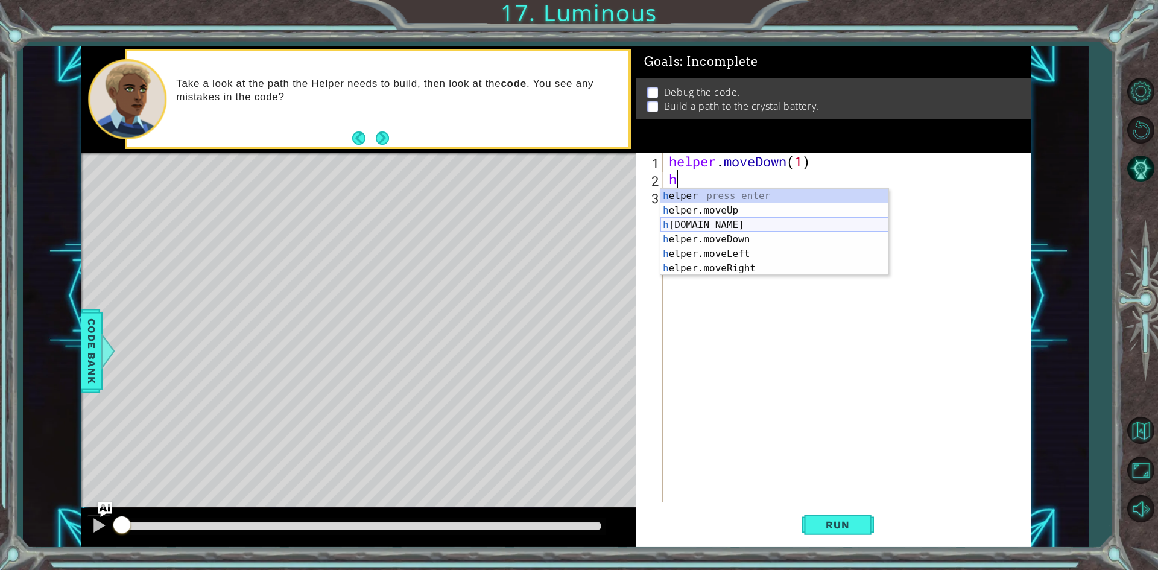
click at [715, 225] on div "h elper press enter h elper.moveUp press enter h [DOMAIN_NAME] press enter h el…" at bounding box center [775, 247] width 228 height 116
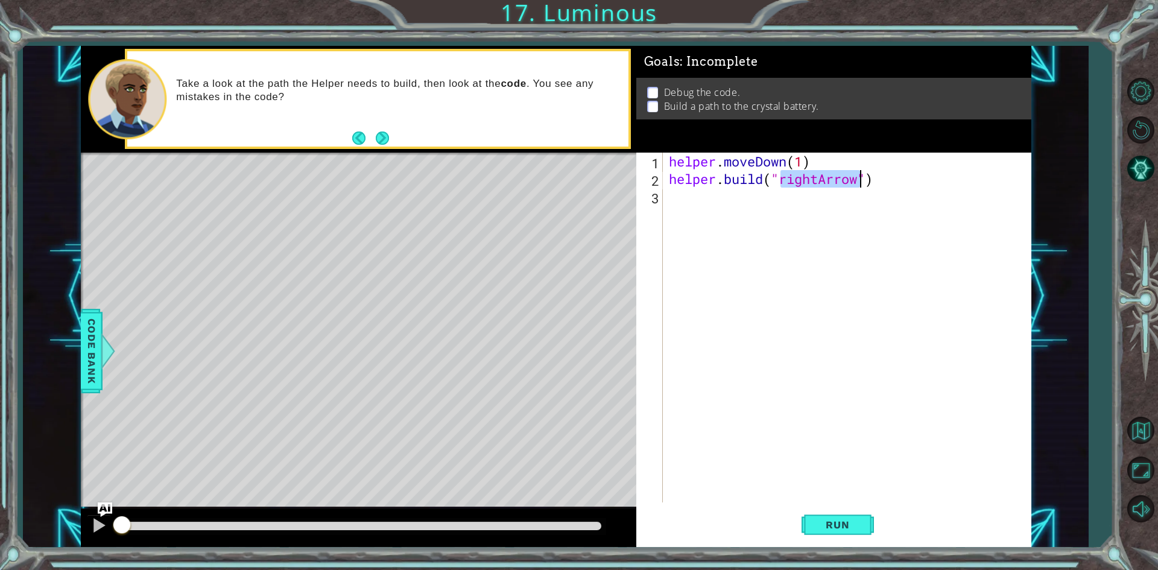
click at [800, 173] on div "helper . moveDown ( 1 ) helper . build ( "rightArrow" )" at bounding box center [847, 328] width 361 height 350
drag, startPoint x: 820, startPoint y: 182, endPoint x: 783, endPoint y: 179, distance: 37.6
click at [783, 179] on div "helper . moveDown ( 1 ) helper . build ( "rightArrow" )" at bounding box center [850, 345] width 367 height 385
type textarea "[DOMAIN_NAME]("downArrow")"
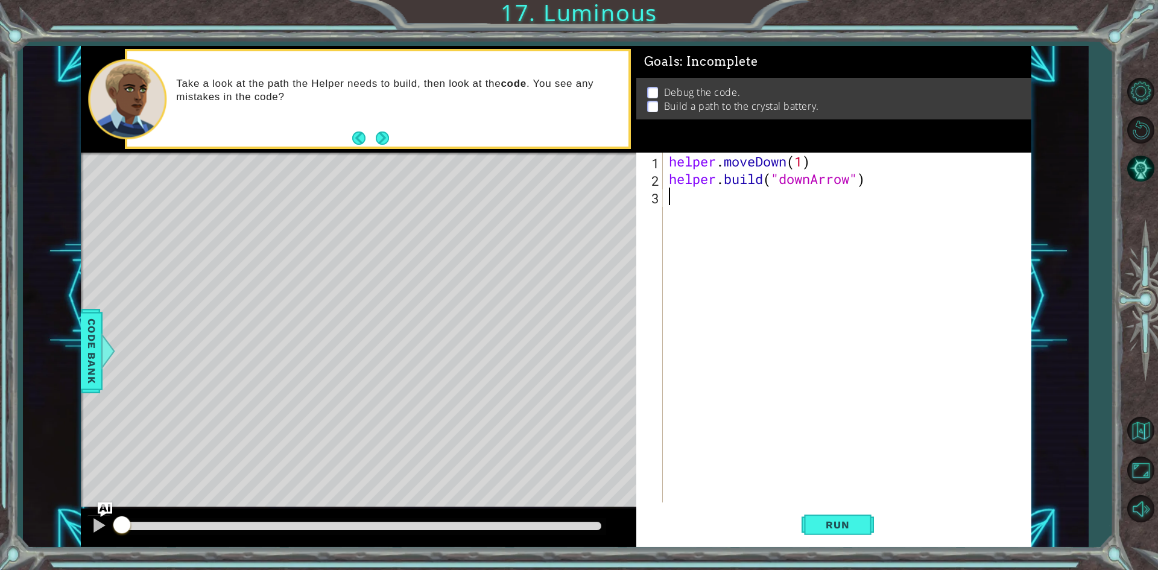
click at [766, 209] on div "helper . moveDown ( 1 ) helper . build ( "downArrow" )" at bounding box center [850, 345] width 367 height 385
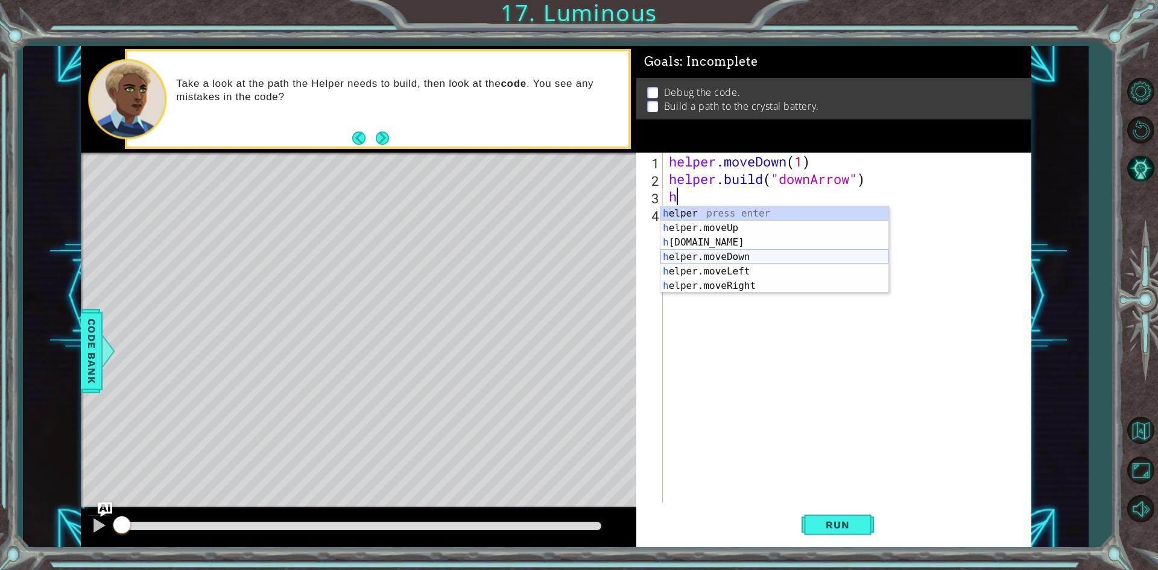
click at [739, 255] on div "h elper press enter h elper.moveUp press enter h [DOMAIN_NAME] press enter h el…" at bounding box center [775, 264] width 228 height 116
type textarea "helper.moveDown(1)"
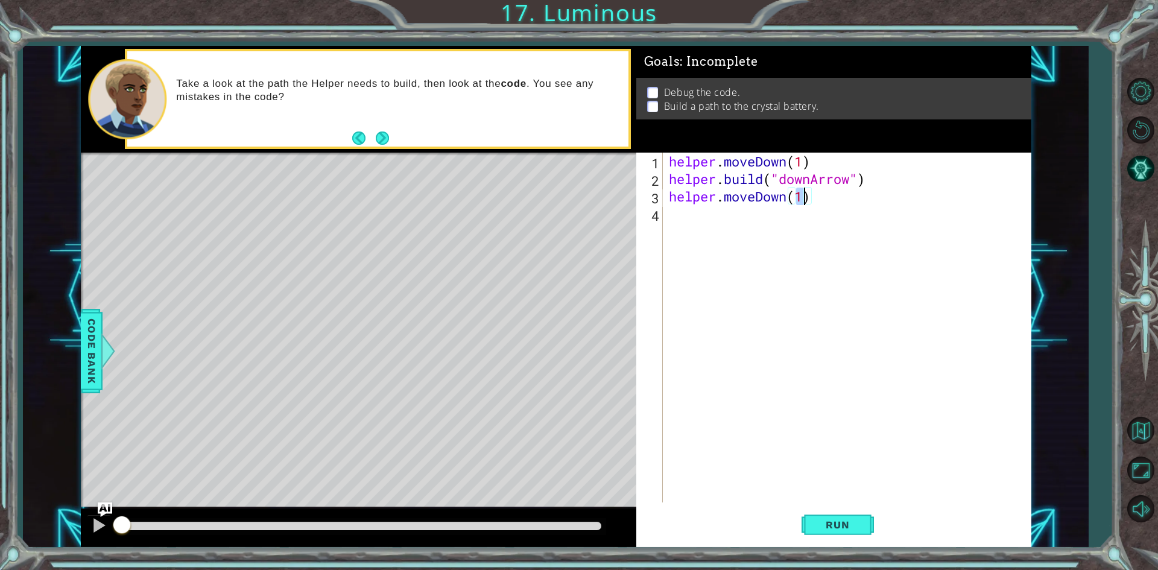
click at [686, 224] on div "helper . moveDown ( 1 ) helper . build ( "downArrow" ) helper . moveDown ( 1 )" at bounding box center [850, 345] width 367 height 385
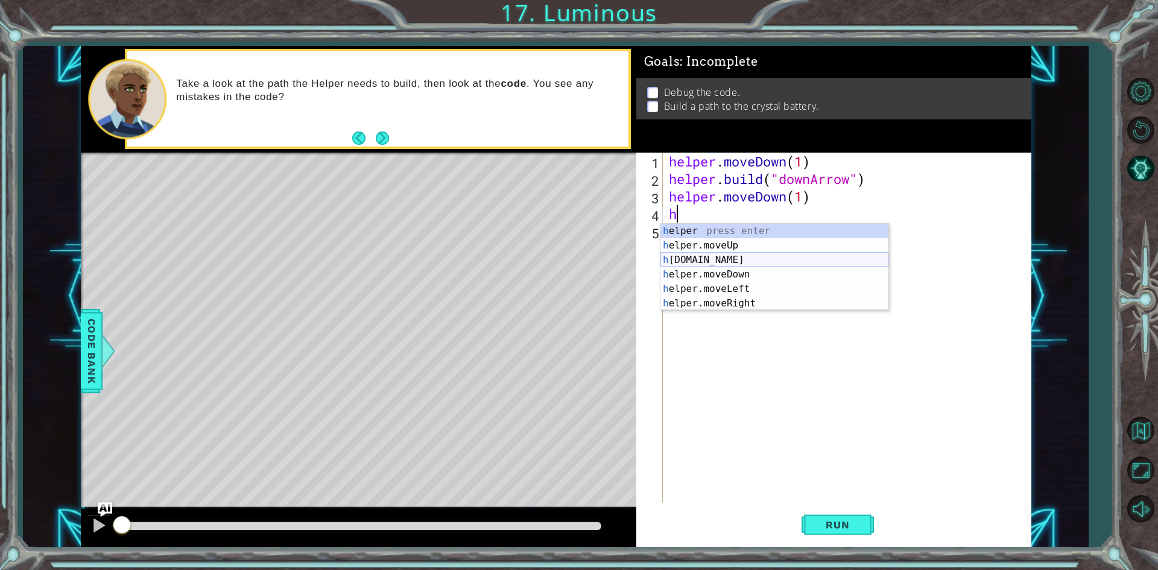
click at [715, 259] on div "h elper press enter h elper.moveUp press enter h [DOMAIN_NAME] press enter h el…" at bounding box center [775, 282] width 228 height 116
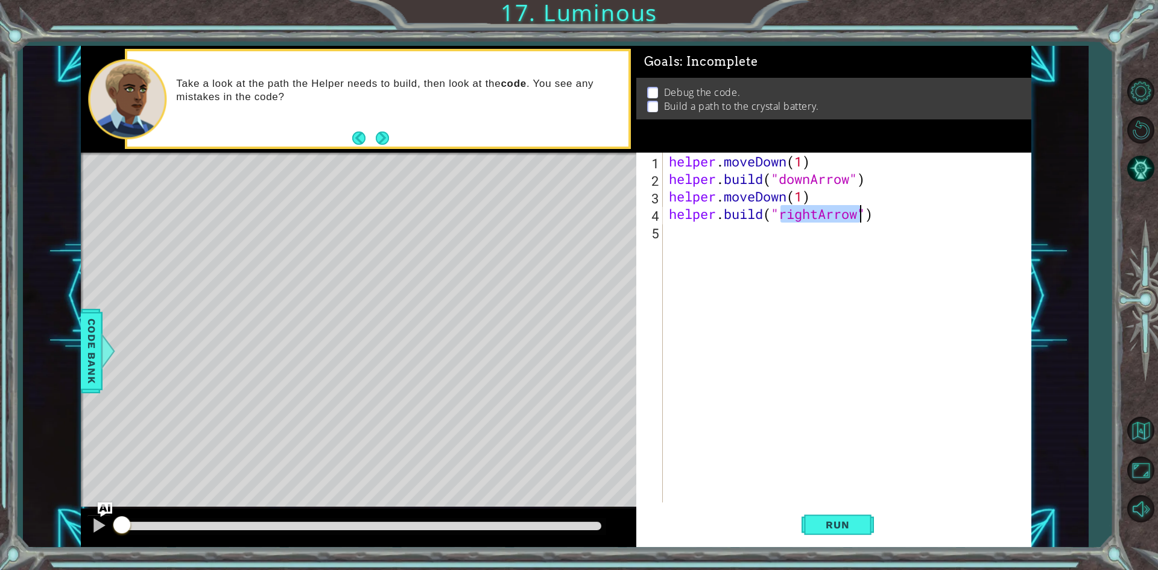
click at [819, 215] on div "helper . moveDown ( 1 ) helper . build ( "downArrow" ) helper . moveDown ( 1 ) …" at bounding box center [847, 328] width 361 height 350
drag, startPoint x: 816, startPoint y: 215, endPoint x: 784, endPoint y: 222, distance: 33.4
click at [784, 222] on div "helper . moveDown ( 1 ) helper . build ( "downArrow" ) helper . moveDown ( 1 ) …" at bounding box center [850, 345] width 367 height 385
click at [790, 218] on div "helper . moveDown ( 1 ) helper . build ( "downArrow" ) helper . moveDown ( 1 ) …" at bounding box center [850, 345] width 367 height 385
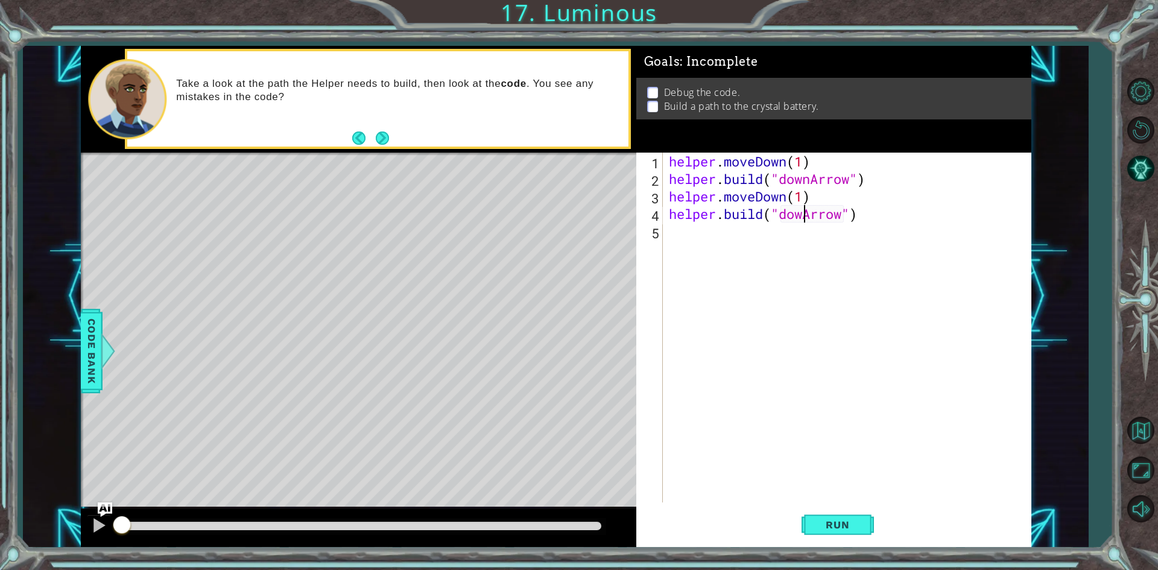
type textarea "[DOMAIN_NAME]("downArrow")"
click at [752, 242] on div "helper . moveDown ( 1 ) helper . build ( "downArrow" ) helper . moveDown ( 1 ) …" at bounding box center [850, 345] width 367 height 385
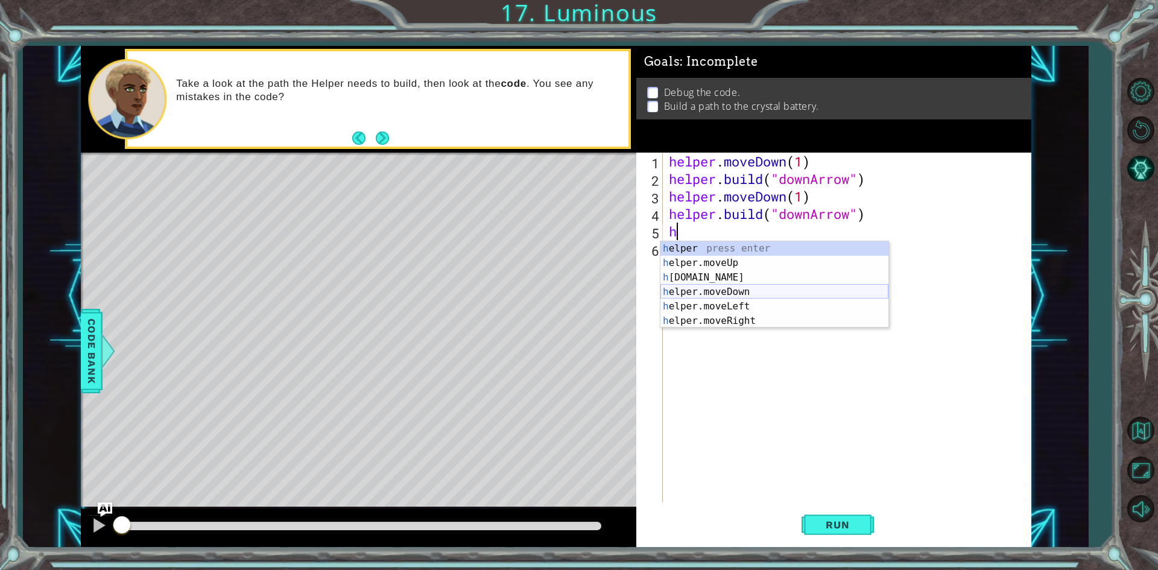
click at [747, 292] on div "h elper press enter h elper.moveUp press enter h [DOMAIN_NAME] press enter h el…" at bounding box center [775, 299] width 228 height 116
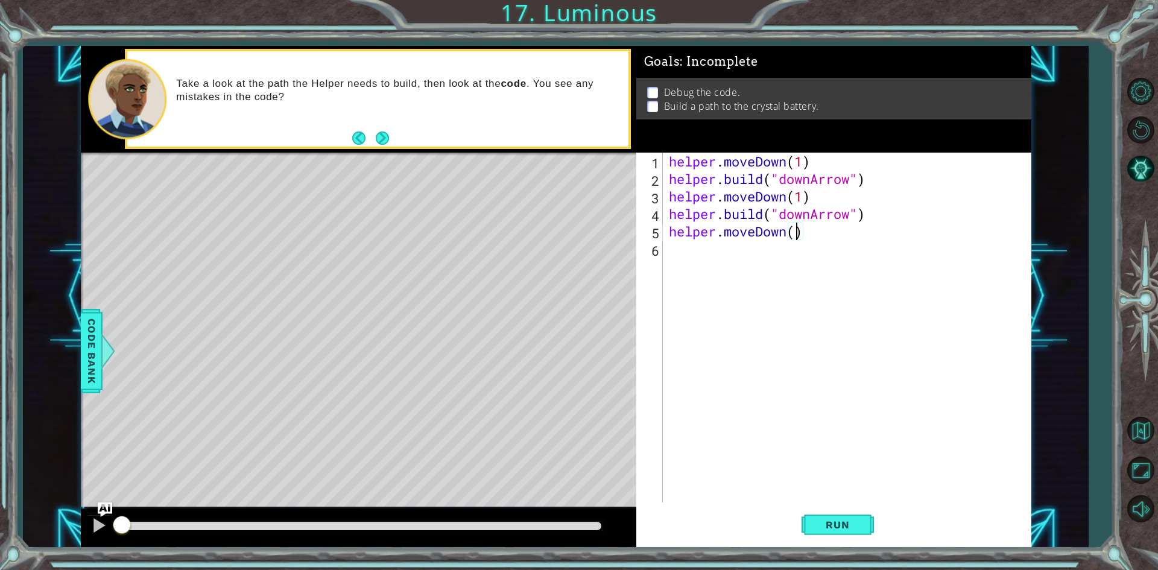
click at [805, 203] on div "helper . moveDown ( 1 ) helper . build ( "downArrow" ) helper . moveDown ( 1 ) …" at bounding box center [850, 345] width 367 height 385
click at [805, 169] on div "helper . moveDown ( 1 ) helper . build ( "downArrow" ) helper . moveDown ( ) he…" at bounding box center [850, 345] width 367 height 385
type textarea "helper.moveDown()"
drag, startPoint x: 760, startPoint y: 261, endPoint x: 778, endPoint y: 278, distance: 25.2
click at [760, 262] on div "helper . moveDown ( ) helper . build ( "downArrow" ) helper . moveDown ( ) help…" at bounding box center [850, 345] width 367 height 385
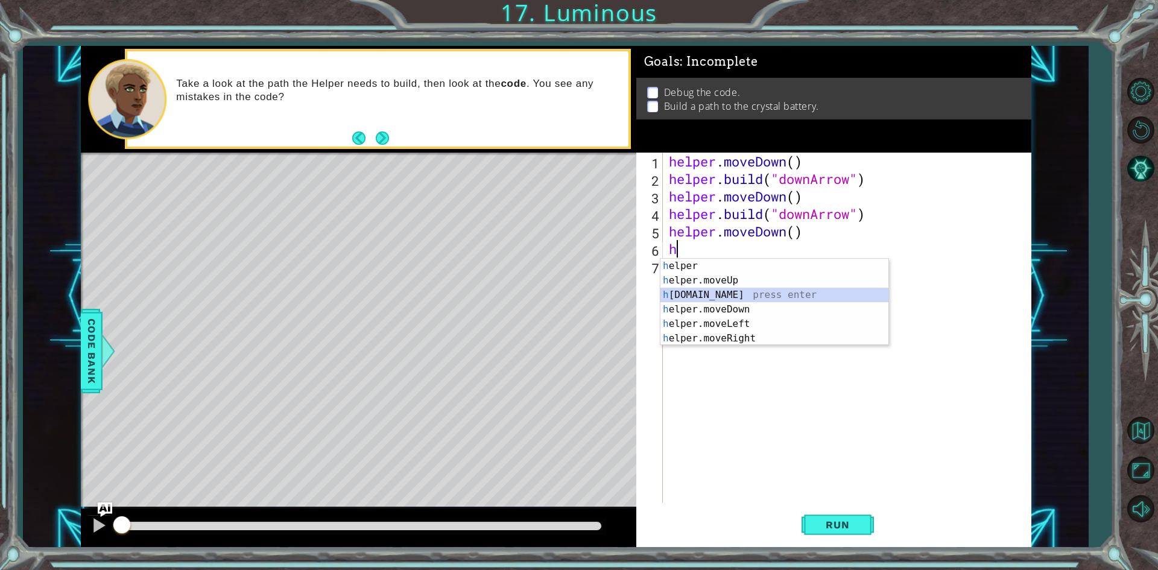
click at [715, 299] on div "h elper press enter h elper.moveUp press enter h [DOMAIN_NAME] press enter h el…" at bounding box center [775, 317] width 228 height 116
type textarea "[DOMAIN_NAME]("rightArrow")"
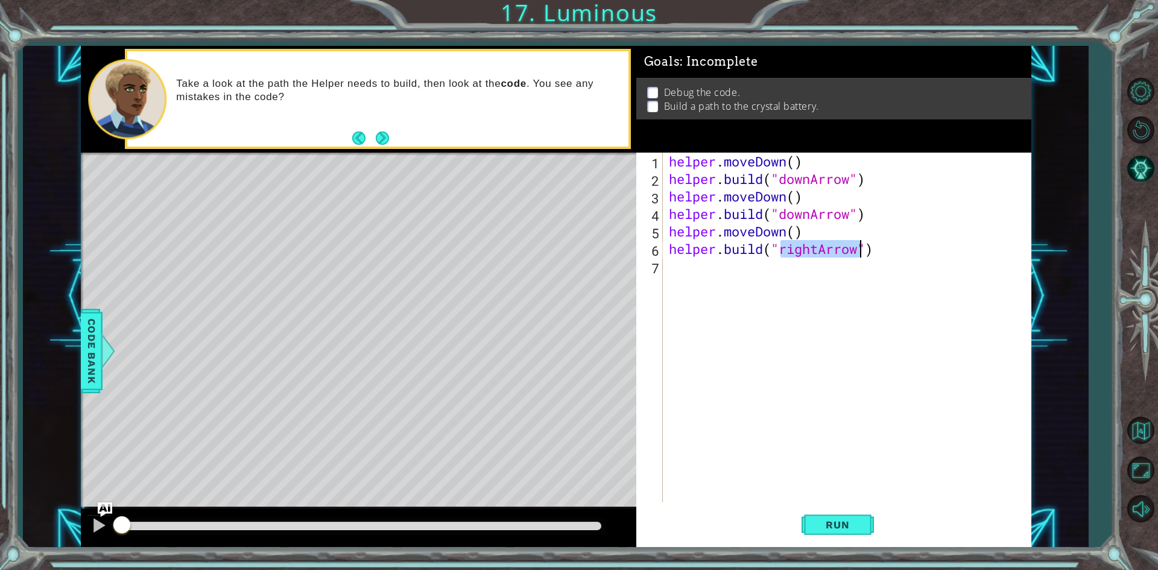
click at [703, 277] on div "helper . moveDown ( ) helper . build ( "downArrow" ) helper . moveDown ( ) help…" at bounding box center [850, 345] width 367 height 385
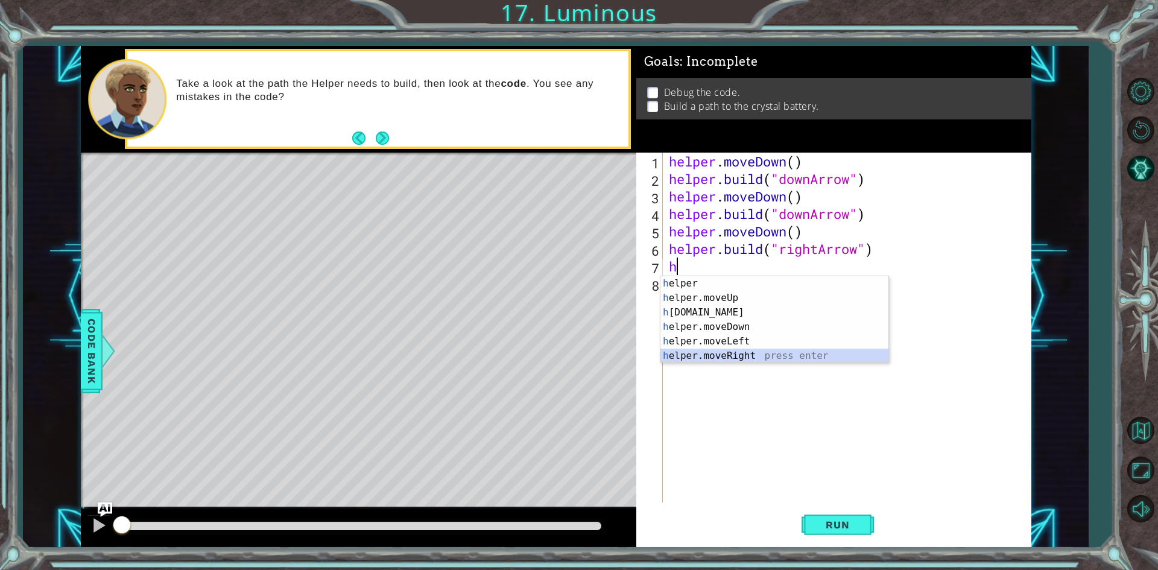
click at [752, 358] on div "h elper press enter h elper.moveUp press enter h [DOMAIN_NAME] press enter h el…" at bounding box center [775, 334] width 228 height 116
type textarea "helper.moveRight(1)"
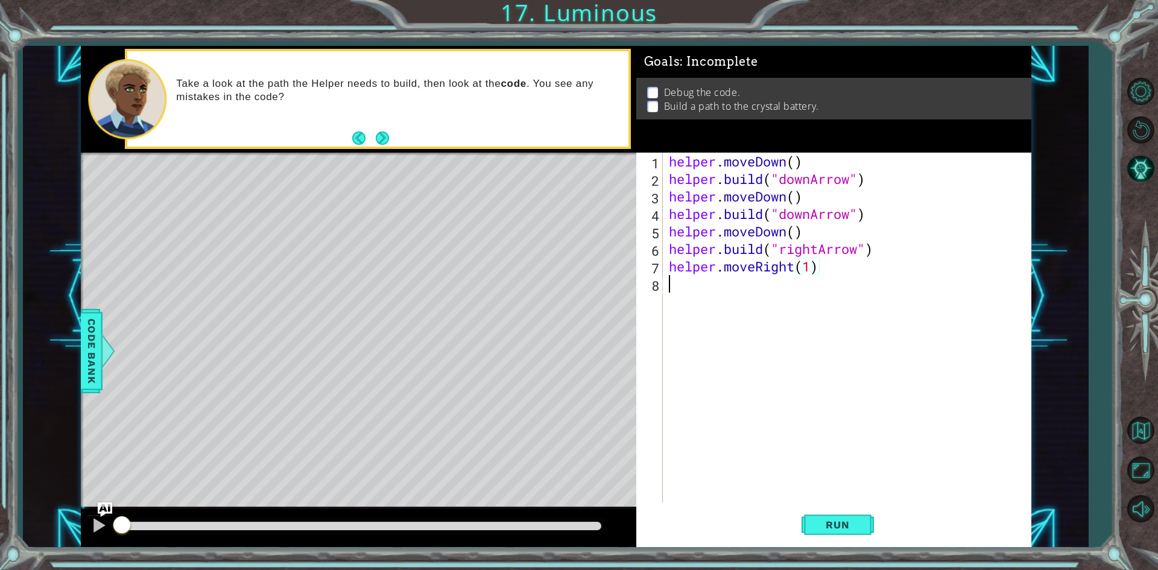
click at [685, 291] on div "helper . moveDown ( ) helper . build ( "downArrow" ) helper . moveDown ( ) help…" at bounding box center [850, 345] width 367 height 385
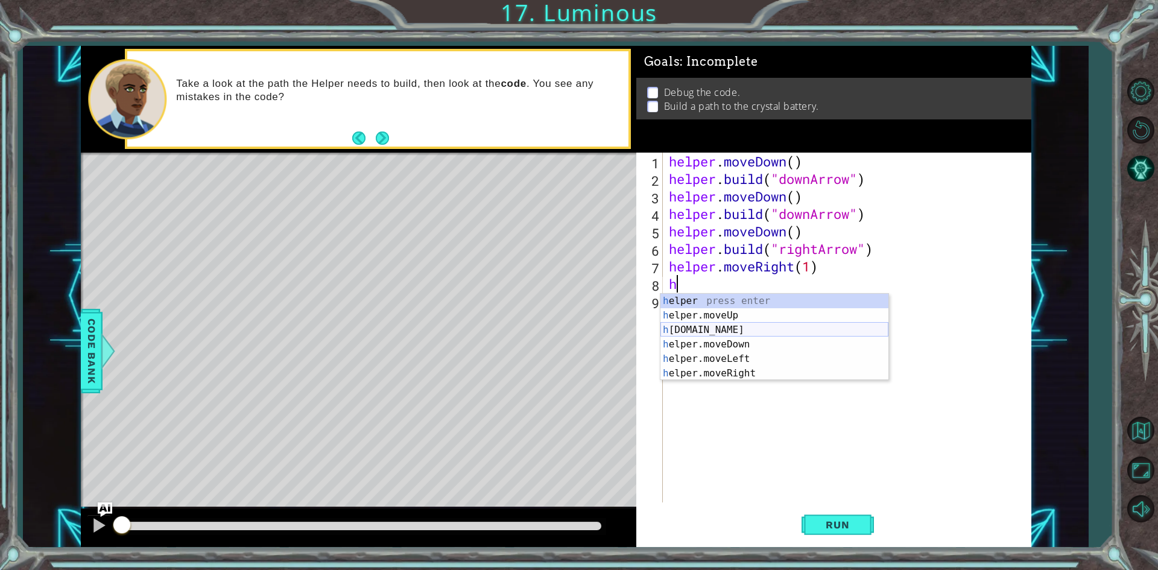
click at [742, 332] on div "h elper press enter h elper.moveUp press enter h [DOMAIN_NAME] press enter h el…" at bounding box center [775, 352] width 228 height 116
type textarea "[DOMAIN_NAME]("rightArrow")"
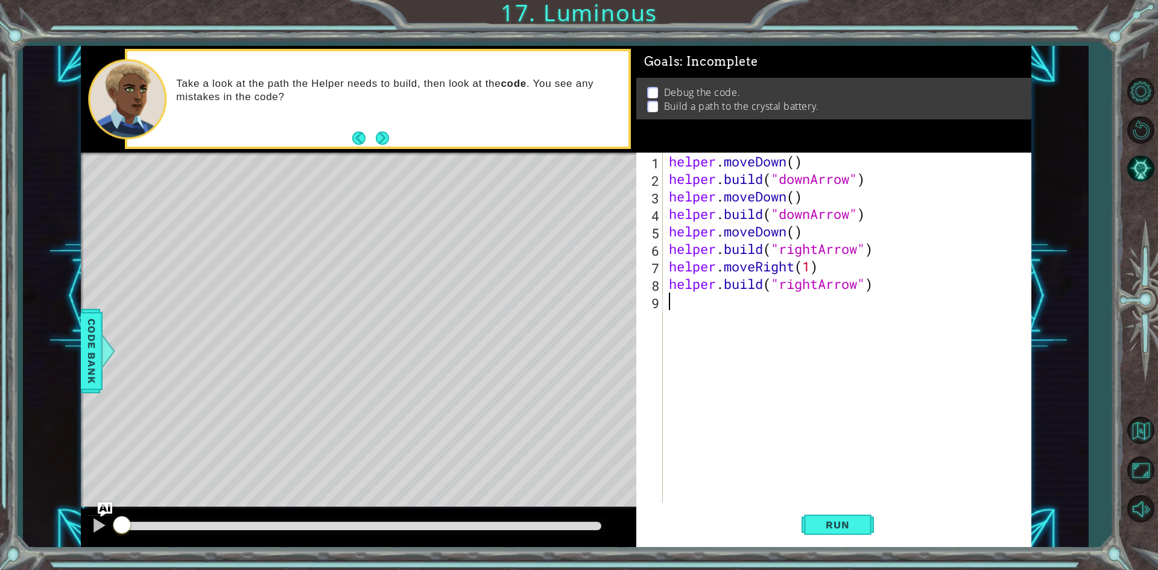
click at [711, 321] on div "helper . moveDown ( ) helper . build ( "downArrow" ) helper . moveDown ( ) help…" at bounding box center [850, 345] width 367 height 385
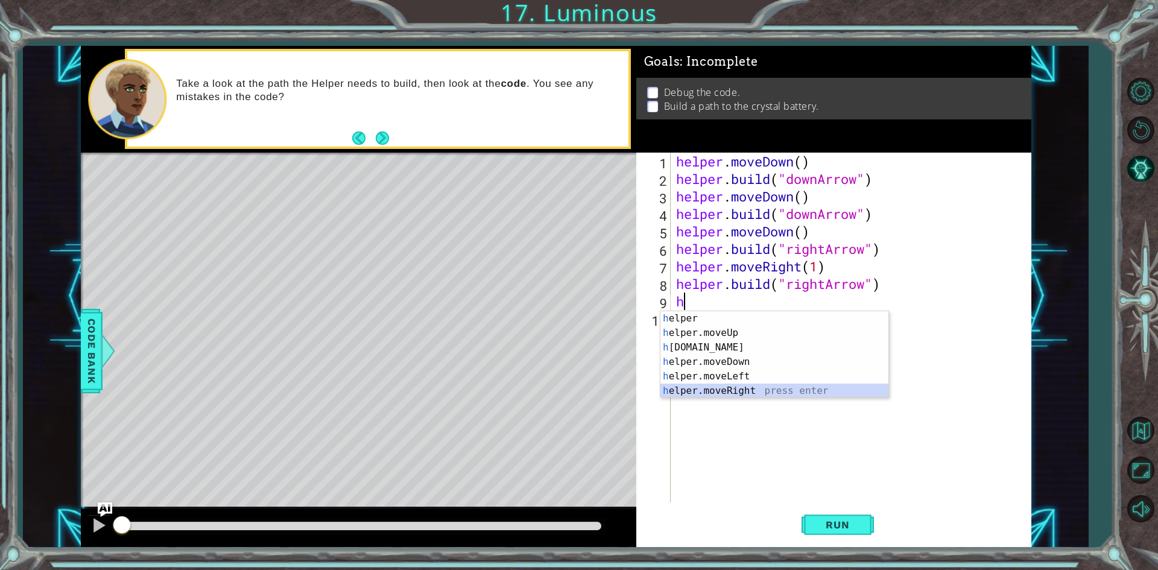
click at [739, 385] on div "h elper press enter h elper.moveUp press enter h [DOMAIN_NAME] press enter h el…" at bounding box center [775, 369] width 228 height 116
type textarea "helper.moveRight(1)"
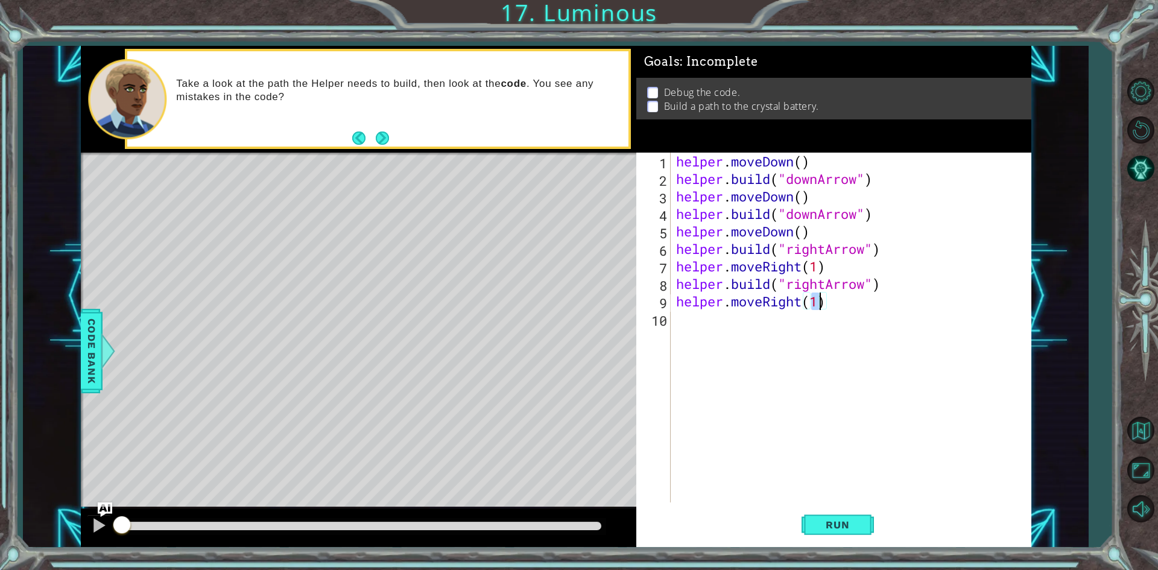
click at [688, 333] on div "helper . moveDown ( ) helper . build ( "downArrow" ) helper . moveDown ( ) help…" at bounding box center [854, 345] width 360 height 385
click at [814, 309] on div "helper . moveDown ( ) helper . build ( "downArrow" ) helper . moveDown ( ) help…" at bounding box center [854, 345] width 360 height 385
click at [813, 309] on div "helper . moveDown ( ) helper . build ( "downArrow" ) helper . moveDown ( ) help…" at bounding box center [854, 345] width 360 height 385
click at [817, 267] on div "helper . moveDown ( ) helper . build ( "downArrow" ) helper . moveDown ( ) help…" at bounding box center [854, 345] width 360 height 385
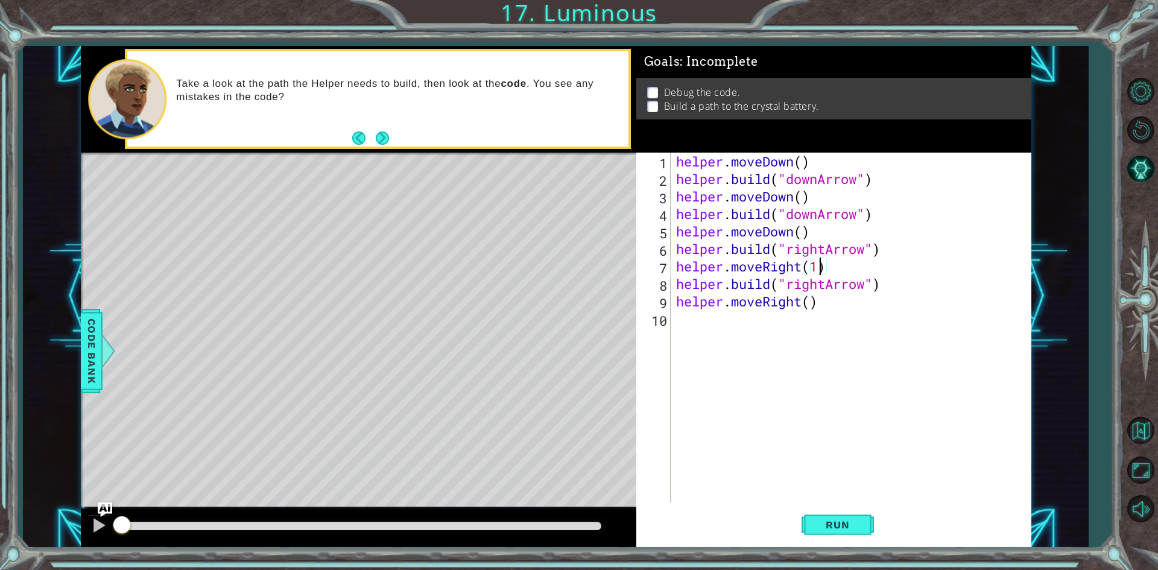
type textarea "helper.moveRight()"
click at [734, 335] on div "helper . moveDown ( ) helper . build ( "downArrow" ) helper . moveDown ( ) help…" at bounding box center [854, 345] width 360 height 385
click at [716, 335] on div "helper . moveDown ( ) helper . build ( "downArrow" ) helper . moveDown ( ) help…" at bounding box center [854, 345] width 360 height 385
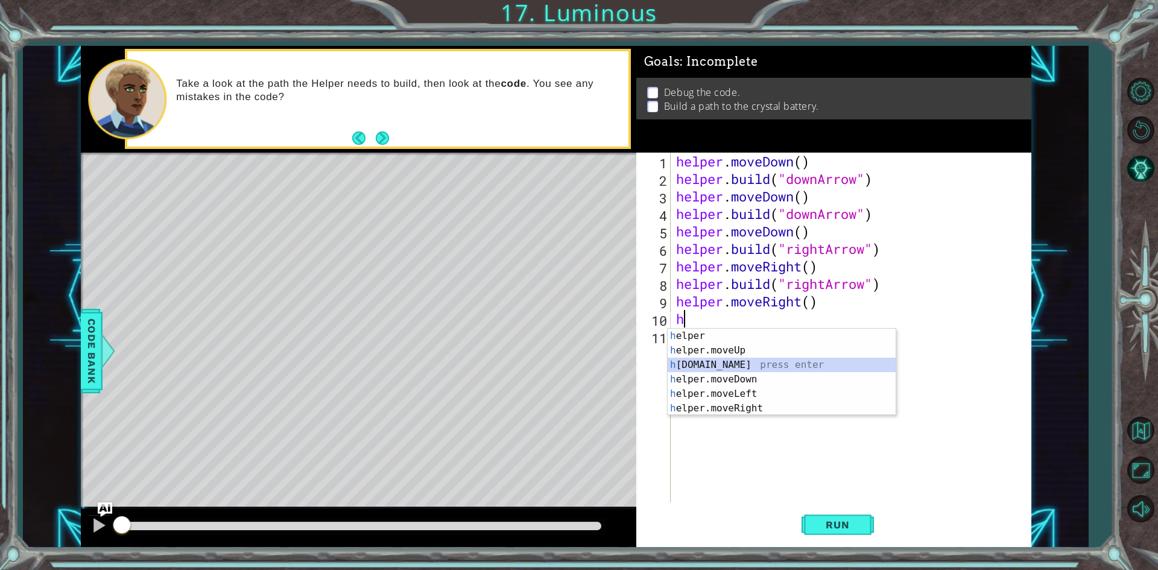
click at [743, 360] on div "h elper press enter h elper.moveUp press enter h [DOMAIN_NAME] press enter h el…" at bounding box center [782, 387] width 228 height 116
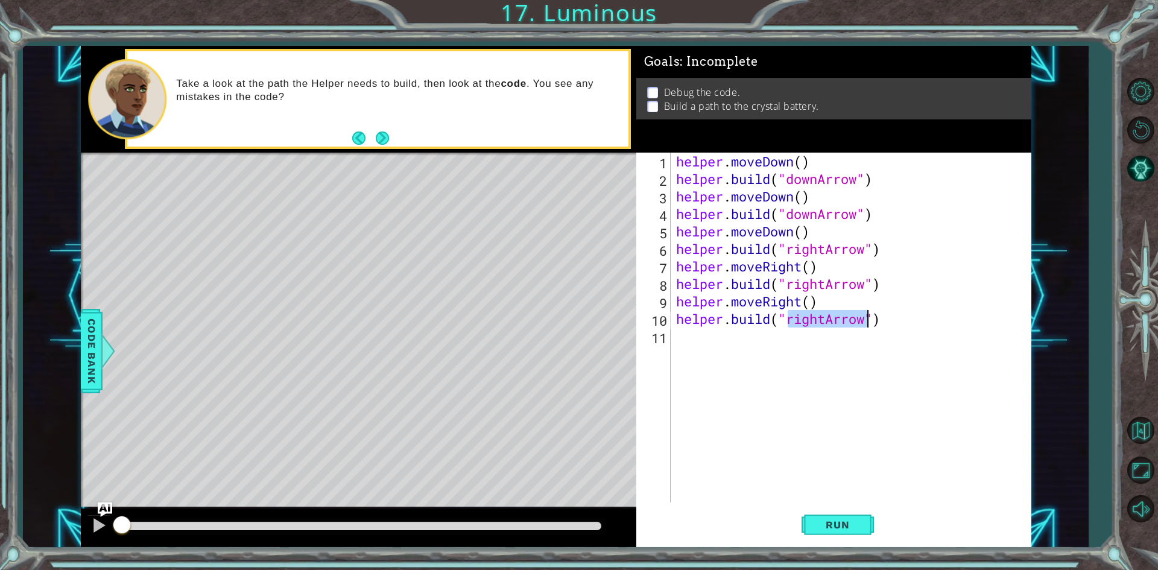
click at [824, 326] on div "helper . moveDown ( ) helper . build ( "downArrow" ) helper . moveDown ( ) help…" at bounding box center [851, 328] width 354 height 350
drag, startPoint x: 824, startPoint y: 326, endPoint x: 790, endPoint y: 322, distance: 34.0
click at [790, 322] on div "helper . moveDown ( ) helper . build ( "downArrow" ) helper . moveDown ( ) help…" at bounding box center [854, 345] width 360 height 385
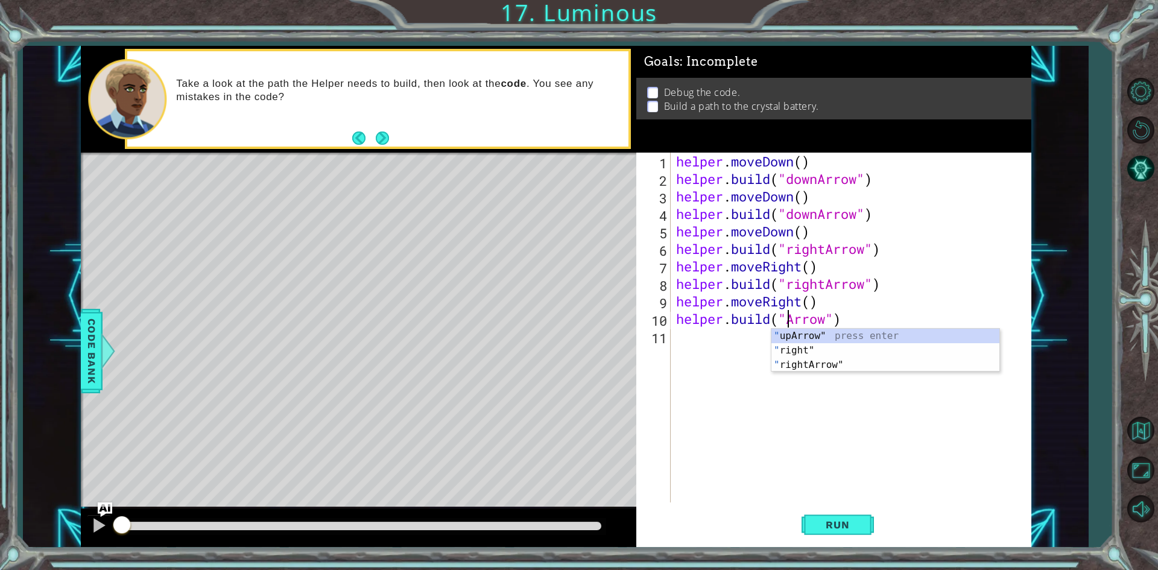
scroll to position [0, 5]
type textarea "[DOMAIN_NAME]("upArrow")"
click at [685, 339] on div "helper . moveDown ( ) helper . build ( "downArrow" ) helper . moveDown ( ) help…" at bounding box center [854, 345] width 360 height 385
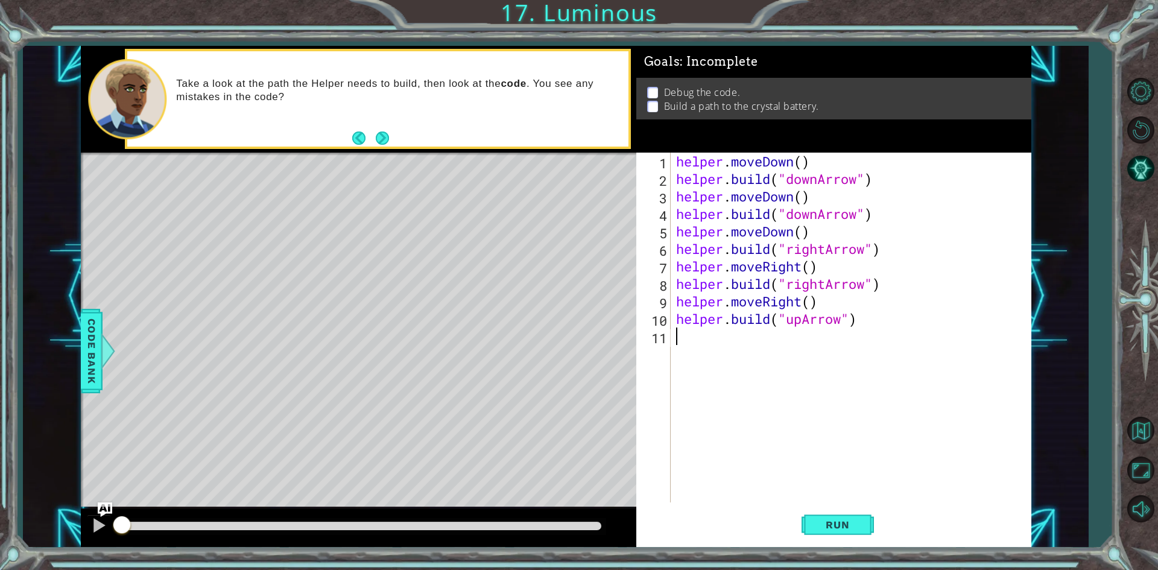
scroll to position [0, 0]
click at [849, 528] on span "Run" at bounding box center [838, 525] width 48 height 12
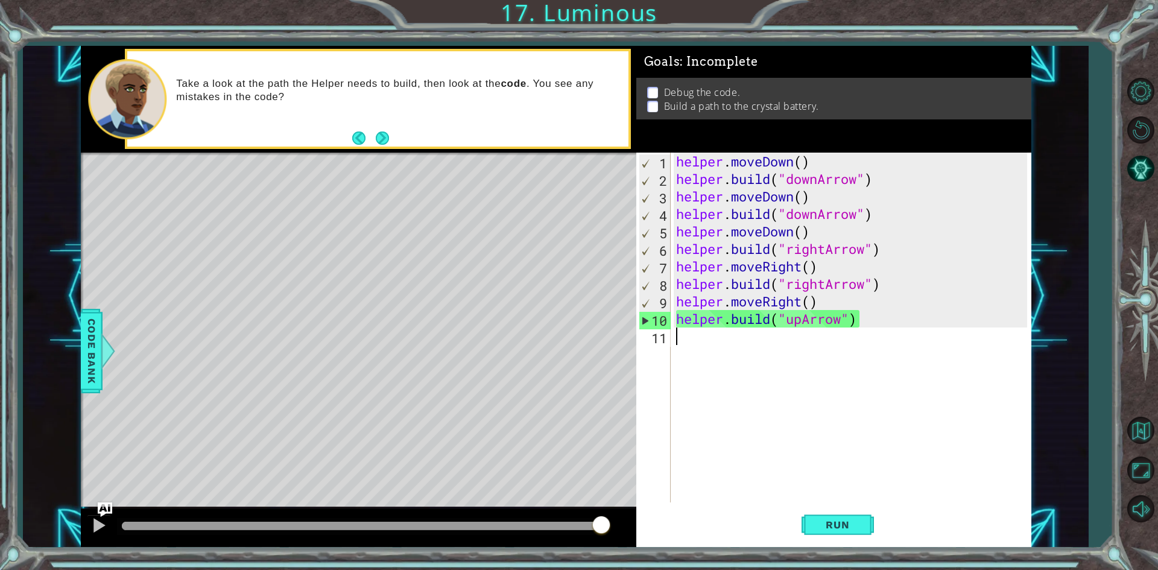
click at [662, 168] on div "1" at bounding box center [654, 162] width 31 height 17
click at [659, 165] on div "1" at bounding box center [654, 162] width 31 height 17
type textarea "[DOMAIN_NAME]("upArrow")"
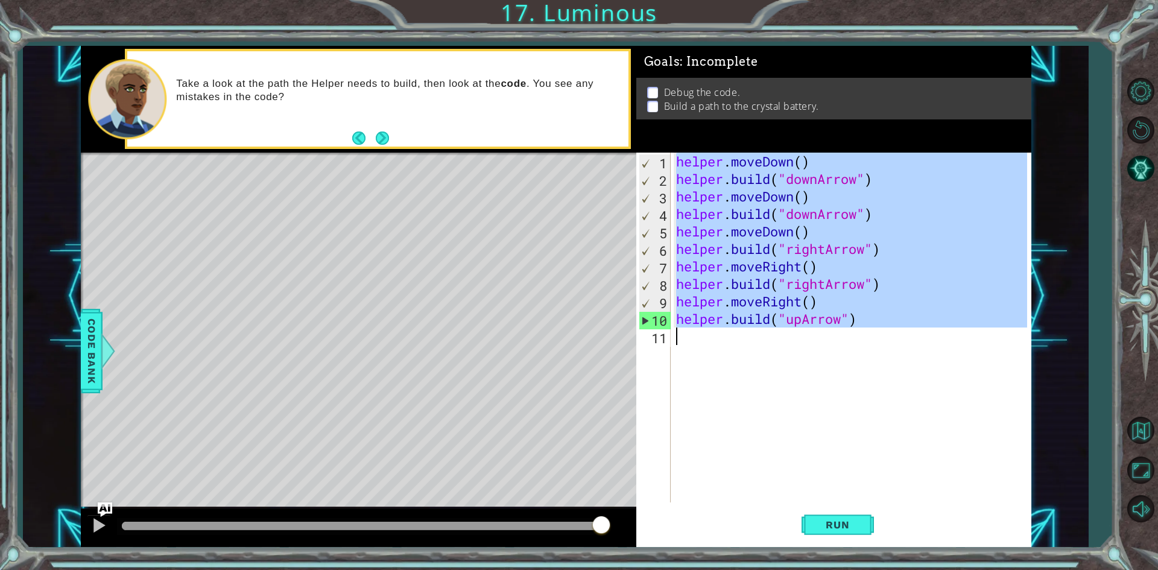
click at [659, 165] on div "1" at bounding box center [654, 162] width 31 height 17
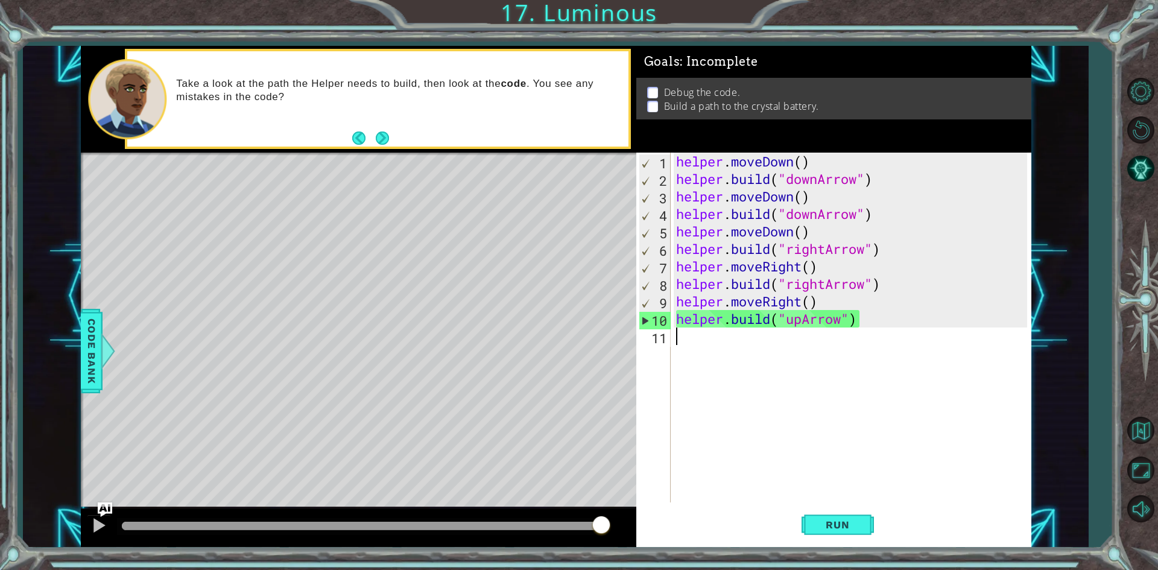
click at [789, 376] on div "helper . moveDown ( ) helper . build ( "downArrow" ) helper . moveDown ( ) help…" at bounding box center [854, 345] width 360 height 385
click at [865, 529] on button "Run" at bounding box center [838, 525] width 72 height 39
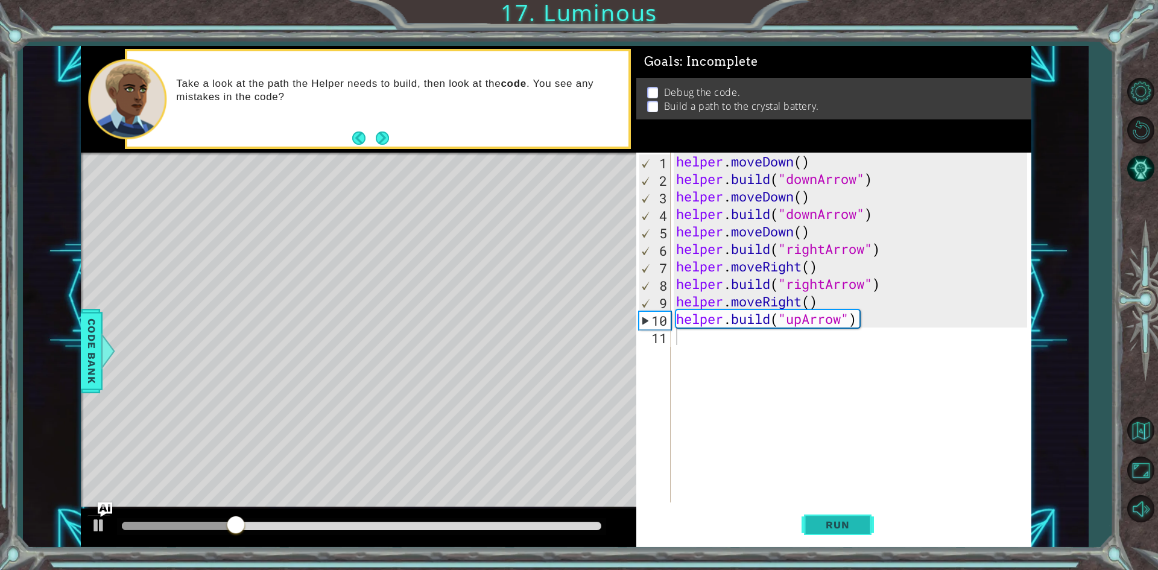
click at [847, 522] on span "Run" at bounding box center [838, 525] width 48 height 12
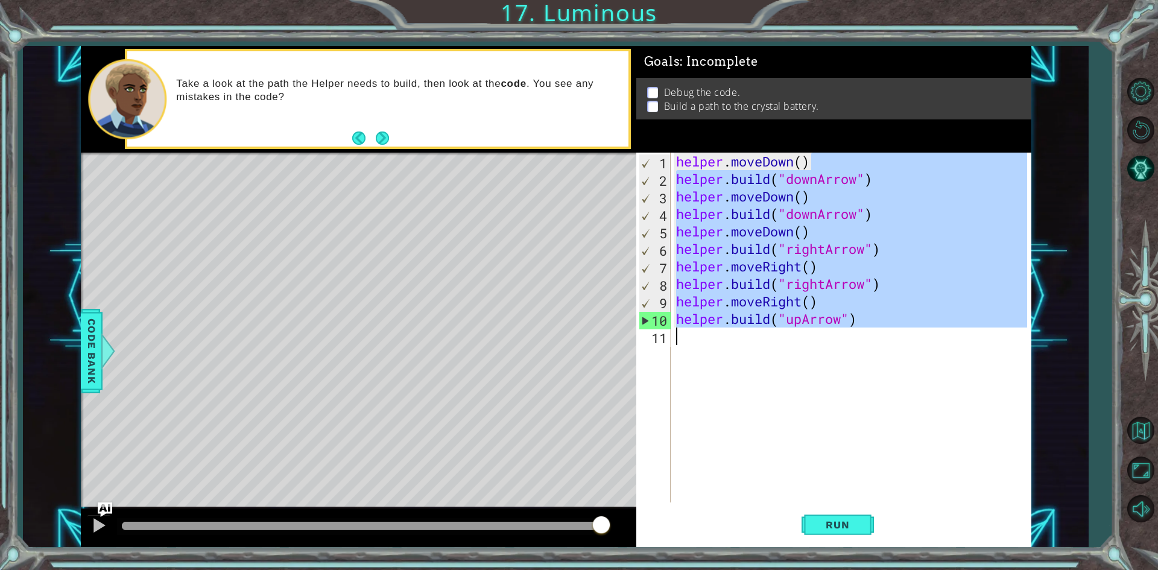
drag, startPoint x: 820, startPoint y: 165, endPoint x: 647, endPoint y: 370, distance: 268.0
click at [647, 370] on div "1 2 3 4 5 6 7 8 9 10 11 helper . moveDown ( ) helper . build ( "downArrow" ) he…" at bounding box center [831, 328] width 391 height 350
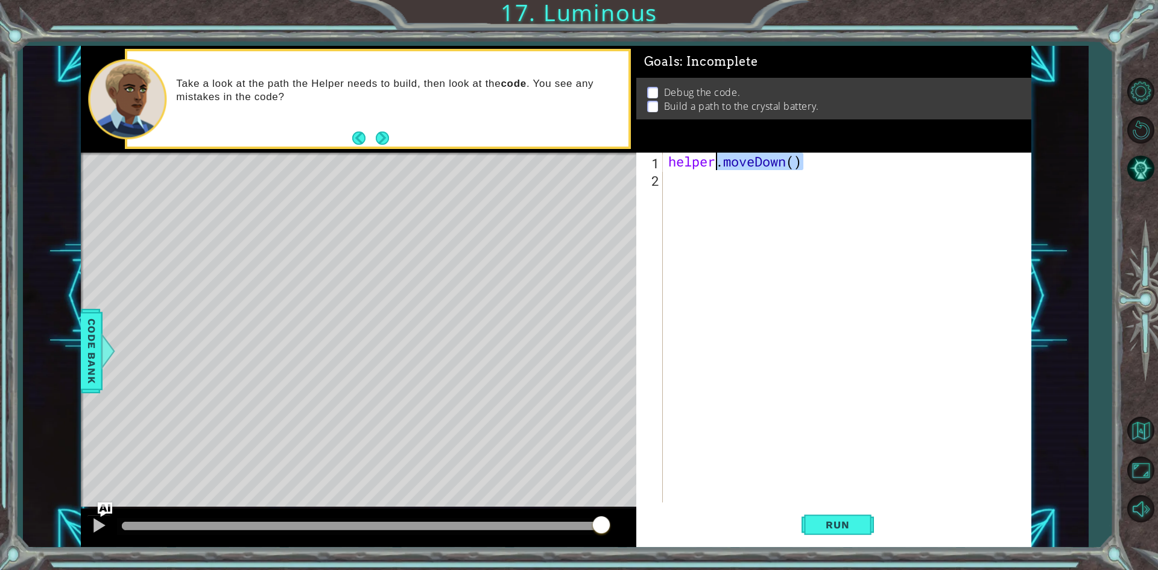
drag, startPoint x: 811, startPoint y: 156, endPoint x: 716, endPoint y: 163, distance: 95.6
click at [716, 163] on div "helper . moveDown ( )" at bounding box center [849, 345] width 367 height 385
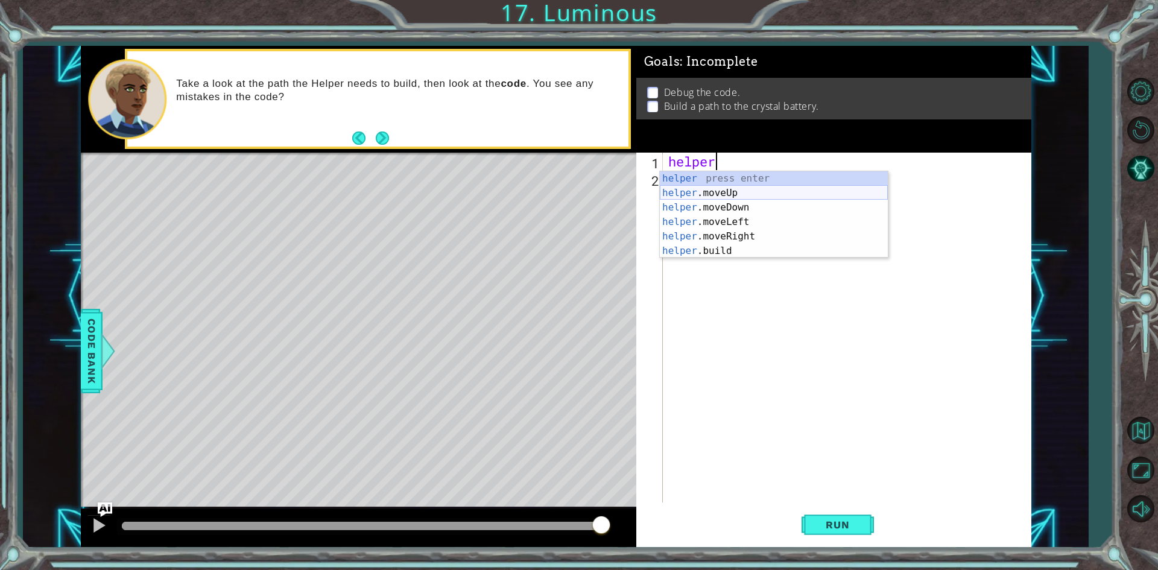
drag, startPoint x: 718, startPoint y: 188, endPoint x: 732, endPoint y: 191, distance: 13.6
click at [720, 188] on div "helper press enter helper .moveUp press enter helper .moveDown press enter help…" at bounding box center [774, 229] width 228 height 116
type textarea "helper.moveUp(1)"
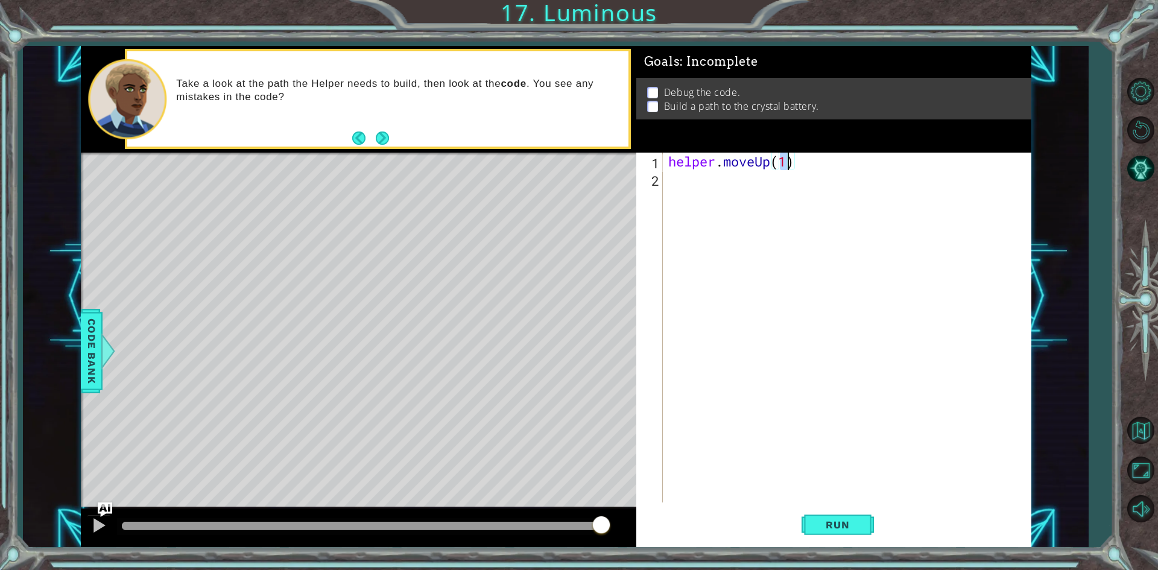
click at [699, 188] on div "helper . moveUp ( 1 )" at bounding box center [849, 345] width 367 height 385
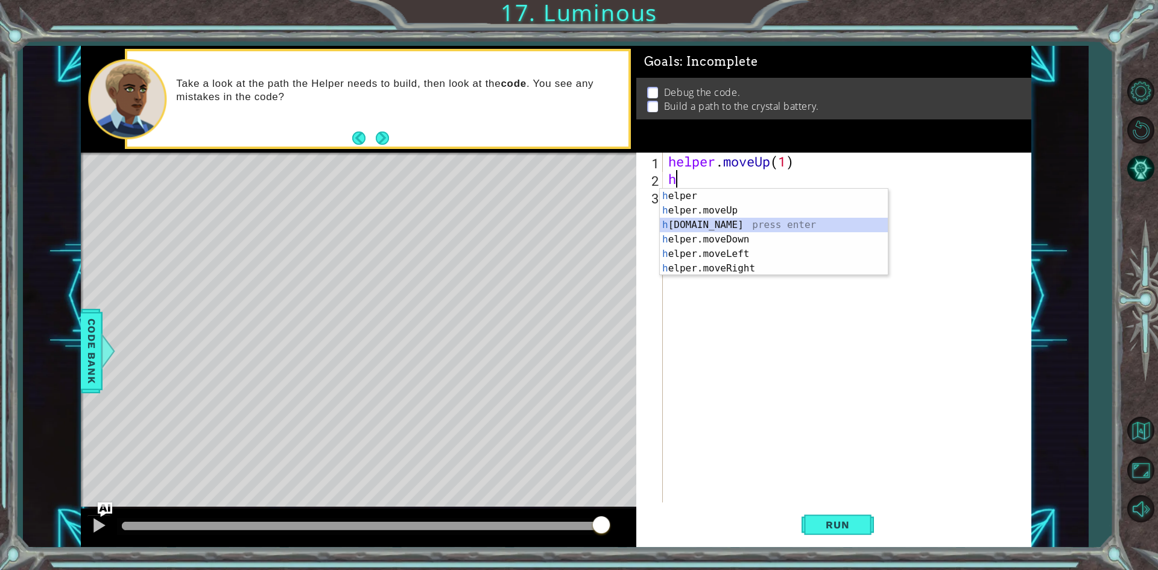
click at [752, 220] on div "h elper press enter h elper.moveUp press enter h [DOMAIN_NAME] press enter h el…" at bounding box center [774, 247] width 228 height 116
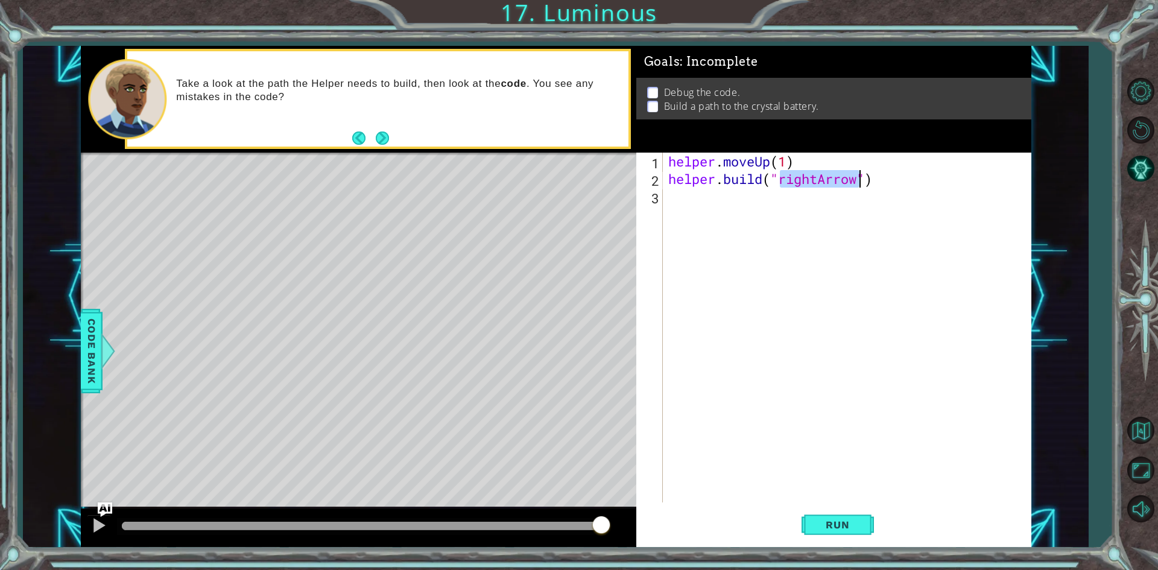
click at [816, 180] on div "helper . moveUp ( 1 ) helper . build ( "rightArrow" )" at bounding box center [846, 328] width 361 height 350
click at [820, 179] on div "helper . moveUp ( 1 ) helper . build ( "rightArrow" )" at bounding box center [849, 345] width 367 height 385
drag, startPoint x: 798, startPoint y: 180, endPoint x: 807, endPoint y: 176, distance: 10.8
click at [799, 180] on div "helper . moveUp ( 1 ) helper . build ( "rightArrow" )" at bounding box center [846, 328] width 361 height 350
drag, startPoint x: 808, startPoint y: 176, endPoint x: 819, endPoint y: 177, distance: 10.9
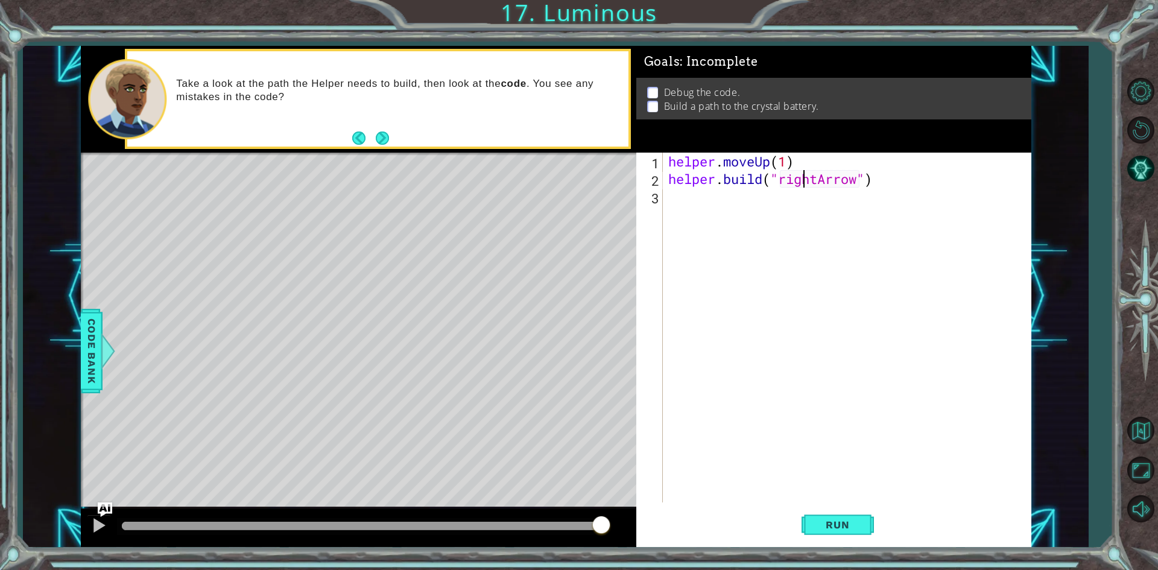
click at [813, 176] on div "helper . moveUp ( 1 ) helper . build ( "rightArrow" )" at bounding box center [849, 345] width 367 height 385
drag, startPoint x: 820, startPoint y: 181, endPoint x: 782, endPoint y: 182, distance: 38.6
click at [782, 182] on div "helper . moveUp ( 1 ) helper . build ( "rightArrow" )" at bounding box center [849, 345] width 367 height 385
type textarea "[DOMAIN_NAME]("upArrow")"
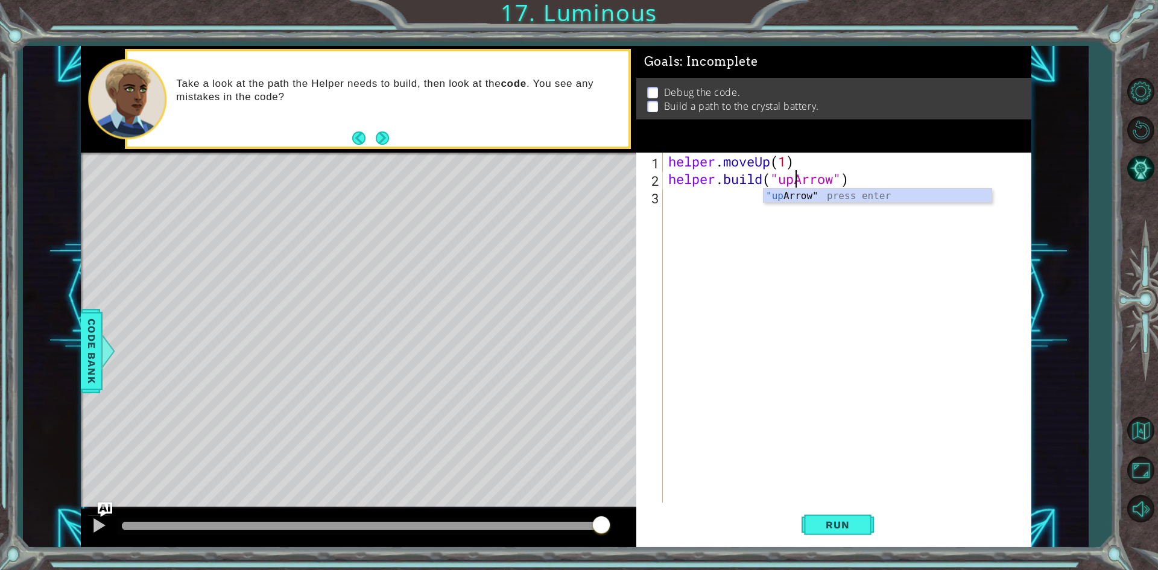
click at [730, 195] on div "helper . moveUp ( 1 ) helper . build ( "upArrow" )" at bounding box center [849, 345] width 367 height 385
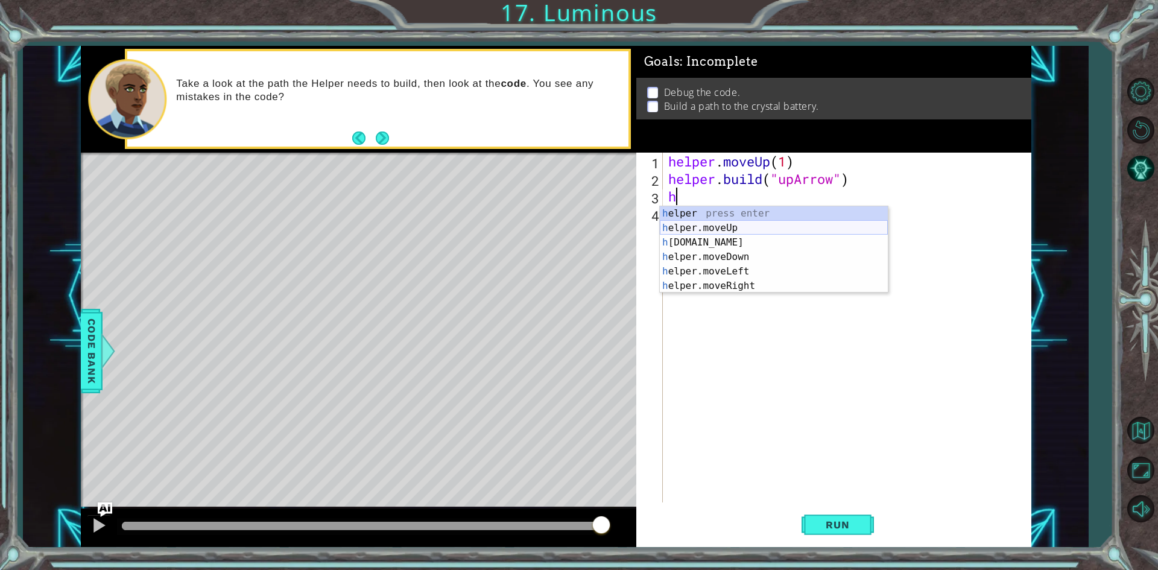
click at [741, 226] on div "h elper press enter h elper.moveUp press enter h [DOMAIN_NAME] press enter h el…" at bounding box center [774, 264] width 228 height 116
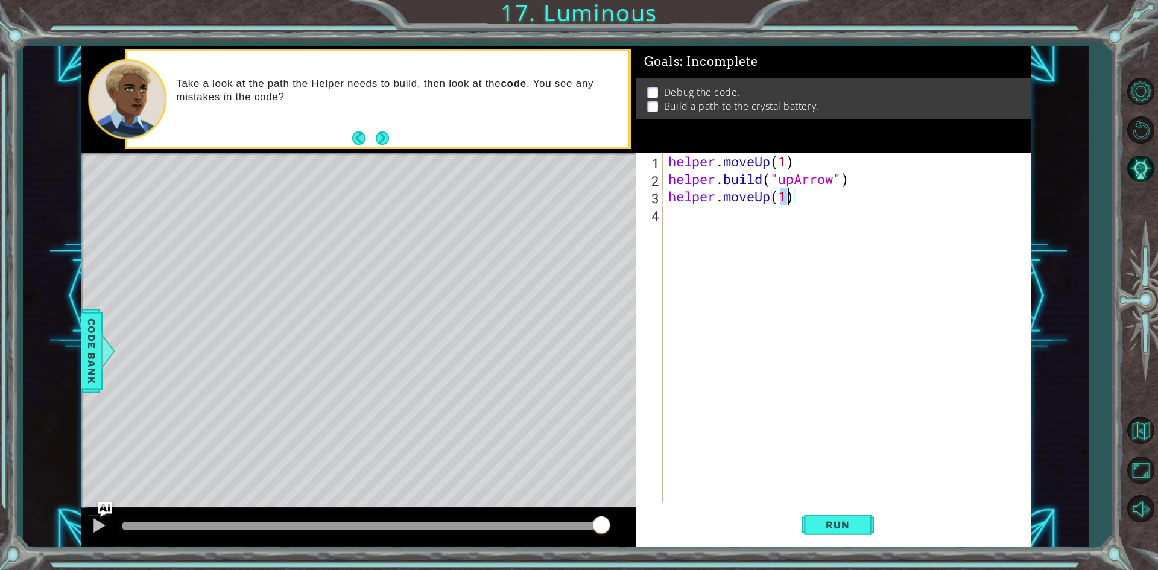
type textarea "helper.moveUp()"
click at [729, 220] on div "helper . moveUp ( 1 ) helper . build ( "upArrow" ) helper . moveUp ( )" at bounding box center [849, 345] width 367 height 385
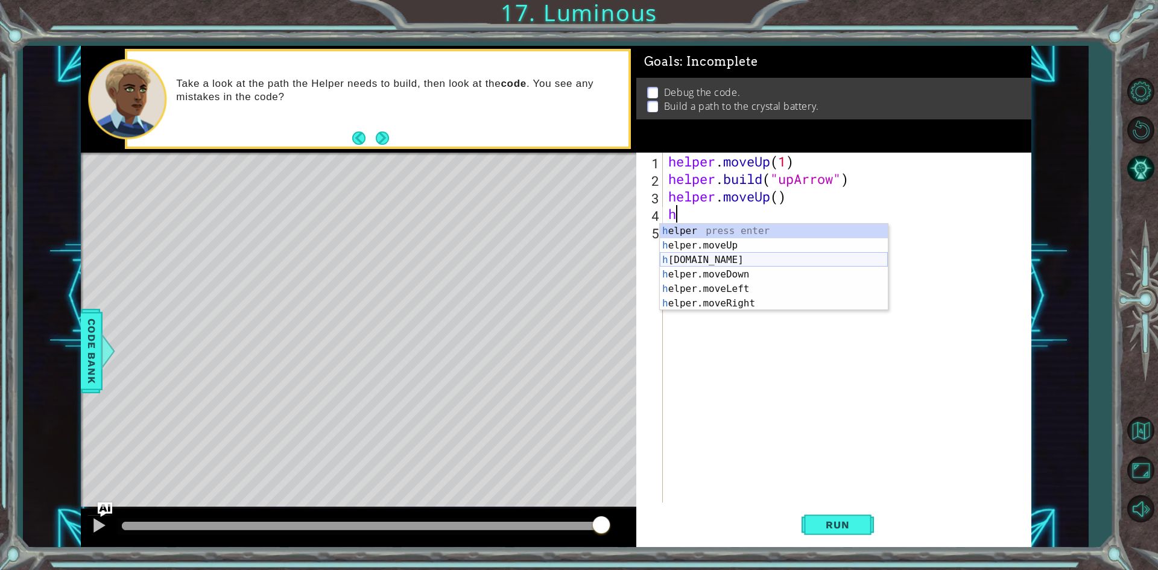
click at [718, 258] on div "h elper press enter h elper.moveUp press enter h [DOMAIN_NAME] press enter h el…" at bounding box center [774, 282] width 228 height 116
type textarea "[DOMAIN_NAME]("rightArrow")"
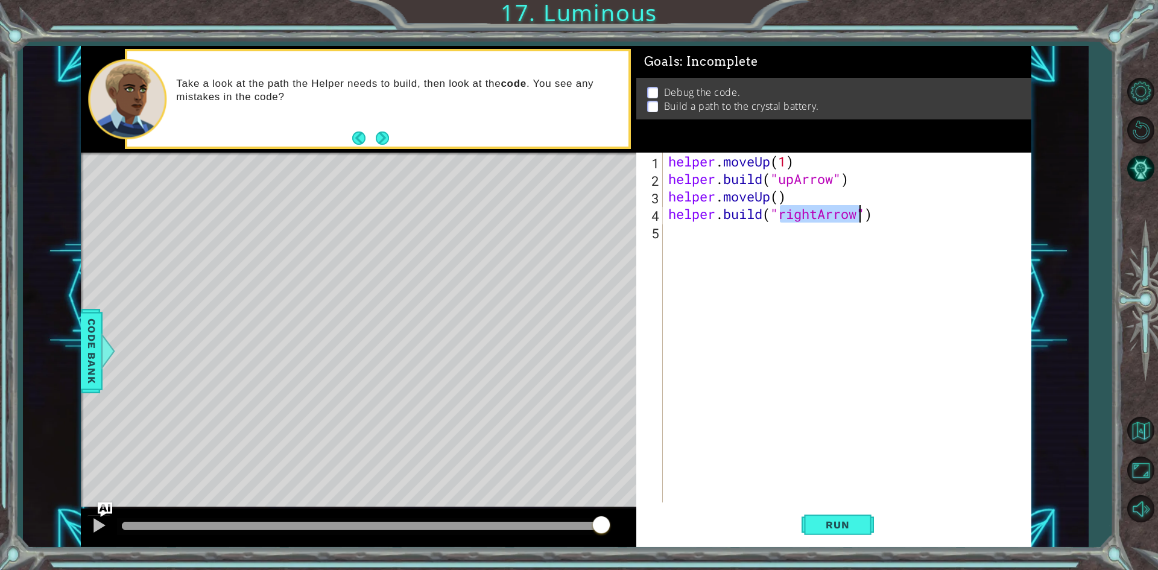
click at [706, 243] on div "helper . moveUp ( 1 ) helper . build ( "upArrow" ) helper . moveUp ( ) helper .…" at bounding box center [849, 345] width 367 height 385
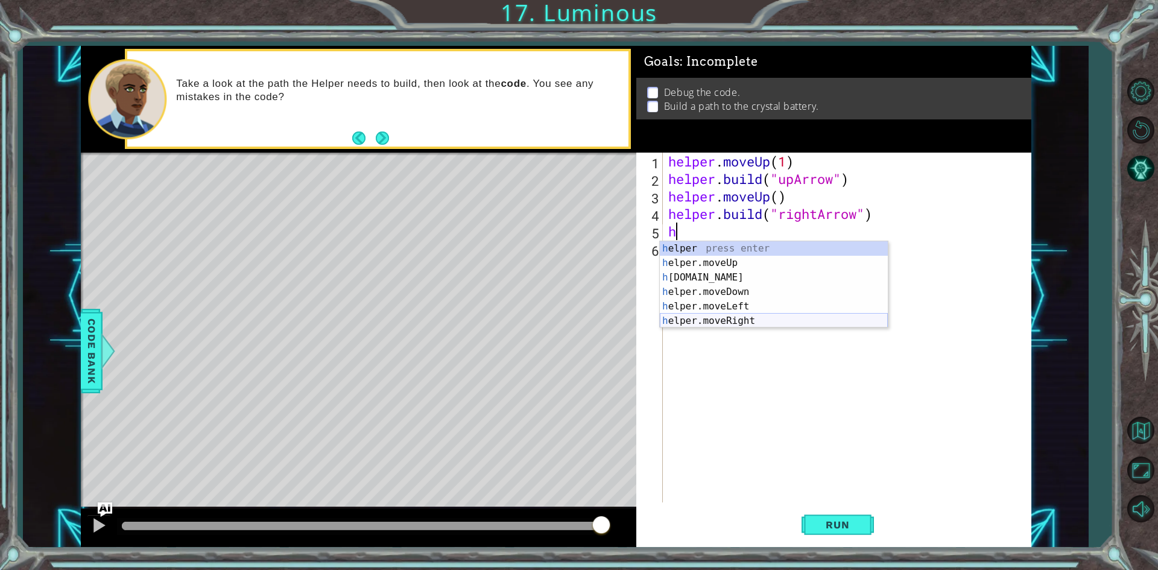
click at [730, 318] on div "h elper press enter h elper.moveUp press enter h [DOMAIN_NAME] press enter h el…" at bounding box center [774, 299] width 228 height 116
type textarea "helper.moveRight(1)"
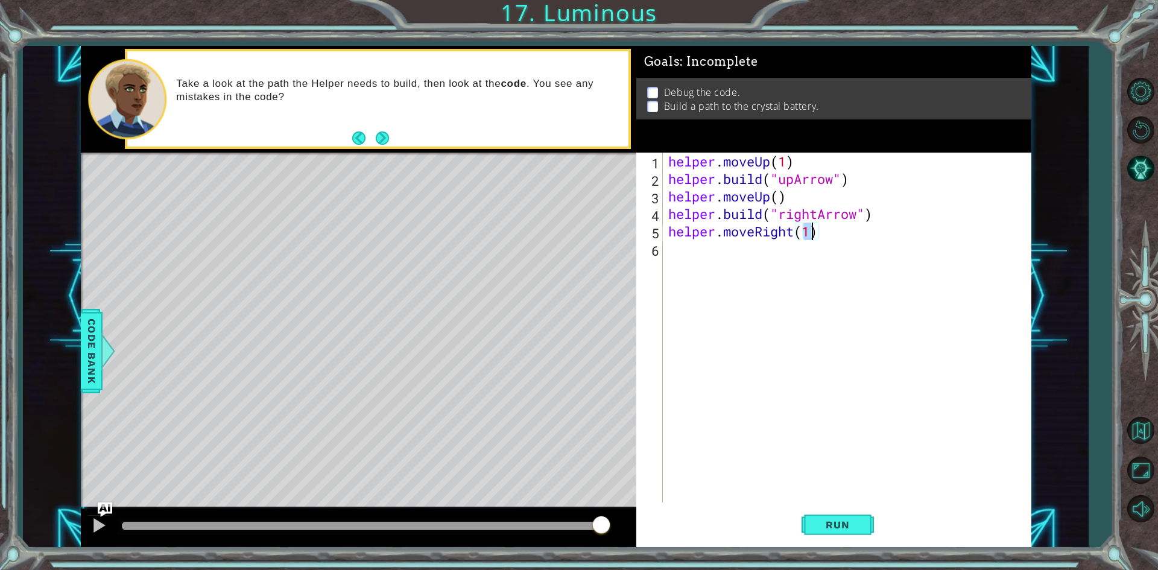
click at [682, 250] on div "helper . moveUp ( 1 ) helper . build ( "upArrow" ) helper . moveUp ( ) helper .…" at bounding box center [849, 345] width 367 height 385
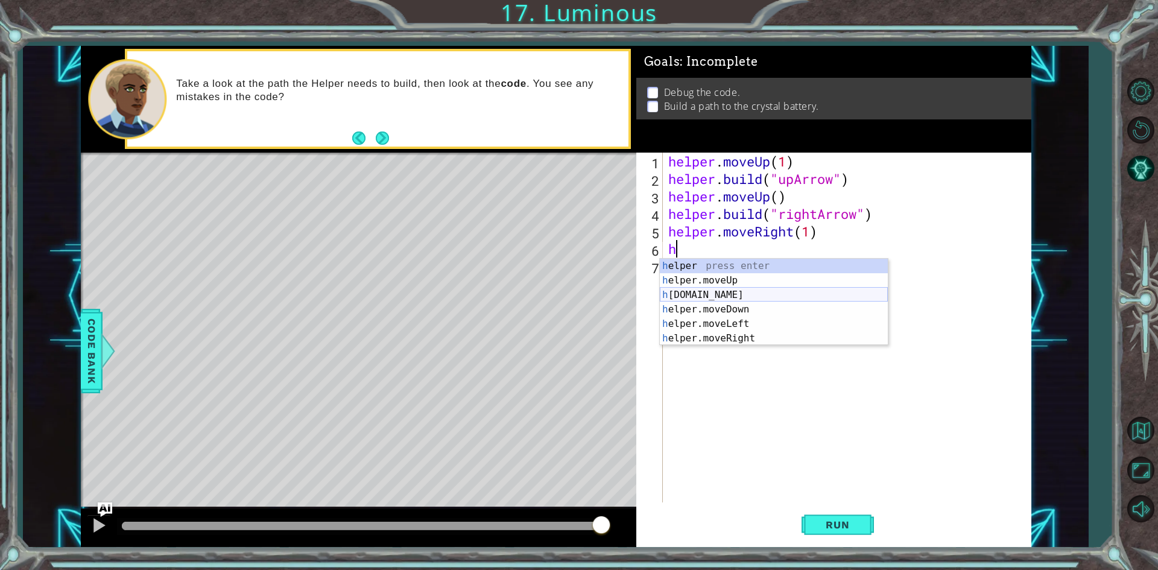
click at [737, 297] on div "h elper press enter h elper.moveUp press enter h [DOMAIN_NAME] press enter h el…" at bounding box center [774, 317] width 228 height 116
type textarea "[DOMAIN_NAME]("rightArrow")"
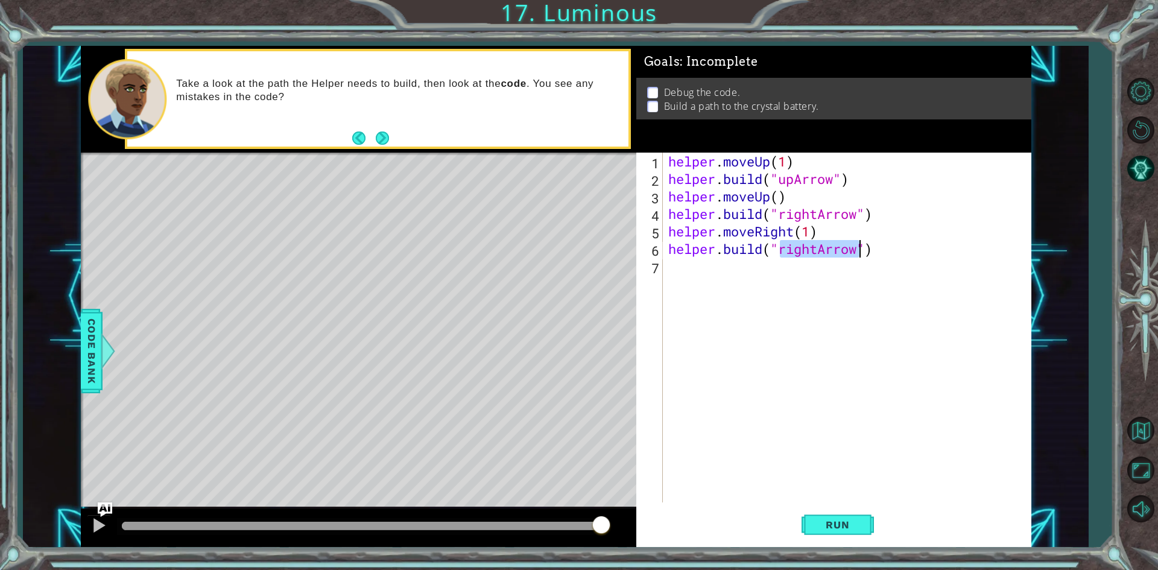
click at [739, 284] on div "helper . moveUp ( 1 ) helper . build ( "upArrow" ) helper . moveUp ( ) helper .…" at bounding box center [849, 345] width 367 height 385
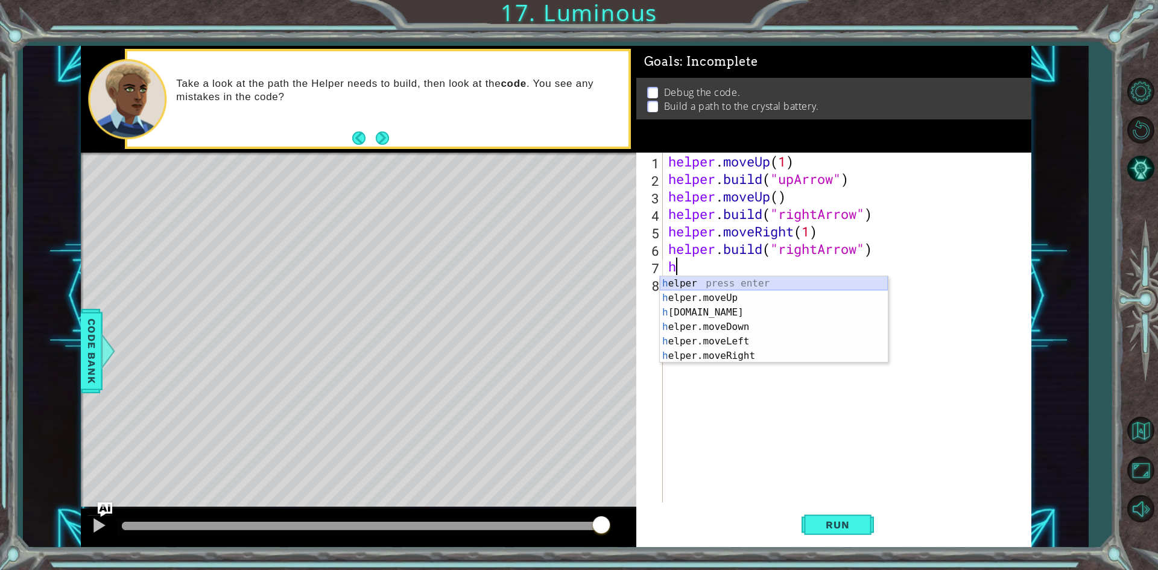
click at [730, 282] on div "h elper press enter h elper.moveUp press enter h [DOMAIN_NAME] press enter h el…" at bounding box center [774, 334] width 228 height 116
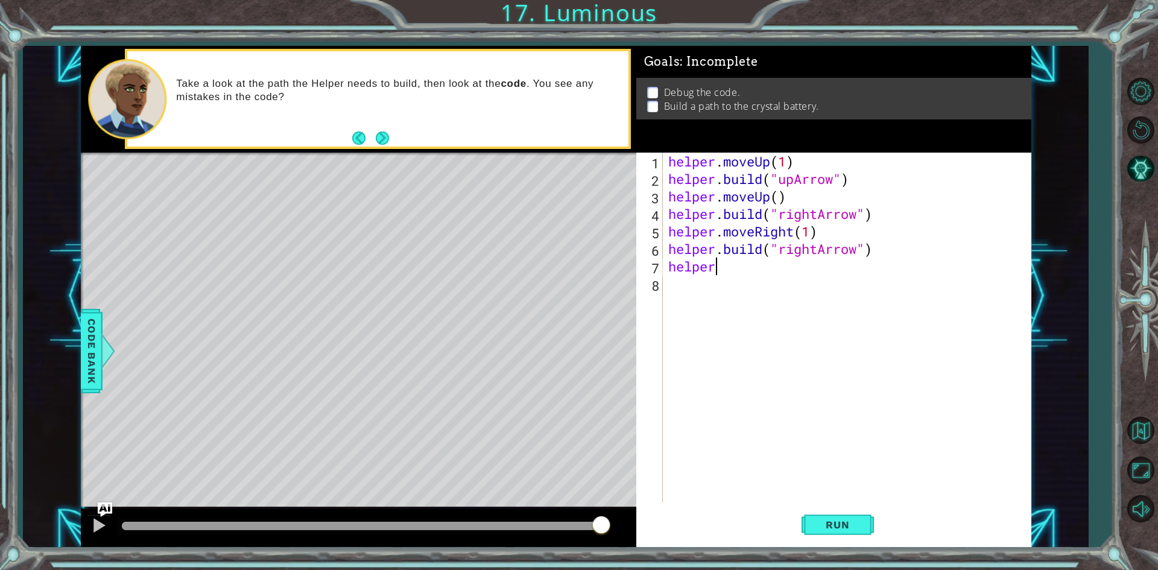
click at [735, 263] on div "helper . moveUp ( 1 ) helper . build ( "upArrow" ) helper . moveUp ( ) helper .…" at bounding box center [849, 345] width 367 height 385
drag, startPoint x: 716, startPoint y: 267, endPoint x: 700, endPoint y: 271, distance: 16.7
click at [700, 271] on div "helper . moveUp ( 1 ) helper . build ( "upArrow" ) helper . moveUp ( ) helper .…" at bounding box center [849, 345] width 367 height 385
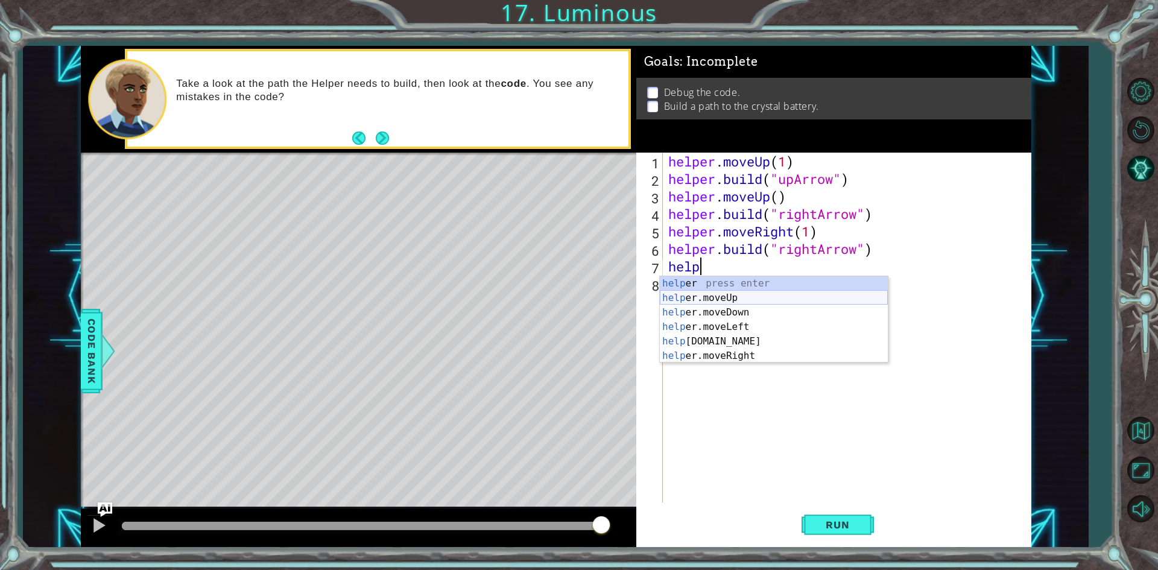
click at [731, 299] on div "help er press enter help er.moveUp press enter help er.moveDown press enter hel…" at bounding box center [774, 334] width 228 height 116
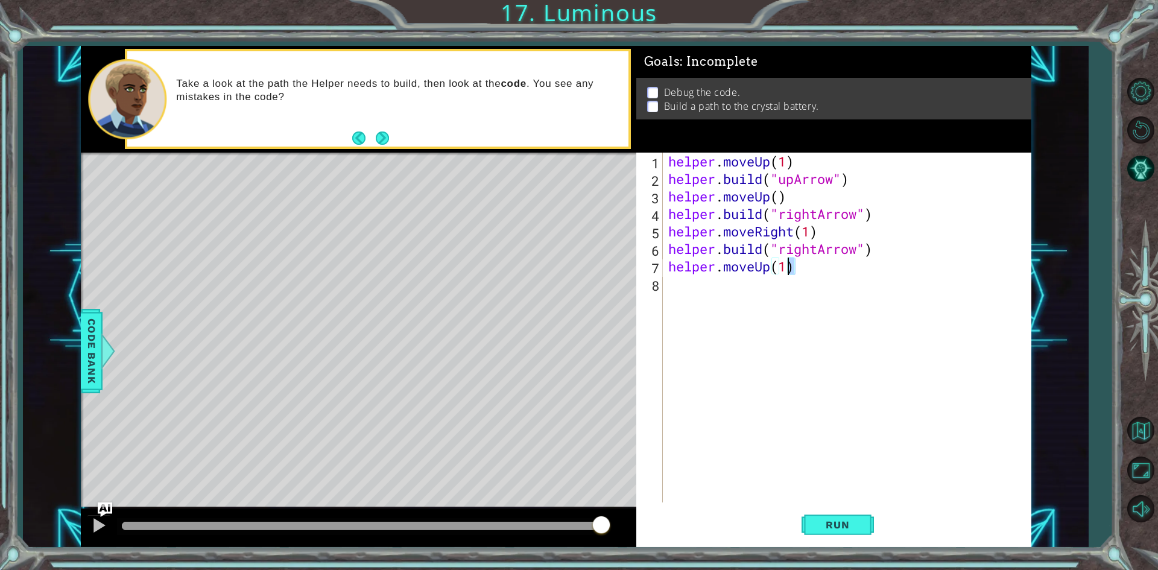
drag, startPoint x: 795, startPoint y: 265, endPoint x: 788, endPoint y: 270, distance: 7.7
click at [788, 270] on div "helper . moveUp ( 1 ) helper . build ( "upArrow" ) helper . moveUp ( ) helper .…" at bounding box center [849, 345] width 367 height 385
click at [767, 265] on div "helper . moveUp ( 1 ) helper . build ( "upArrow" ) helper . moveUp ( ) helper .…" at bounding box center [849, 345] width 367 height 385
click at [769, 274] on div "helper . moveUp ( 1 ) helper . build ( "upArrow" ) helper . moveUp ( ) helper .…" at bounding box center [849, 345] width 367 height 385
drag, startPoint x: 769, startPoint y: 274, endPoint x: 763, endPoint y: 276, distance: 6.9
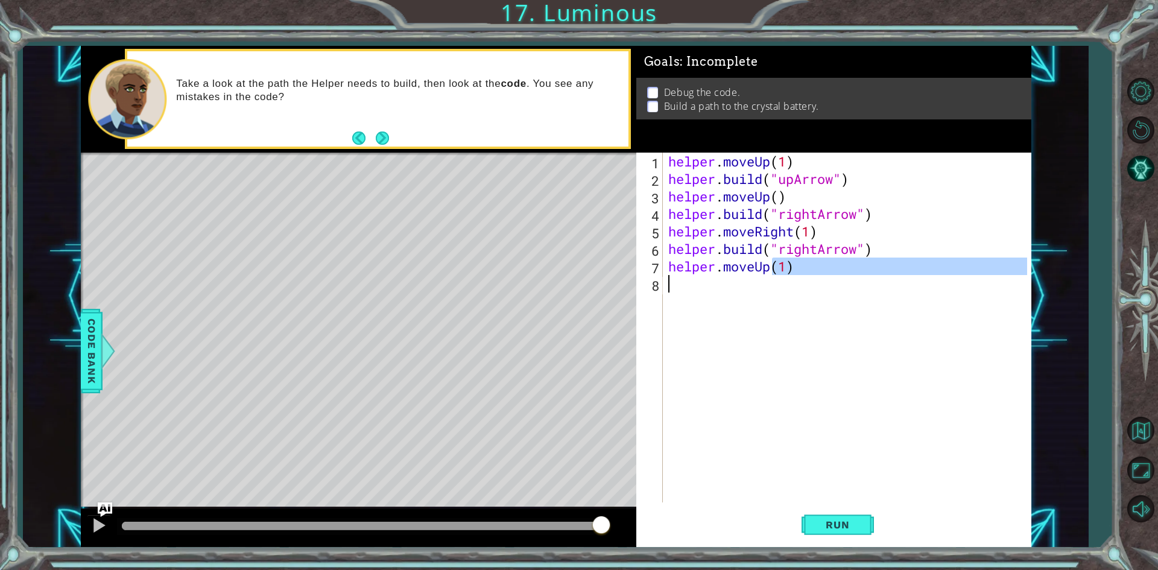
click at [757, 278] on div "helper . moveUp ( 1 ) helper . build ( "upArrow" ) helper . moveUp ( ) helper .…" at bounding box center [849, 345] width 367 height 385
type textarea "helper.moveUp(1)"
click at [766, 275] on div "helper . moveUp ( 1 ) helper . build ( "upArrow" ) helper . moveUp ( ) helper .…" at bounding box center [846, 328] width 361 height 350
click at [767, 275] on div "helper . moveUp ( 1 ) helper . build ( "upArrow" ) helper . moveUp ( ) helper .…" at bounding box center [849, 345] width 367 height 385
click at [760, 267] on div "helper . moveUp ( 1 ) helper . build ( "upArrow" ) helper . moveUp ( ) helper .…" at bounding box center [849, 345] width 367 height 385
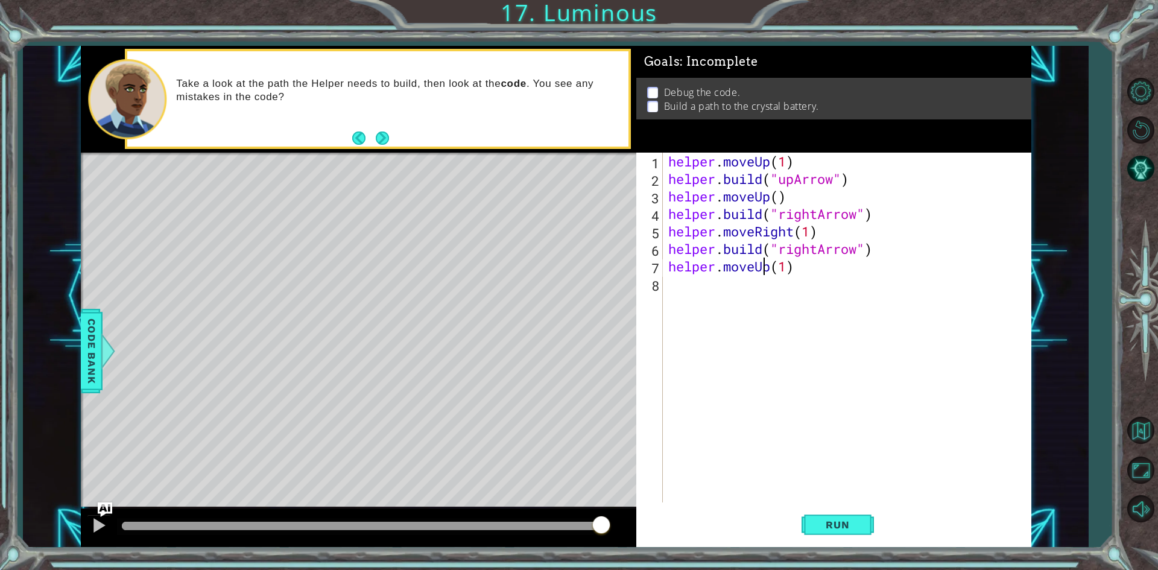
click at [760, 267] on div "helper . moveUp ( 1 ) helper . build ( "upArrow" ) helper . moveUp ( ) helper .…" at bounding box center [849, 345] width 367 height 385
click at [765, 267] on div "helper . moveUp ( 1 ) helper . build ( "upArrow" ) helper . moveUp ( ) helper .…" at bounding box center [846, 328] width 361 height 350
drag, startPoint x: 767, startPoint y: 267, endPoint x: 773, endPoint y: 269, distance: 6.9
click at [771, 268] on div "helper . moveUp ( 1 ) helper . build ( "upArrow" ) helper . moveUp ( ) helper .…" at bounding box center [849, 345] width 367 height 385
click at [728, 268] on div "helper . moveUp ( 1 ) helper . build ( "upArrow" ) helper . moveUp ( ) helper .…" at bounding box center [849, 345] width 367 height 385
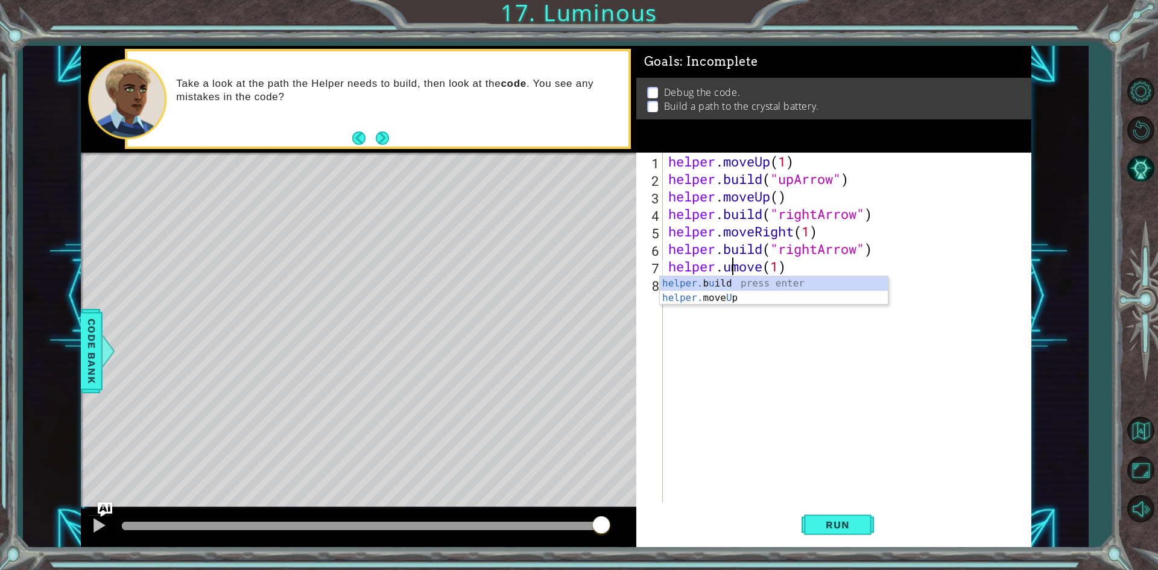
type textarea "helper.upmove(1)"
click at [706, 299] on div "helper . moveUp ( 1 ) helper . build ( "upArrow" ) helper . moveUp ( ) helper .…" at bounding box center [849, 345] width 367 height 385
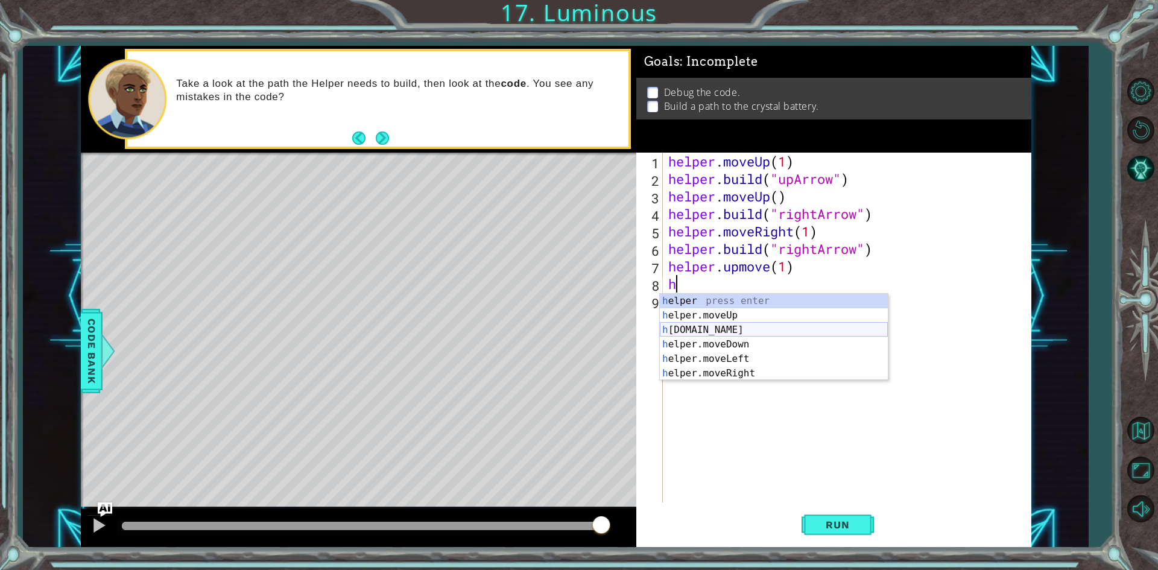
click at [690, 331] on div "h elper press enter h elper.moveUp press enter h [DOMAIN_NAME] press enter h el…" at bounding box center [774, 352] width 228 height 116
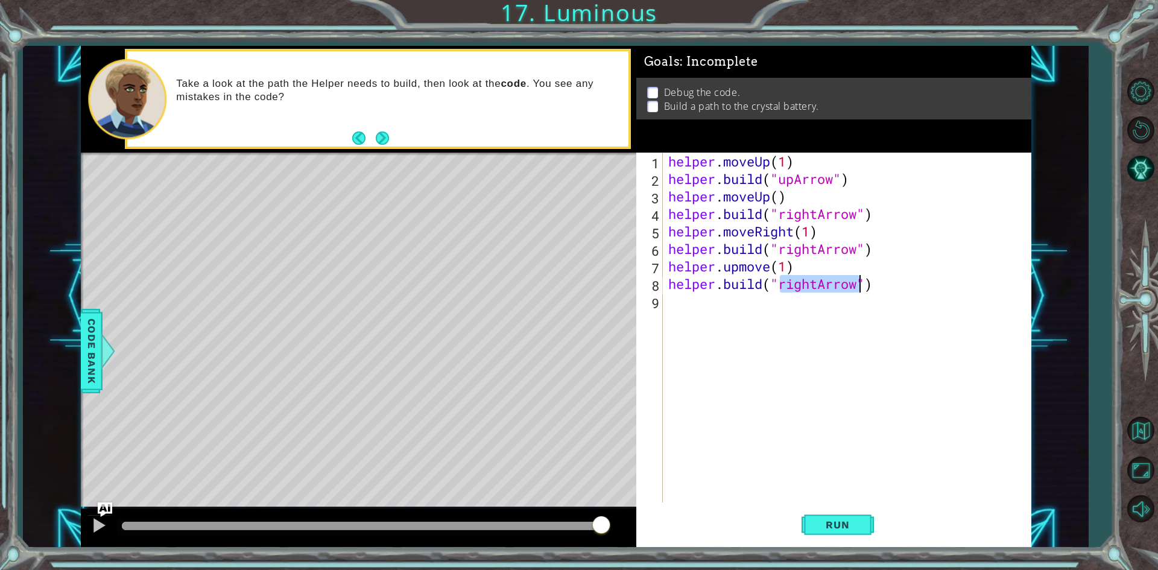
drag, startPoint x: 798, startPoint y: 246, endPoint x: 812, endPoint y: 250, distance: 14.5
click at [799, 246] on div "helper . moveUp ( 1 ) helper . build ( "upArrow" ) helper . moveUp ( ) helper .…" at bounding box center [849, 345] width 367 height 385
click at [824, 255] on div "helper . moveUp ( 1 ) helper . build ( "upArrow" ) helper . moveUp ( ) helper .…" at bounding box center [849, 345] width 367 height 385
click at [819, 247] on div "helper . moveUp ( 1 ) helper . build ( "upArrow" ) helper . moveUp ( ) helper .…" at bounding box center [846, 328] width 361 height 350
drag, startPoint x: 814, startPoint y: 248, endPoint x: 803, endPoint y: 256, distance: 13.9
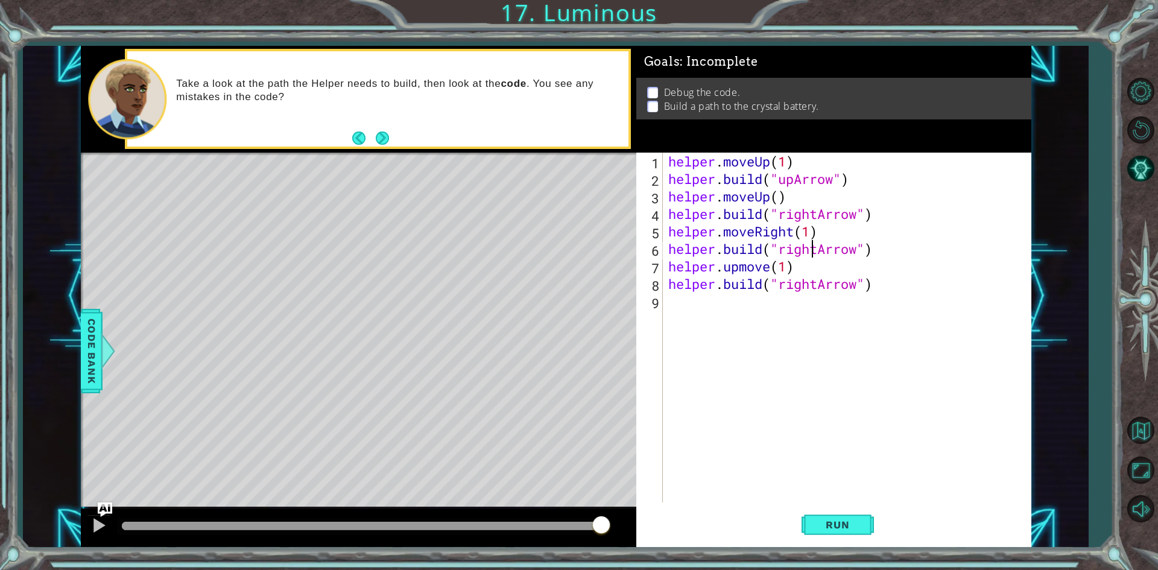
click at [803, 256] on div "helper . moveUp ( 1 ) helper . build ( "upArrow" ) helper . moveUp ( ) helper .…" at bounding box center [849, 345] width 367 height 385
click at [819, 248] on div "helper . moveUp ( 1 ) helper . build ( "upArrow" ) helper . moveUp ( ) helper .…" at bounding box center [849, 345] width 367 height 385
drag, startPoint x: 749, startPoint y: 264, endPoint x: 741, endPoint y: 270, distance: 9.9
click at [746, 267] on div "helper . moveUp ( 1 ) helper . build ( "upArrow" ) helper . moveUp ( ) helper .…" at bounding box center [849, 345] width 367 height 385
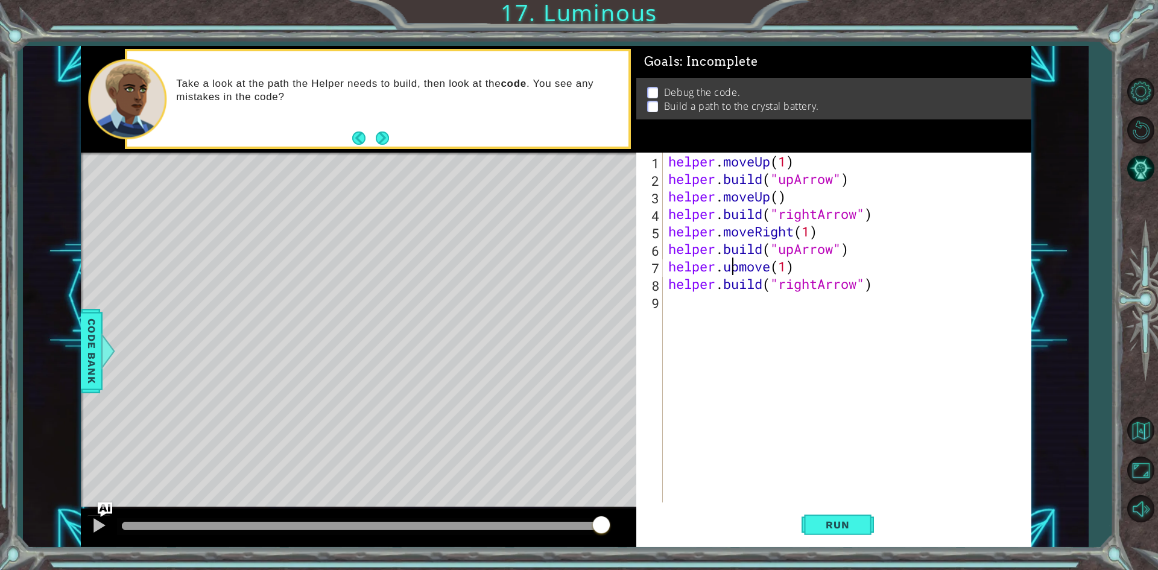
click at [735, 270] on div "helper . moveUp ( 1 ) helper . build ( "upArrow" ) helper . moveUp ( ) helper .…" at bounding box center [849, 345] width 367 height 385
click at [737, 267] on div "helper . moveUp ( 1 ) helper . build ( "upArrow" ) helper . moveUp ( ) helper .…" at bounding box center [849, 345] width 367 height 385
click at [738, 267] on div "helper . moveUp ( 1 ) helper . build ( "upArrow" ) helper . moveUp ( ) helper .…" at bounding box center [849, 345] width 367 height 385
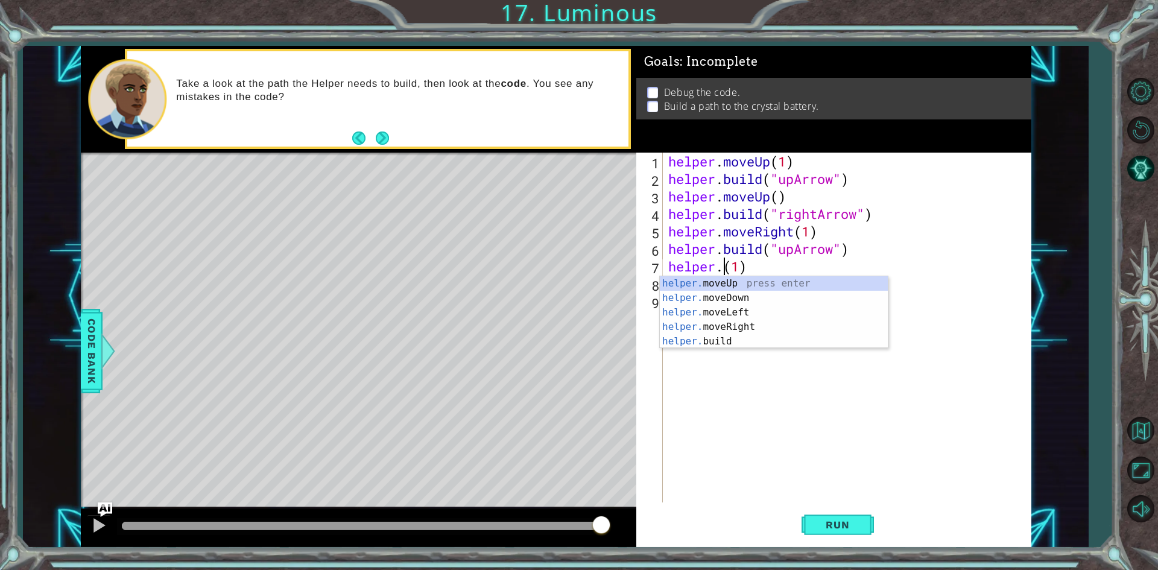
scroll to position [0, 3]
click at [751, 279] on div "helper. moveUp press enter helper. moveDown press enter helper. moveLeft press …" at bounding box center [774, 326] width 228 height 101
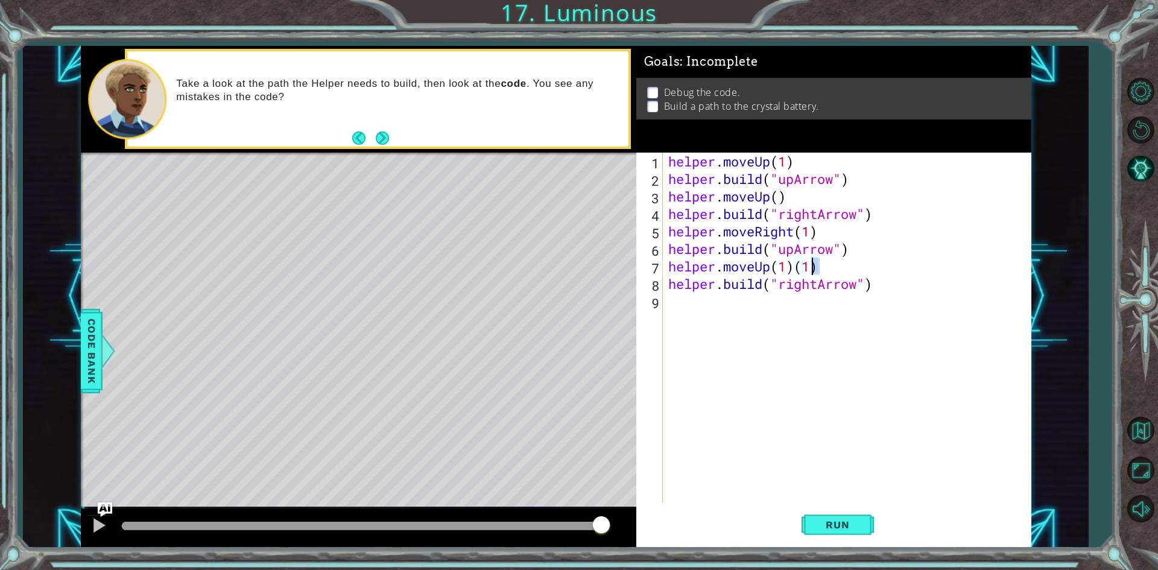
click at [816, 268] on div "helper . moveUp ( 1 ) helper . build ( "upArrow" ) helper . moveUp ( ) helper .…" at bounding box center [849, 345] width 367 height 385
click at [790, 271] on div "helper . moveUp ( 1 ) helper . build ( "upArrow" ) helper . moveUp ( ) helper .…" at bounding box center [849, 345] width 367 height 385
click at [816, 240] on div "helper . moveUp ( 1 ) helper . build ( "upArrow" ) helper . moveUp ( ) helper .…" at bounding box center [849, 345] width 367 height 385
click at [810, 229] on div "helper . moveUp ( 1 ) helper . build ( "upArrow" ) helper . moveUp ( ) helper .…" at bounding box center [849, 345] width 367 height 385
drag, startPoint x: 784, startPoint y: 161, endPoint x: 791, endPoint y: 163, distance: 8.2
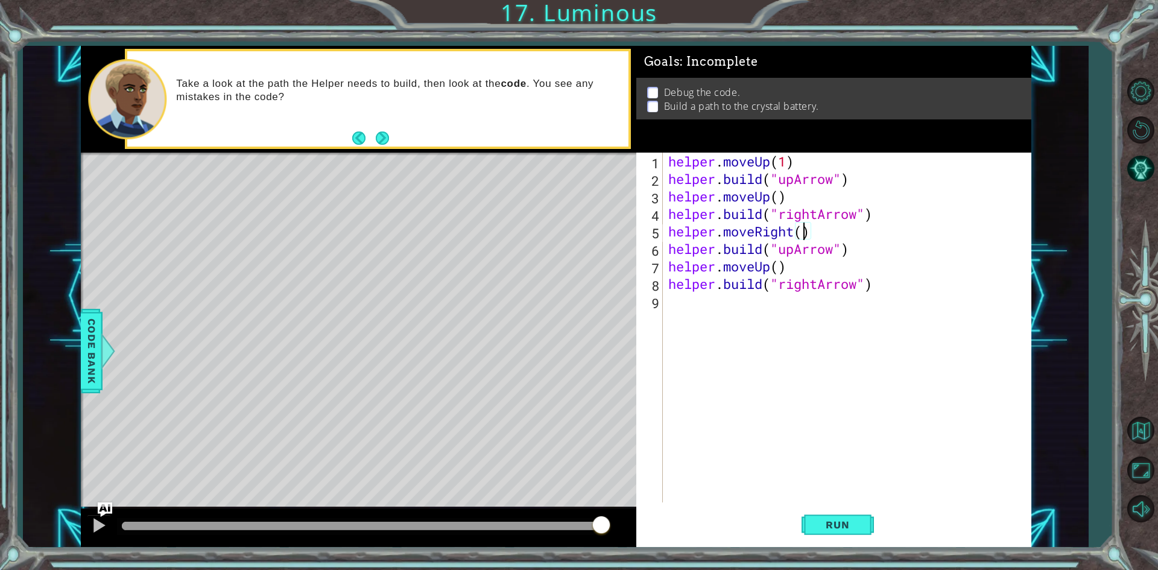
click at [784, 161] on div "helper . moveUp ( 1 ) helper . build ( "upArrow" ) helper . moveUp ( ) helper .…" at bounding box center [849, 345] width 367 height 385
type textarea "helper.moveUp()"
click at [842, 519] on span "Run" at bounding box center [838, 525] width 48 height 12
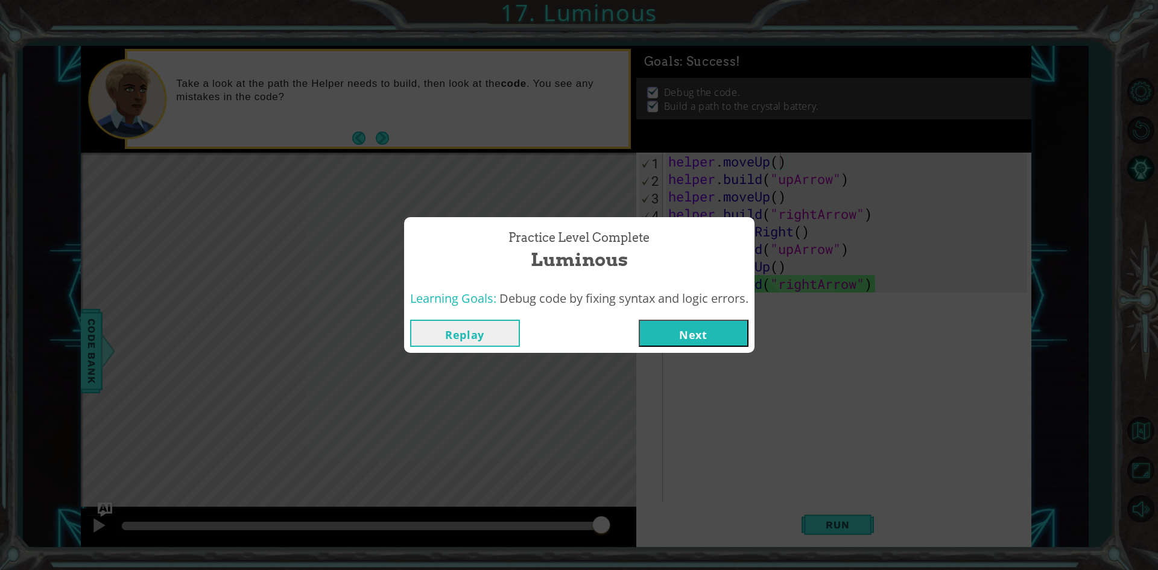
click at [667, 337] on button "Next" at bounding box center [694, 333] width 110 height 27
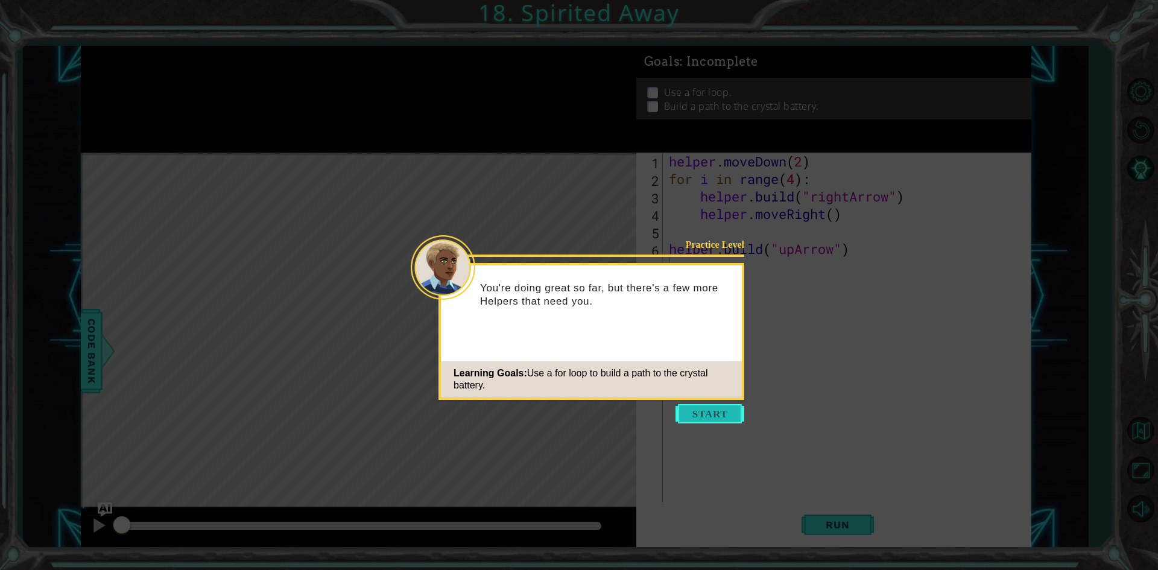
click at [717, 413] on button "Start" at bounding box center [710, 413] width 69 height 19
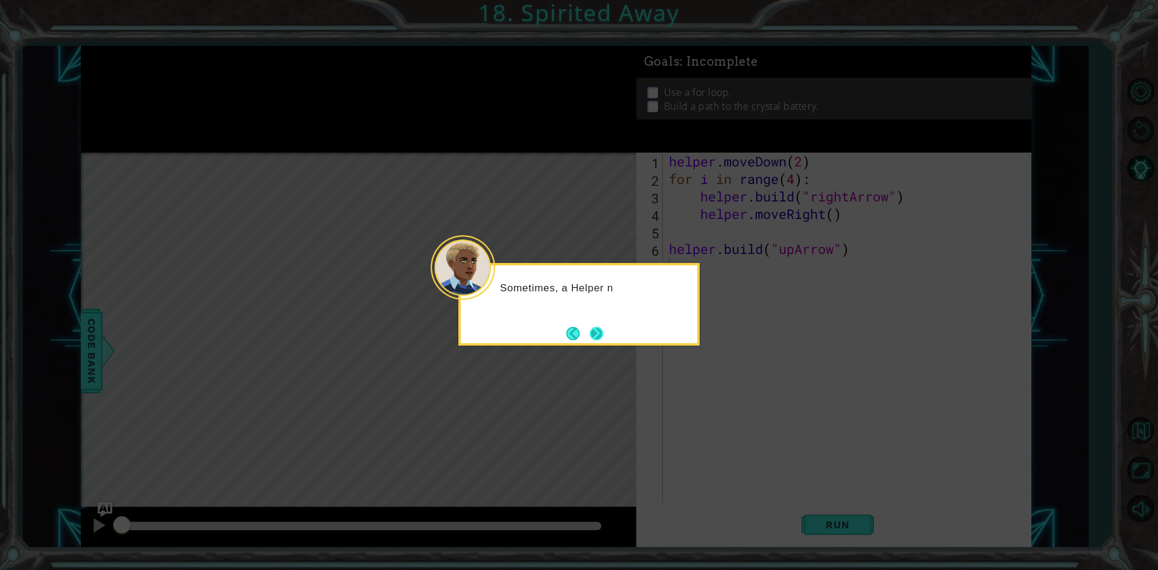
click at [603, 331] on button "Next" at bounding box center [597, 333] width 14 height 14
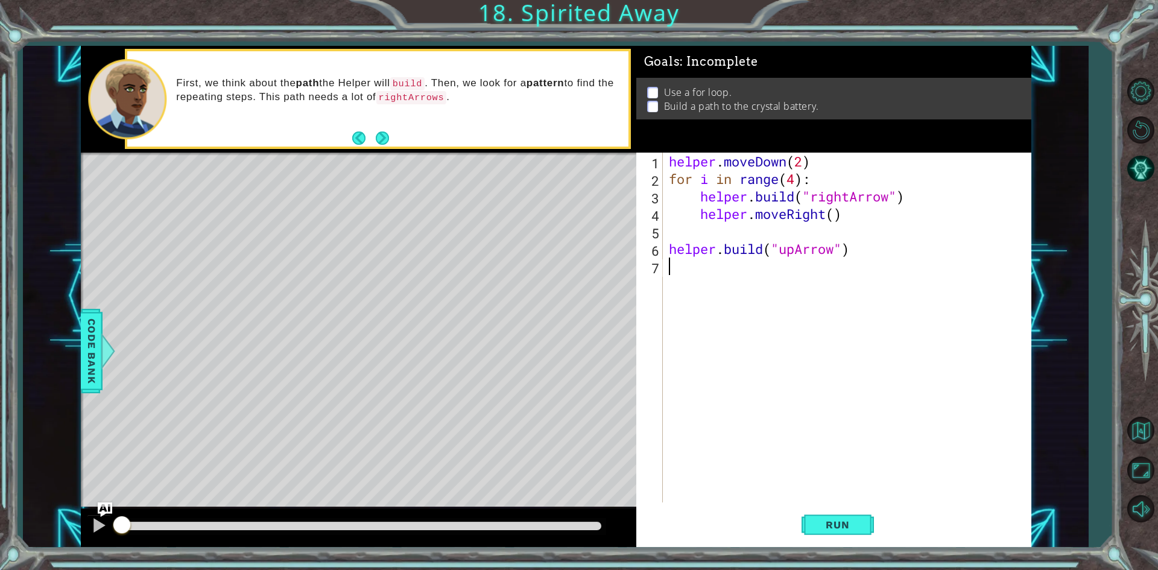
click at [836, 167] on div "helper . moveDown ( 2 ) for i in range ( 4 ) : helper . build ( "rightArrow" ) …" at bounding box center [850, 345] width 367 height 385
type textarea "helper.moveDown(2)"
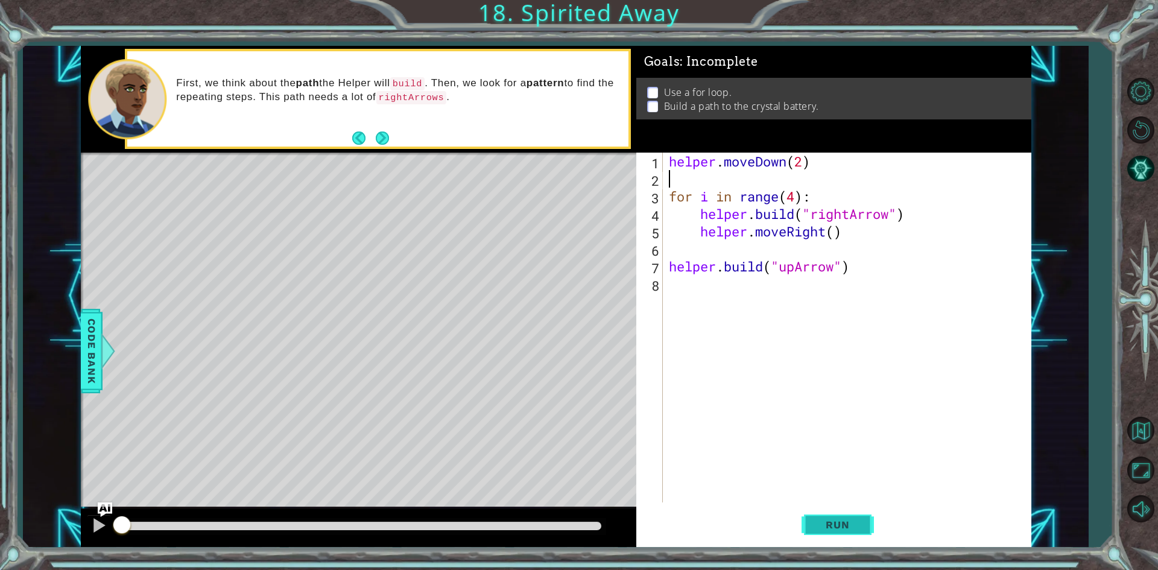
click at [854, 519] on span "Run" at bounding box center [838, 525] width 48 height 12
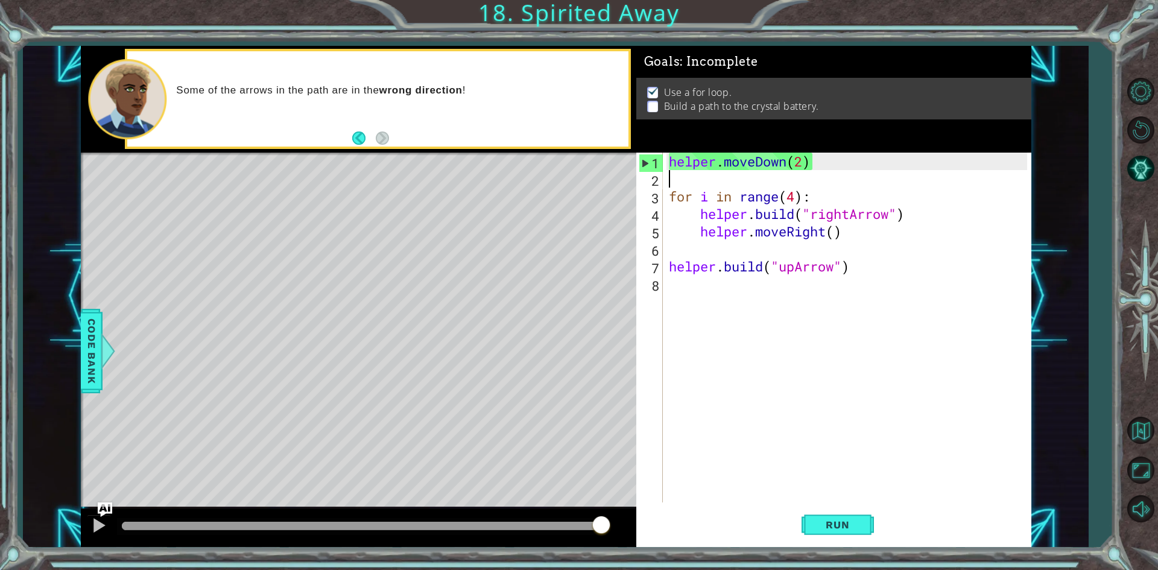
click at [667, 268] on div "helper . moveDown ( 2 ) for i in range ( 4 ) : helper . build ( "rightArrow" ) …" at bounding box center [850, 345] width 367 height 385
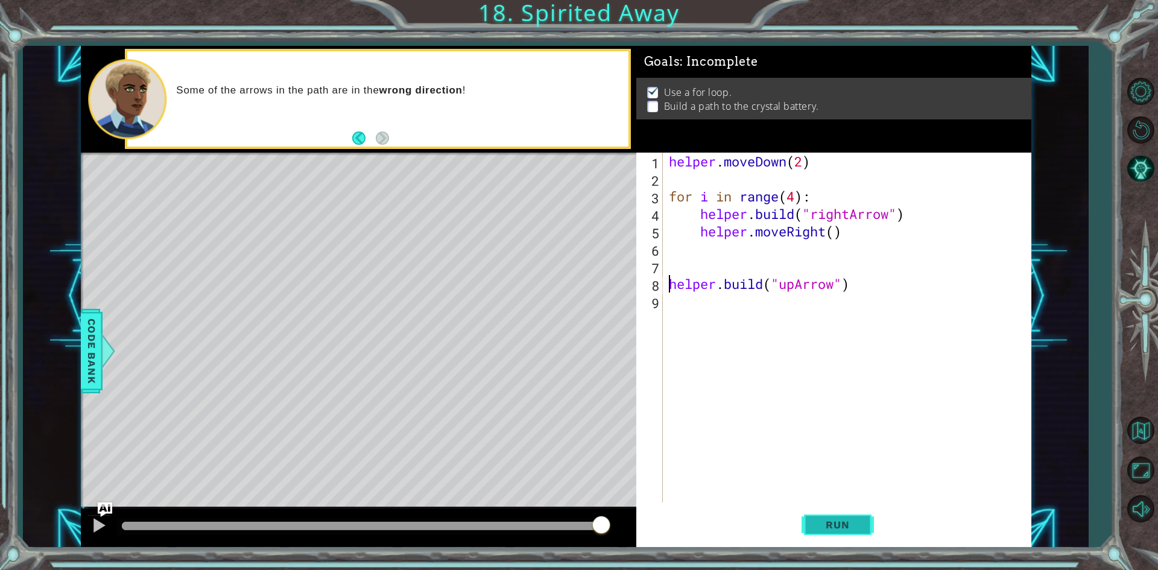
click at [849, 521] on span "Run" at bounding box center [838, 525] width 48 height 12
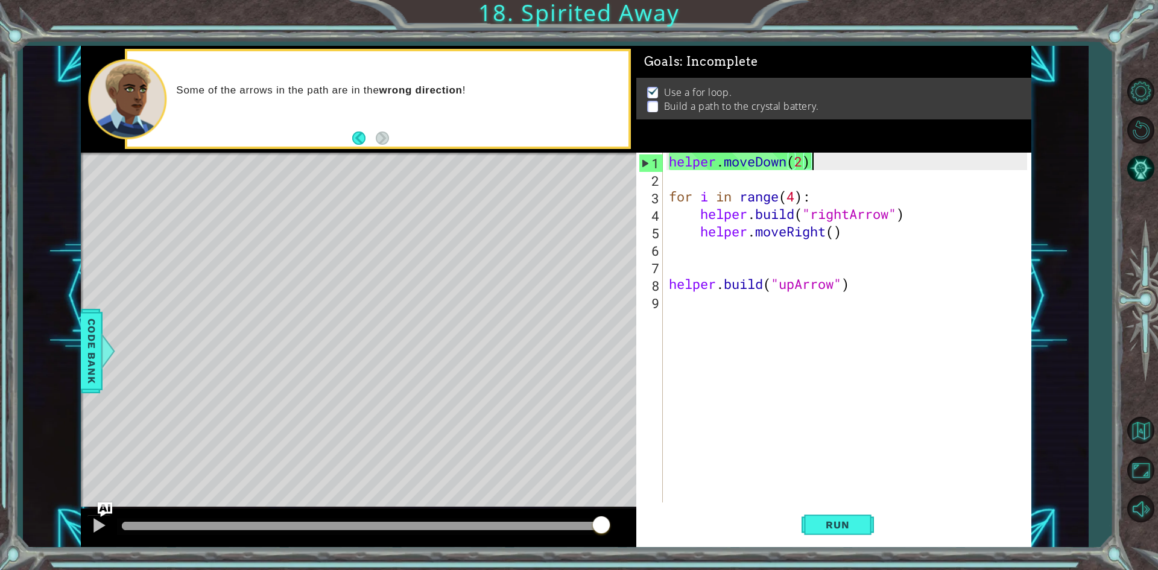
click at [808, 163] on div "helper . moveDown ( 2 ) for i in range ( 4 ) : helper . build ( "rightArrow" ) …" at bounding box center [850, 345] width 367 height 385
click at [865, 290] on div "helper . moveDown ( 2 ) for i in range ( 4 ) : helper . build ( "rightArrow" ) …" at bounding box center [850, 345] width 367 height 385
type textarea "[DOMAIN_NAME]("upArrow")"
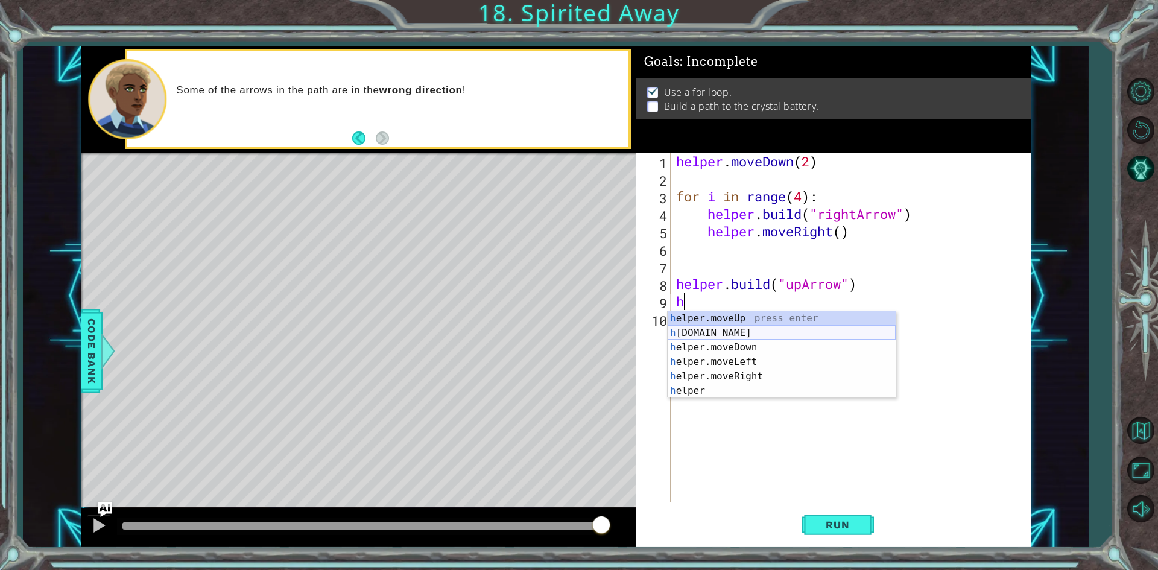
click at [764, 332] on div "h elper.moveUp press enter h [DOMAIN_NAME] press enter h elper.moveDown press e…" at bounding box center [782, 369] width 228 height 116
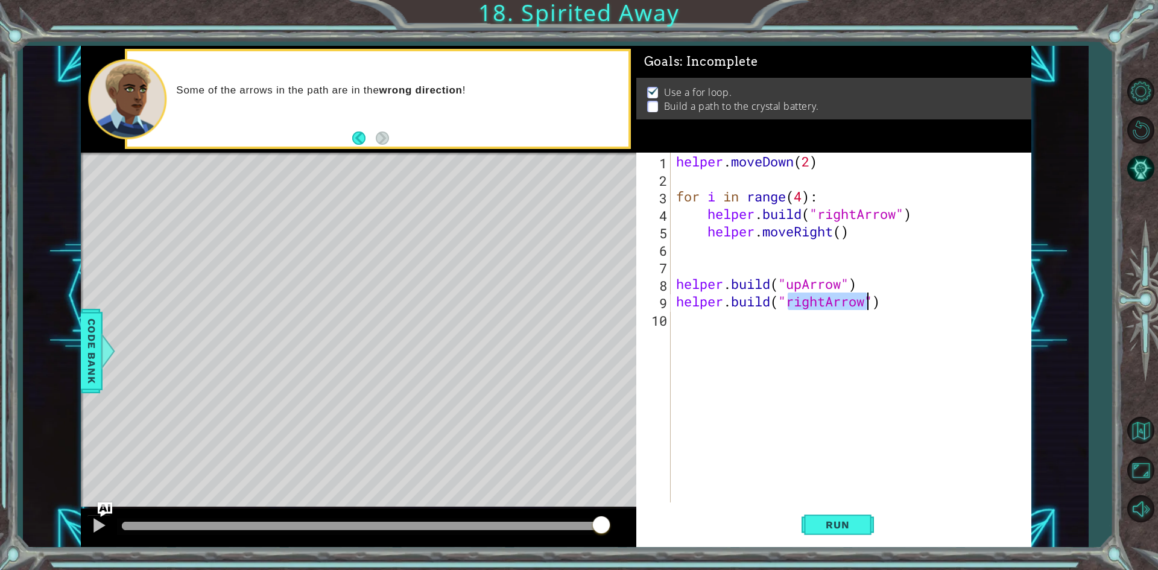
click at [822, 298] on div "helper . moveDown ( 2 ) for i in range ( 4 ) : helper . build ( "rightArrow" ) …" at bounding box center [851, 328] width 354 height 350
click at [899, 308] on div "helper . moveDown ( 2 ) for i in range ( 4 ) : helper . build ( "rightArrow" ) …" at bounding box center [854, 345] width 360 height 385
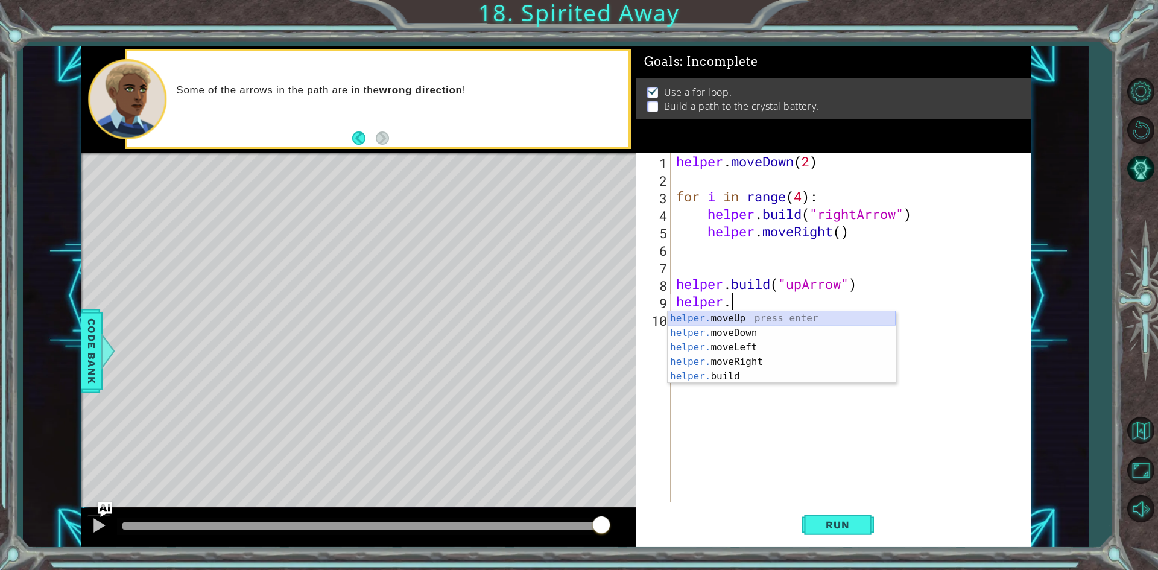
click at [756, 314] on div "helper. moveUp press enter helper. moveDown press enter helper. moveLeft press …" at bounding box center [782, 361] width 228 height 101
type textarea "helper.moveUp(1)"
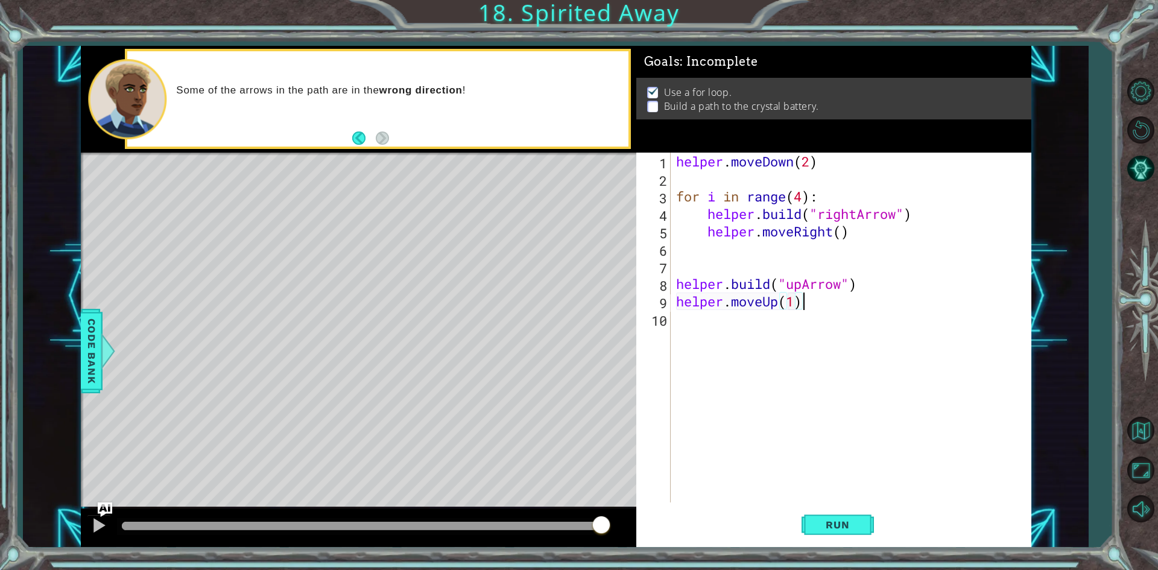
click at [807, 304] on div "helper . moveDown ( 2 ) for i in range ( 4 ) : helper . build ( "rightArrow" ) …" at bounding box center [854, 345] width 360 height 385
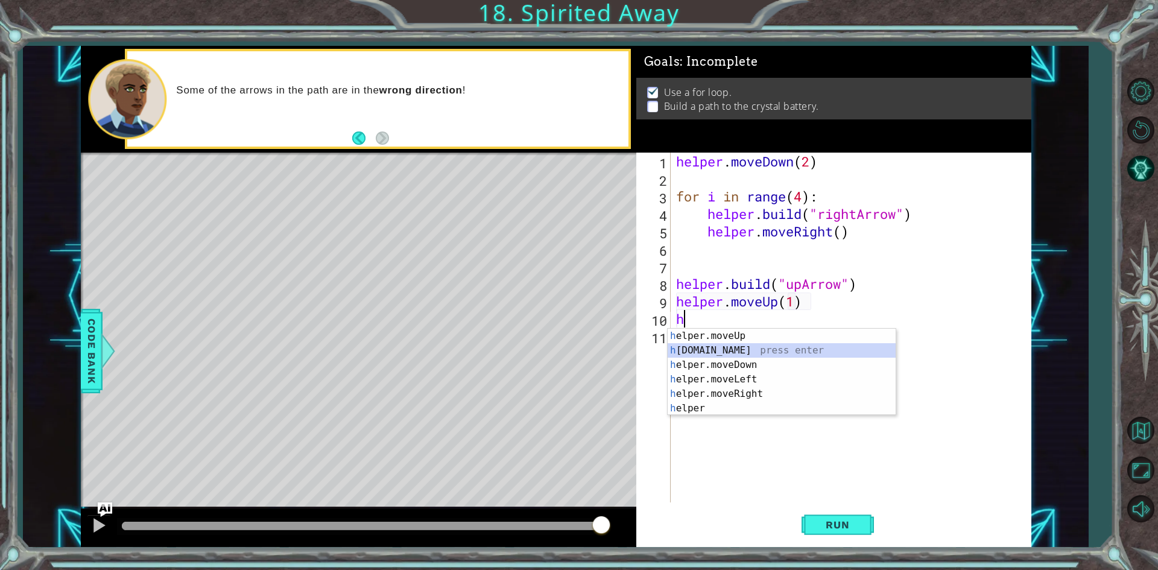
click at [761, 347] on div "h elper.moveUp press enter h [DOMAIN_NAME] press enter h elper.moveDown press e…" at bounding box center [782, 387] width 228 height 116
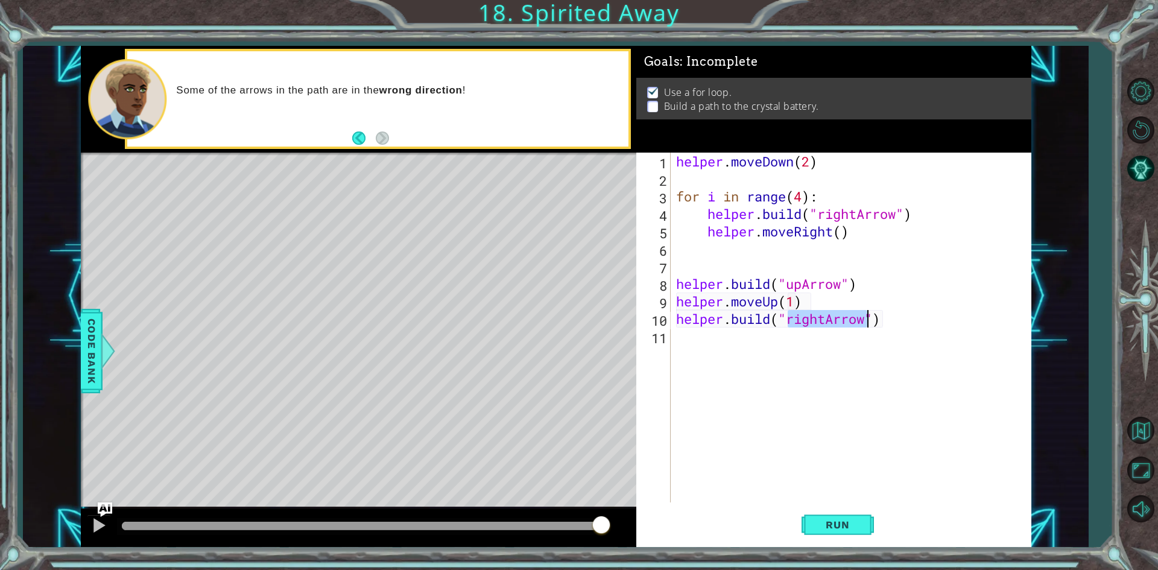
click at [825, 312] on div "helper . moveDown ( 2 ) for i in range ( 4 ) : helper . build ( "rightArrow" ) …" at bounding box center [851, 328] width 354 height 350
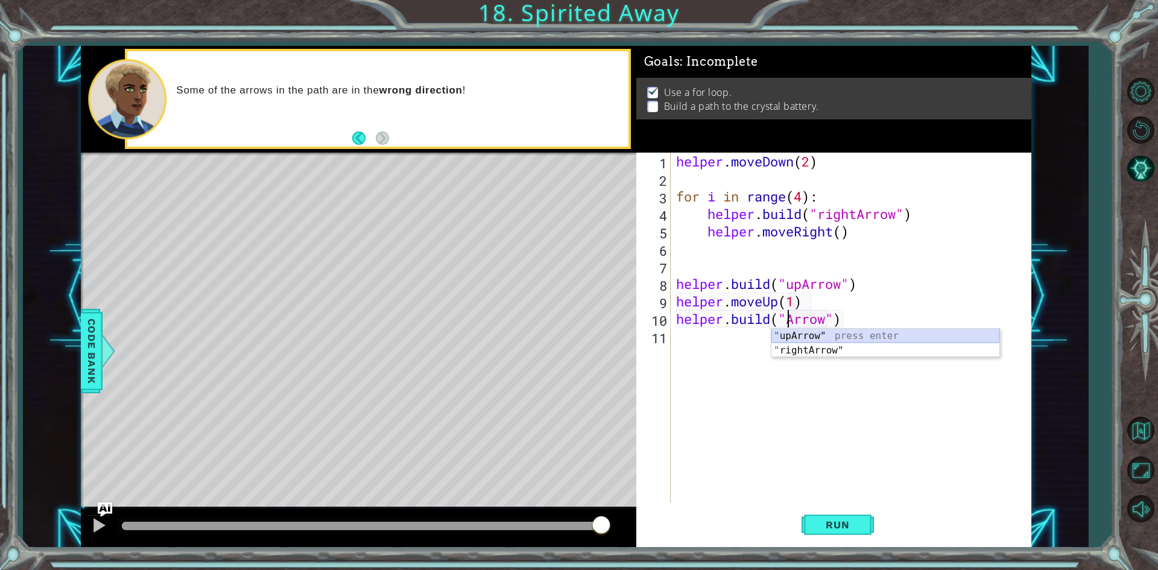
click at [837, 330] on div "" upArrow" press enter " rightArrow" press enter" at bounding box center [886, 358] width 228 height 58
type textarea "[DOMAIN_NAME]("upArrow")"
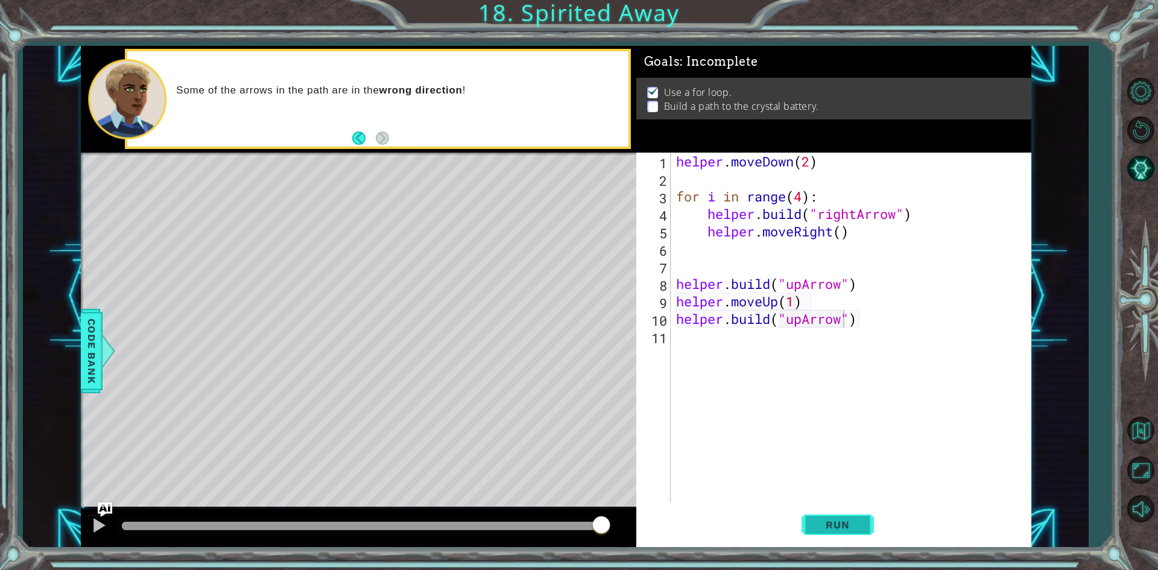
click at [821, 528] on span "Run" at bounding box center [838, 525] width 48 height 12
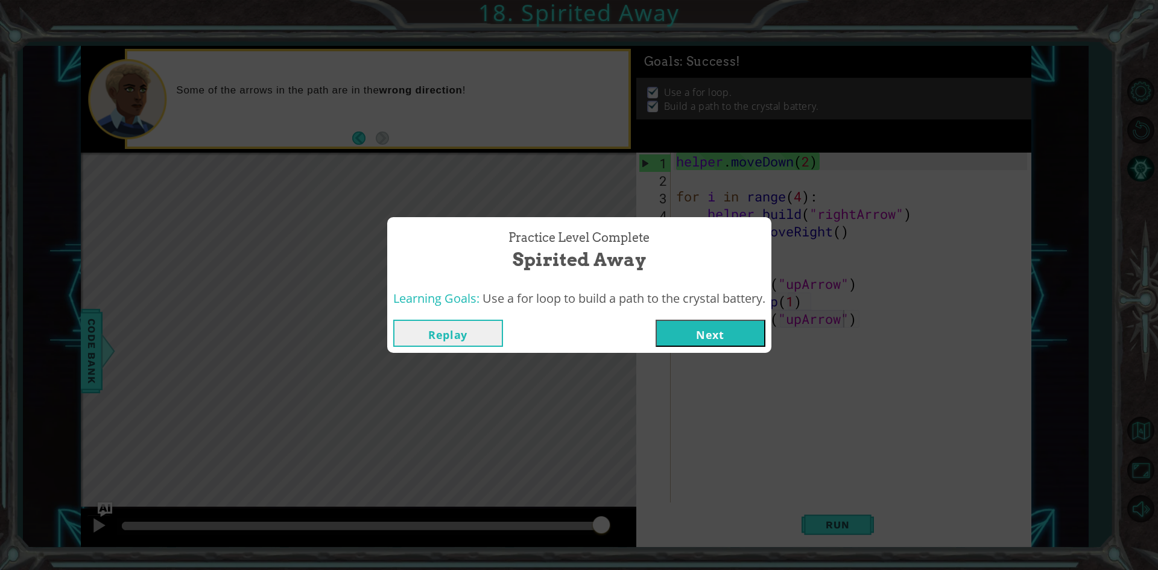
click at [708, 331] on button "Next" at bounding box center [711, 333] width 110 height 27
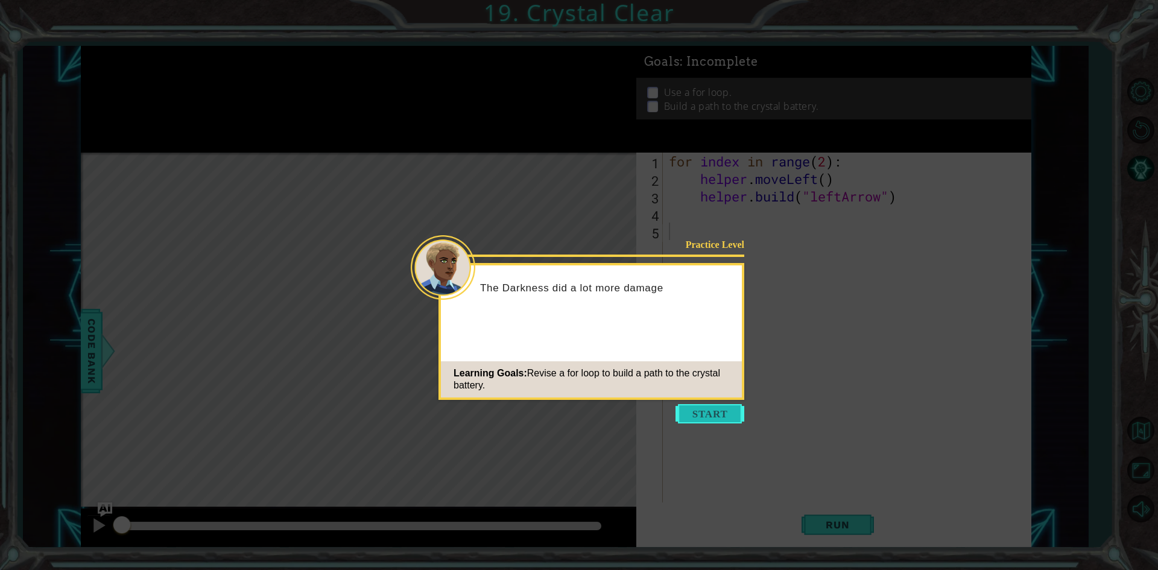
click at [732, 416] on button "Start" at bounding box center [710, 413] width 69 height 19
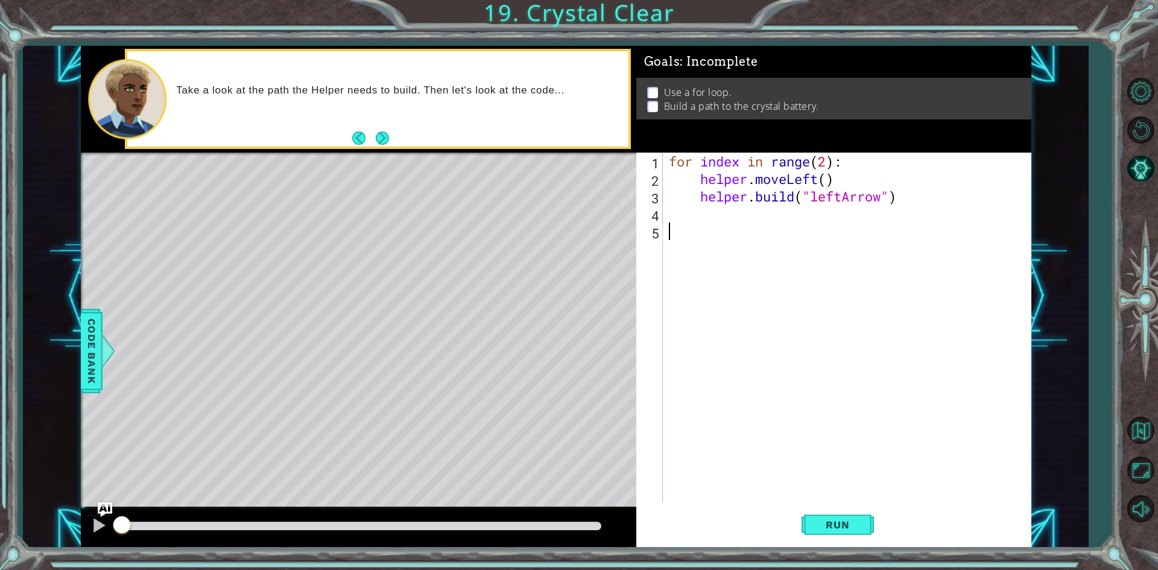
click at [826, 163] on div "for index in range ( 2 ) : helper . moveLeft ( ) helper . build ( "leftArrow" )" at bounding box center [850, 345] width 367 height 385
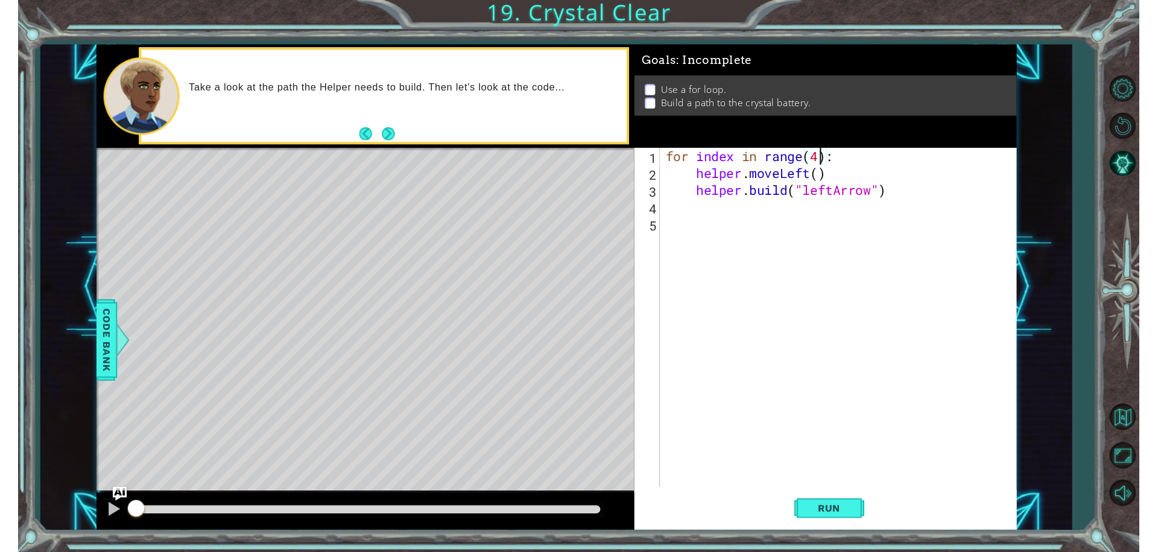
scroll to position [0, 7]
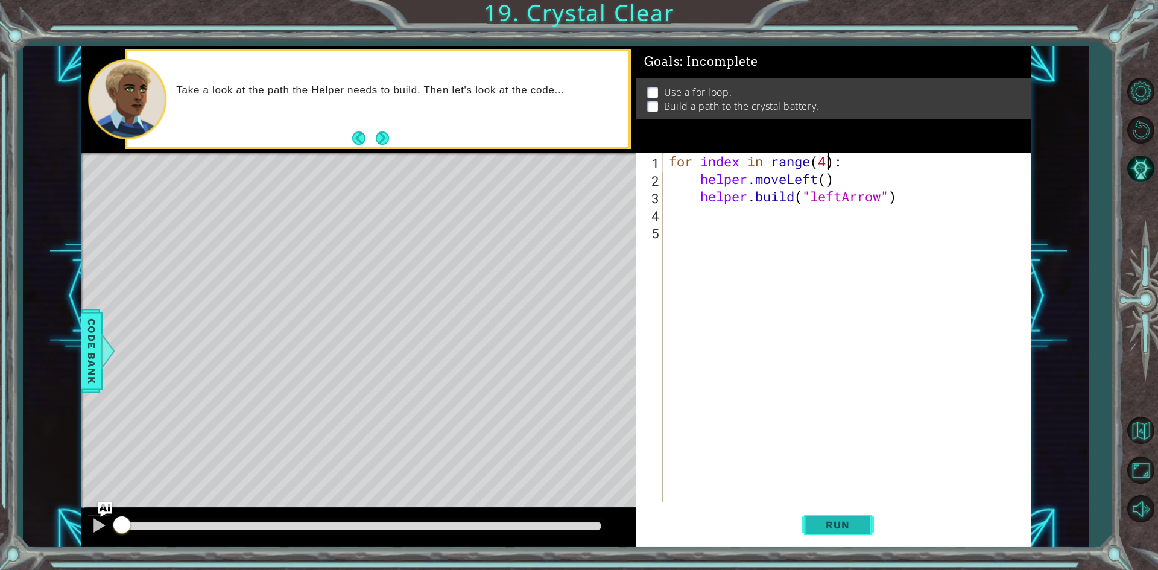
type textarea "for index in range(4):"
click at [856, 522] on span "Run" at bounding box center [838, 525] width 48 height 12
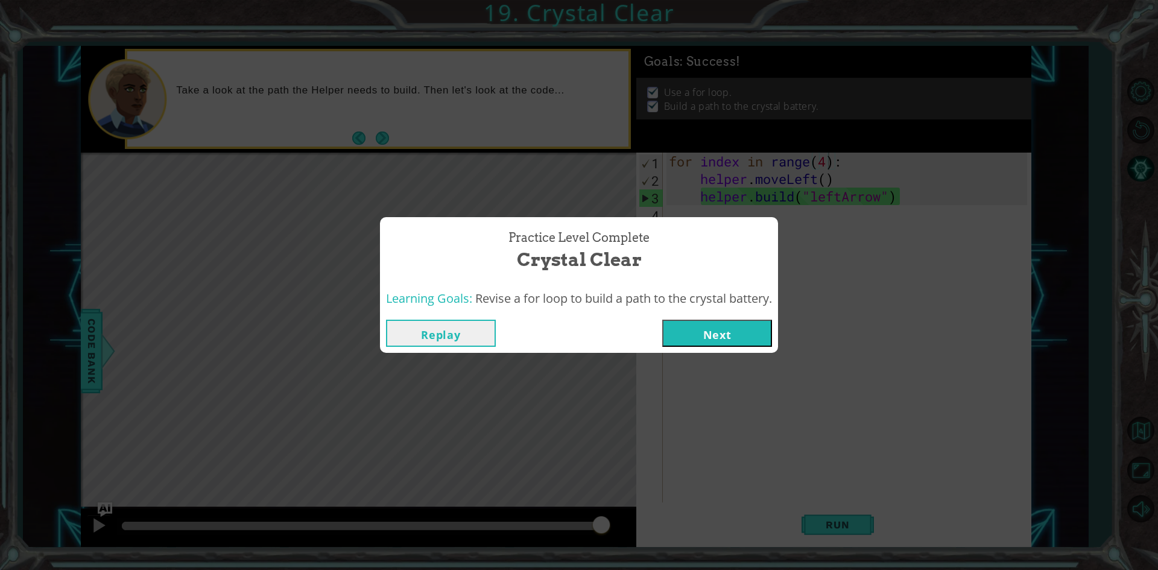
click at [767, 336] on button "Next" at bounding box center [717, 333] width 110 height 27
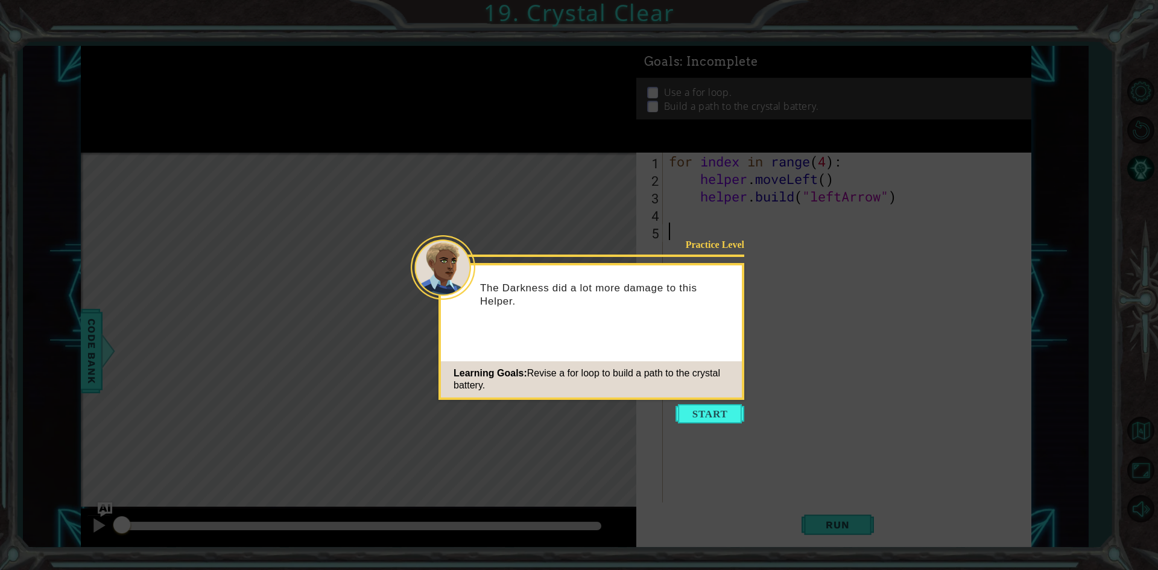
click at [729, 429] on icon at bounding box center [579, 285] width 1158 height 570
click at [729, 420] on button "Start" at bounding box center [710, 413] width 69 height 19
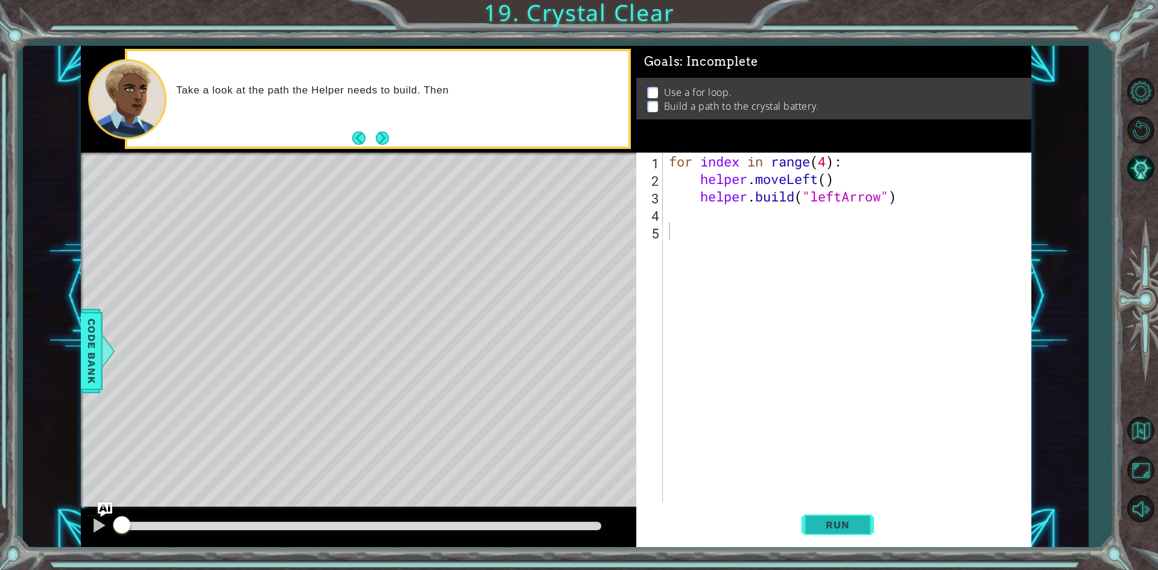
click at [825, 527] on span "Run" at bounding box center [838, 525] width 48 height 12
